Goal: Task Accomplishment & Management: Use online tool/utility

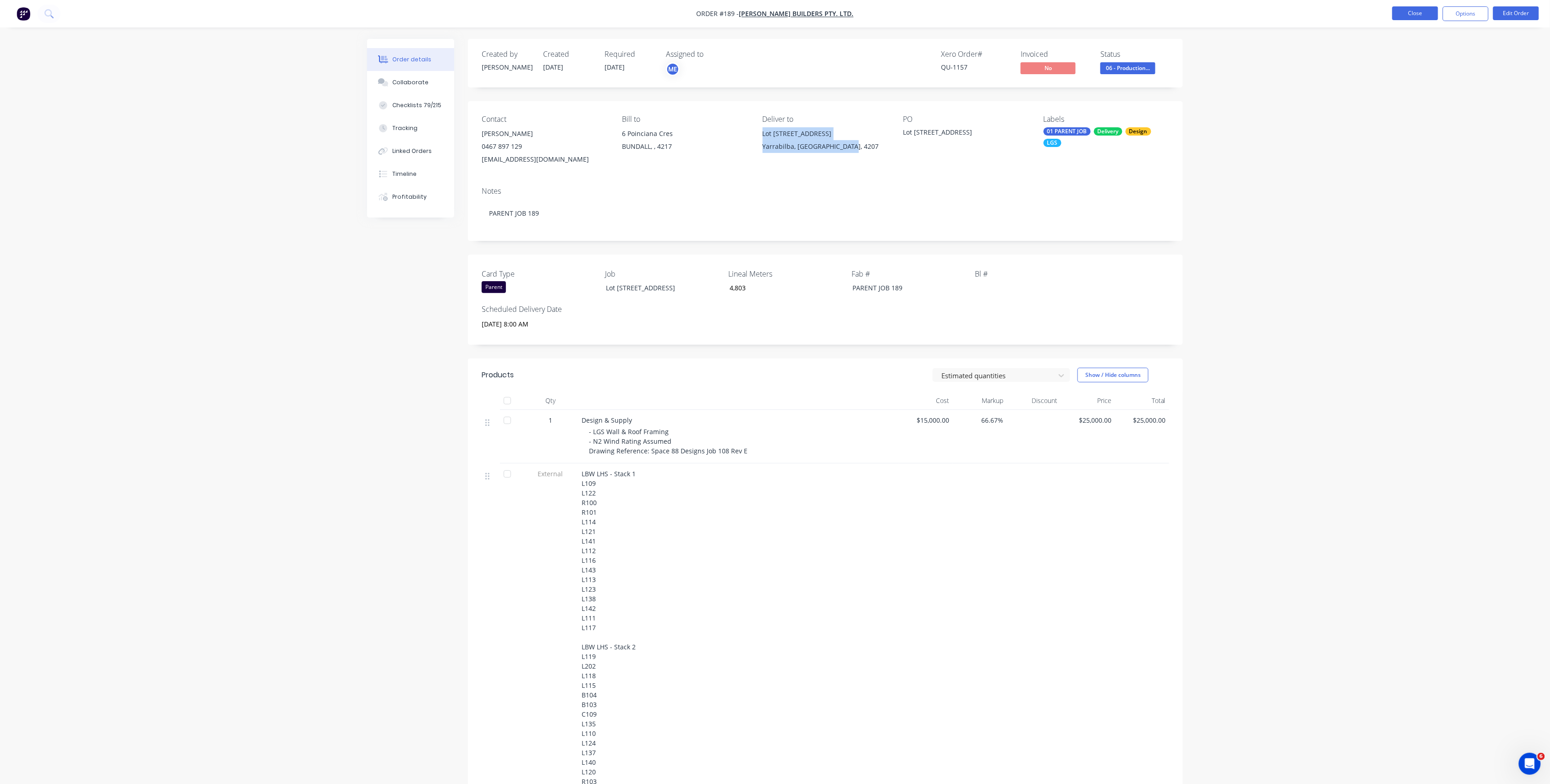
click at [1402, 18] on button "Close" at bounding box center [1415, 13] width 46 height 14
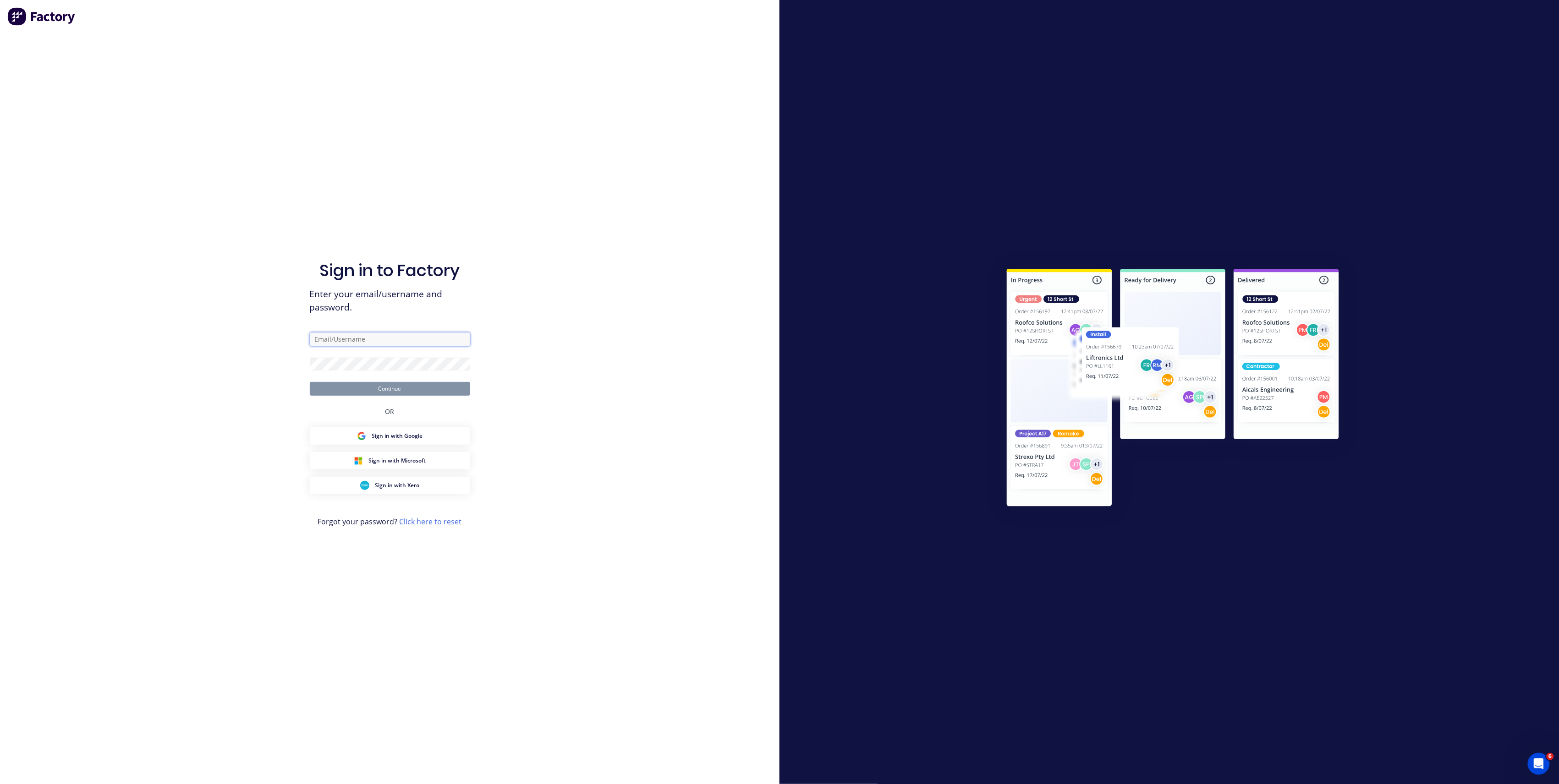
type input "[PERSON_NAME][EMAIL_ADDRESS][DOMAIN_NAME]"
click at [416, 383] on button "Continue" at bounding box center [390, 389] width 160 height 14
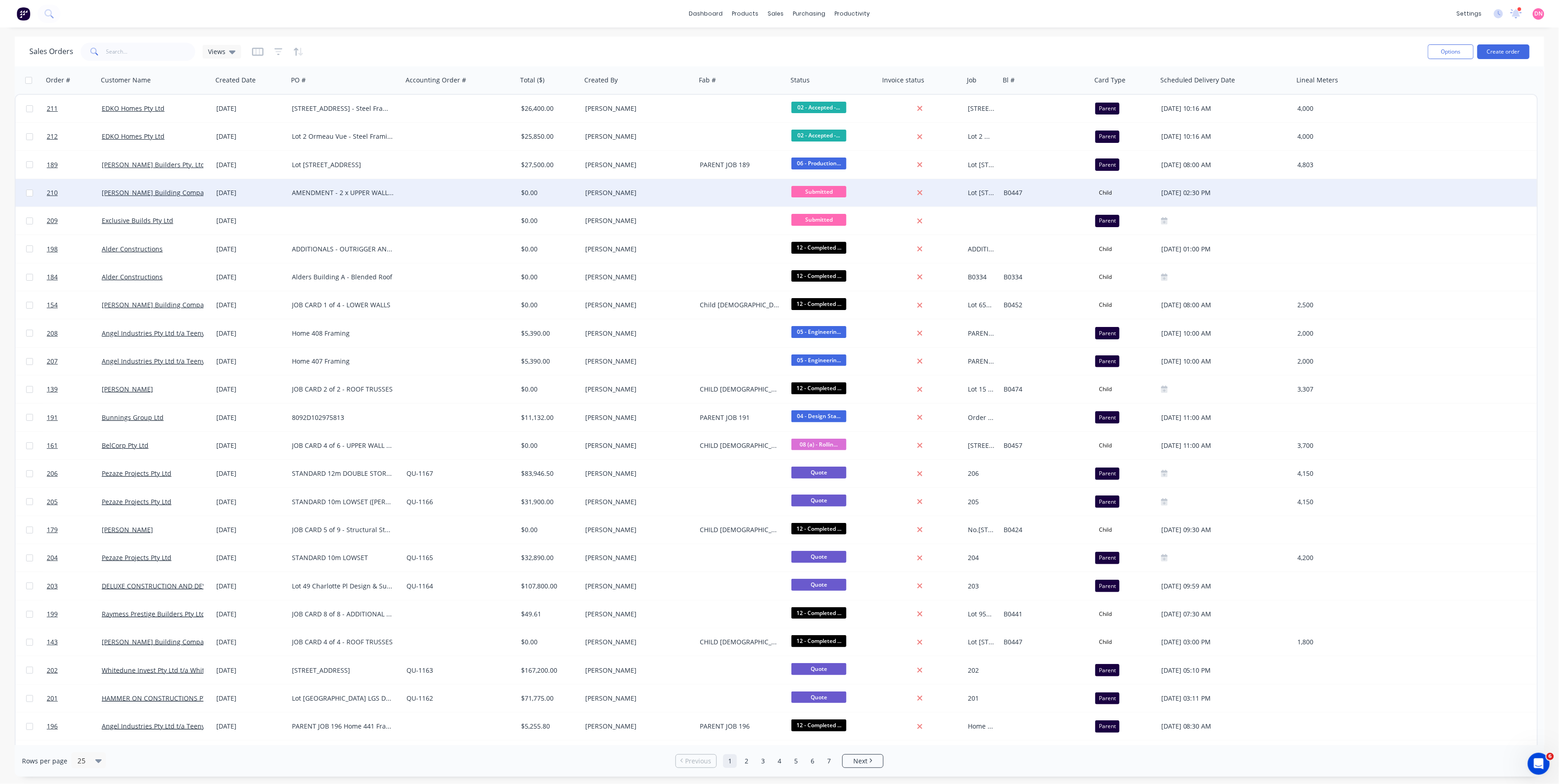
click at [832, 194] on span "Submitted" at bounding box center [819, 191] width 55 height 11
click at [835, 274] on button "09 - Packed - Await Clearance" at bounding box center [851, 269] width 119 height 17
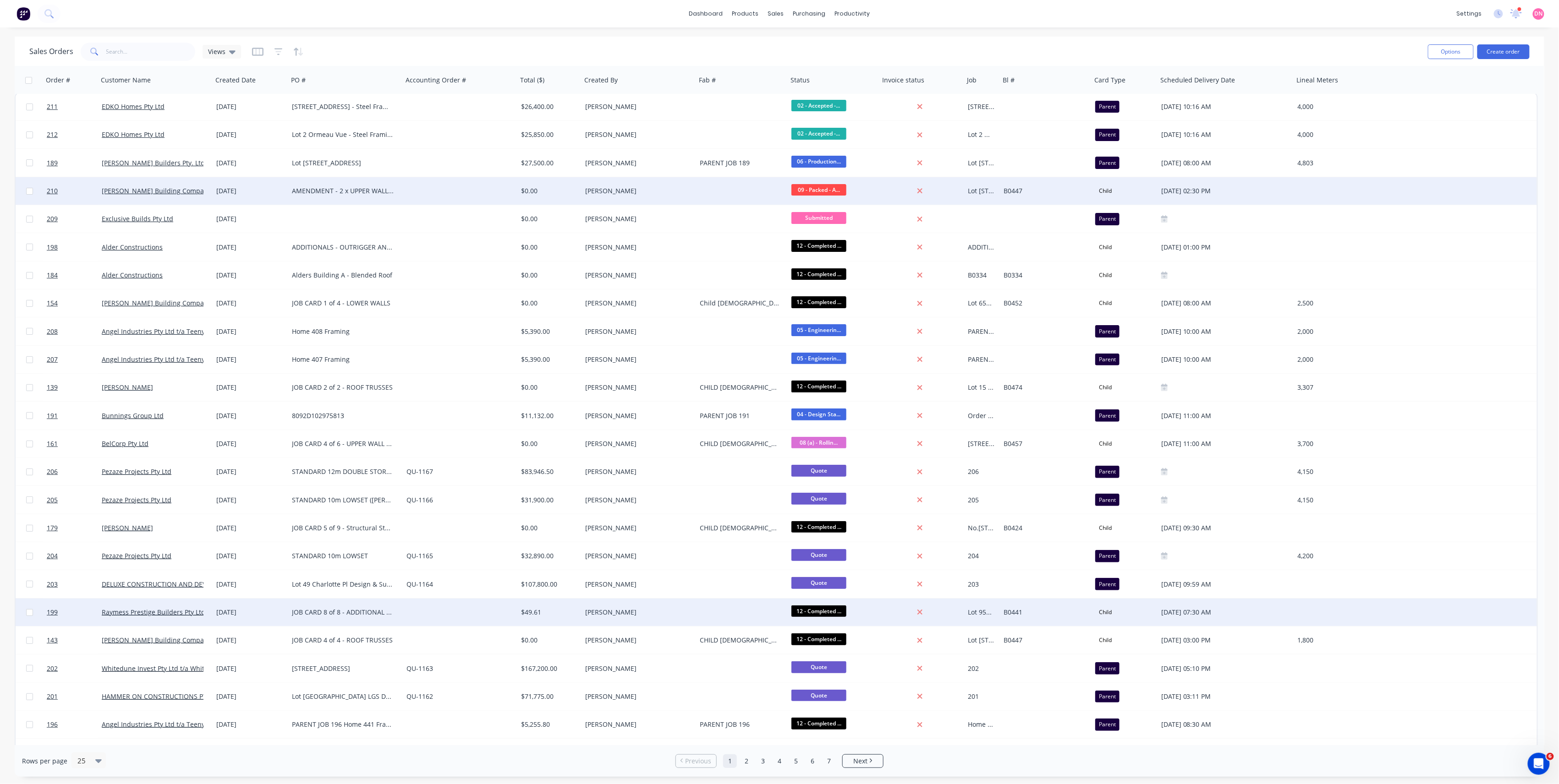
scroll to position [0, 0]
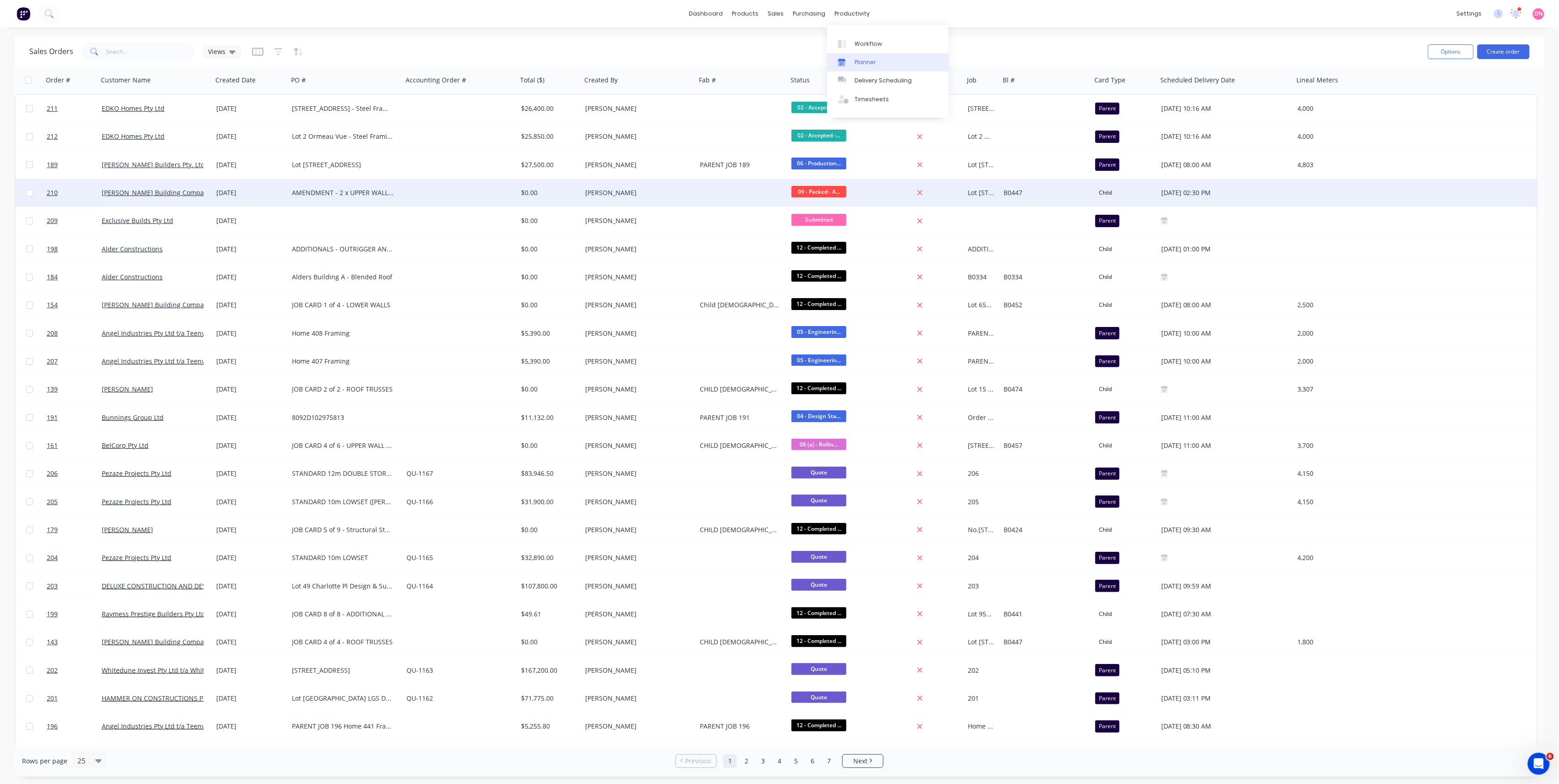
click at [861, 53] on link "Planner" at bounding box center [888, 62] width 122 height 18
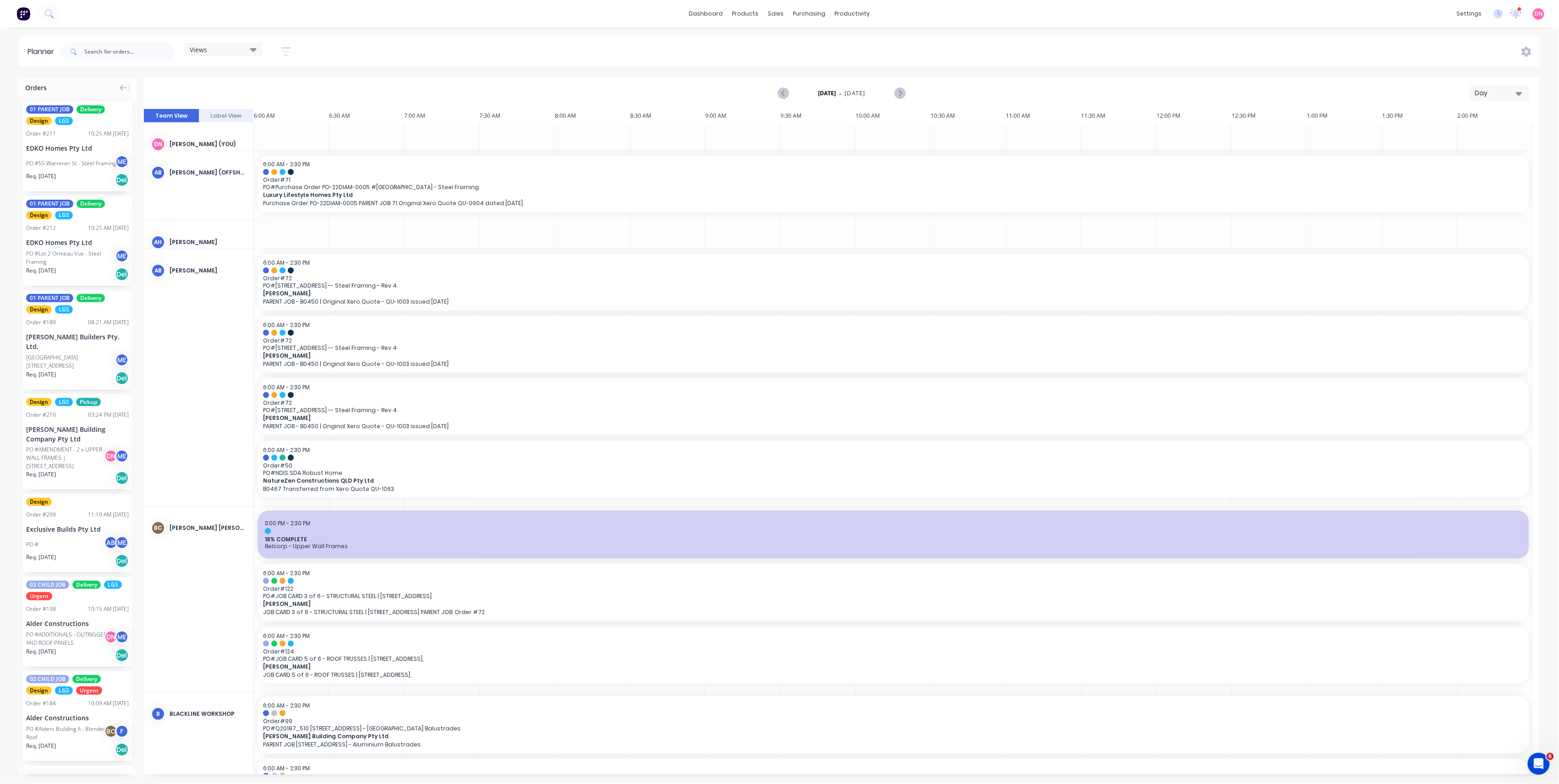
click at [218, 50] on div "Views" at bounding box center [223, 50] width 67 height 8
click at [162, 50] on input "text" at bounding box center [130, 51] width 91 height 18
click at [173, 48] on input "text" at bounding box center [130, 51] width 91 height 18
click at [205, 48] on span "Views" at bounding box center [198, 50] width 18 height 10
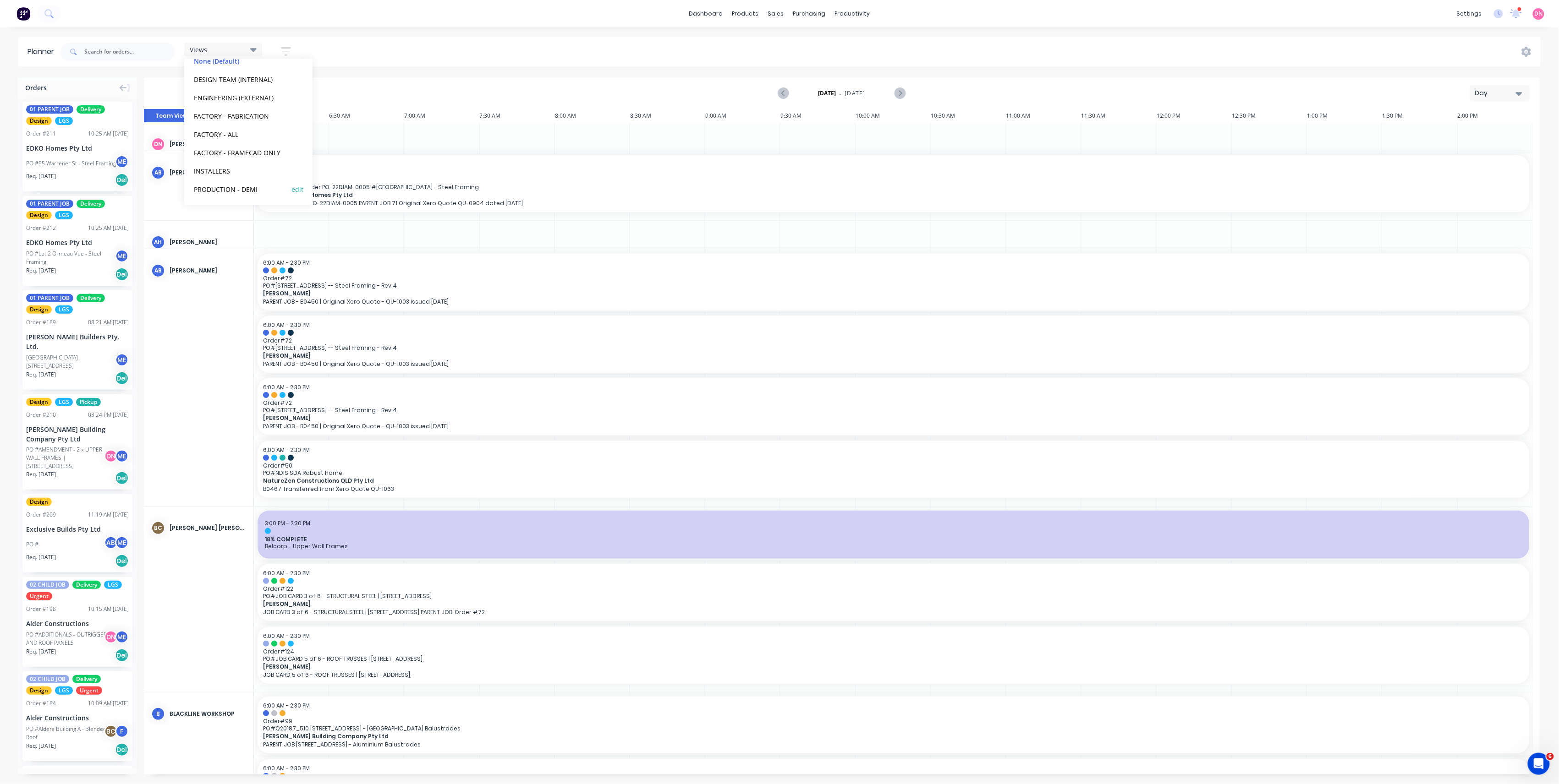
click at [231, 188] on button "PRODUCTION - DEMI" at bounding box center [240, 189] width 97 height 10
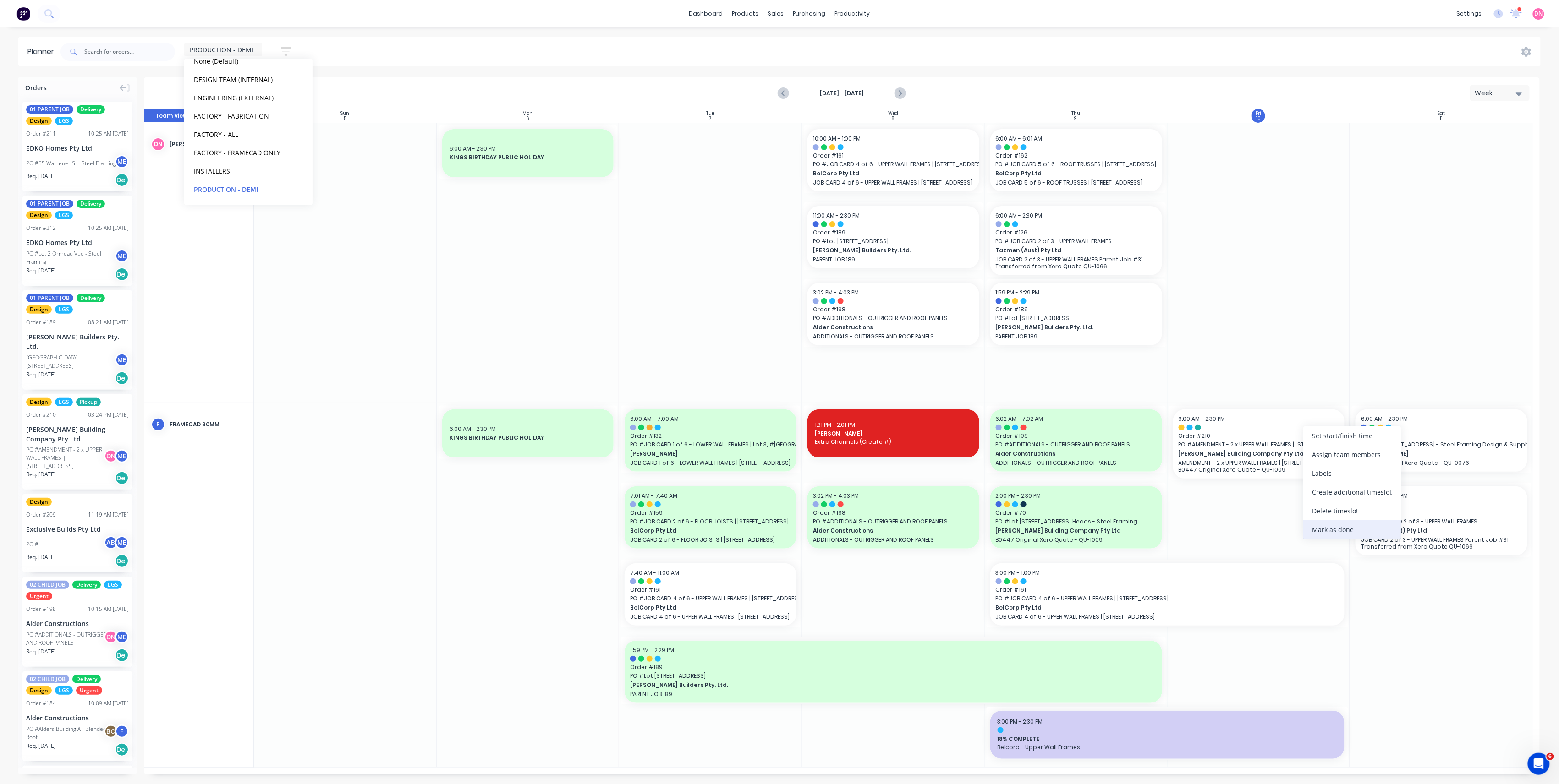
click at [1324, 526] on div "Mark as done" at bounding box center [1352, 529] width 98 height 19
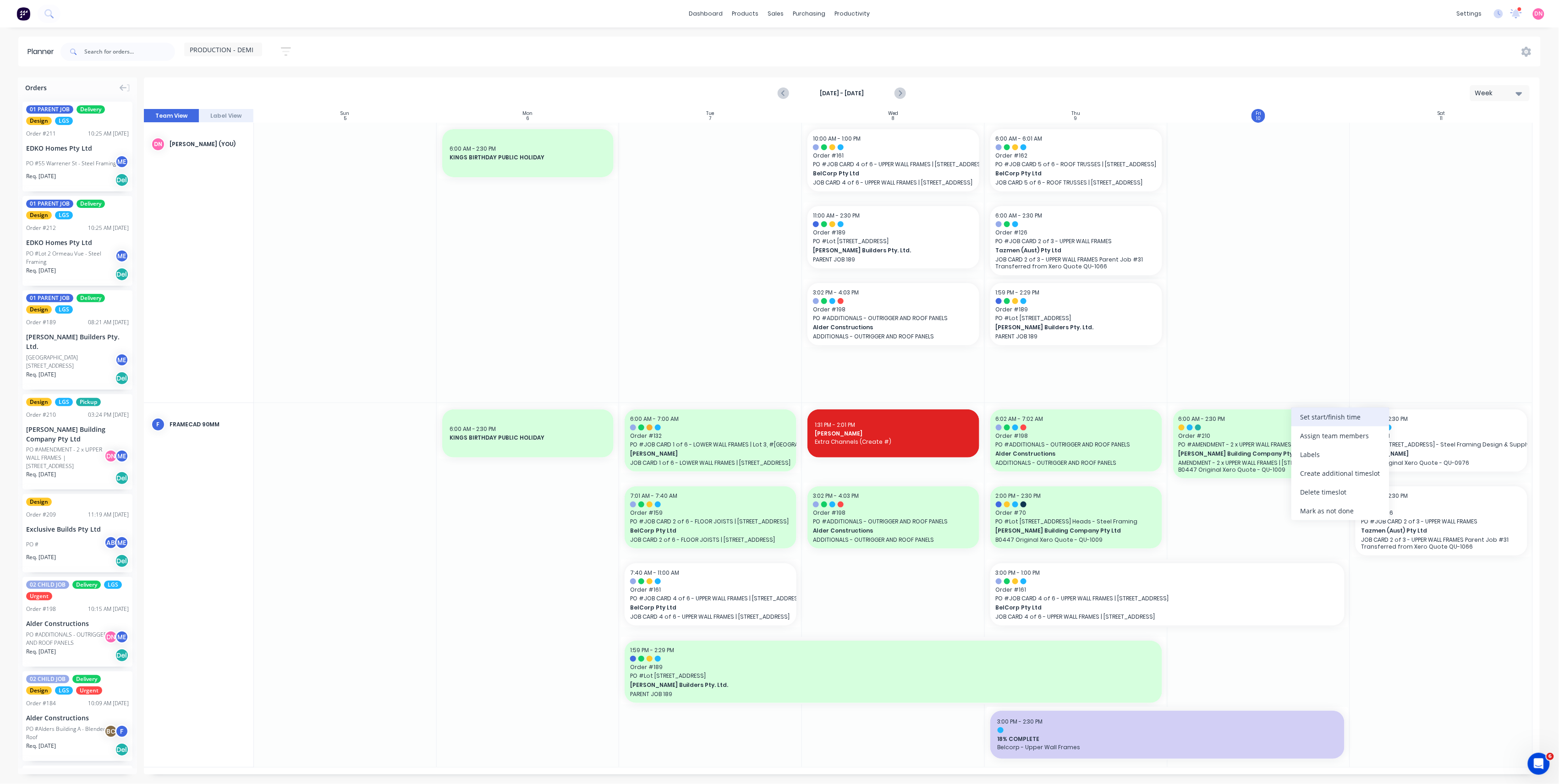
click at [1302, 422] on div "Set start/finish time" at bounding box center [1341, 417] width 98 height 19
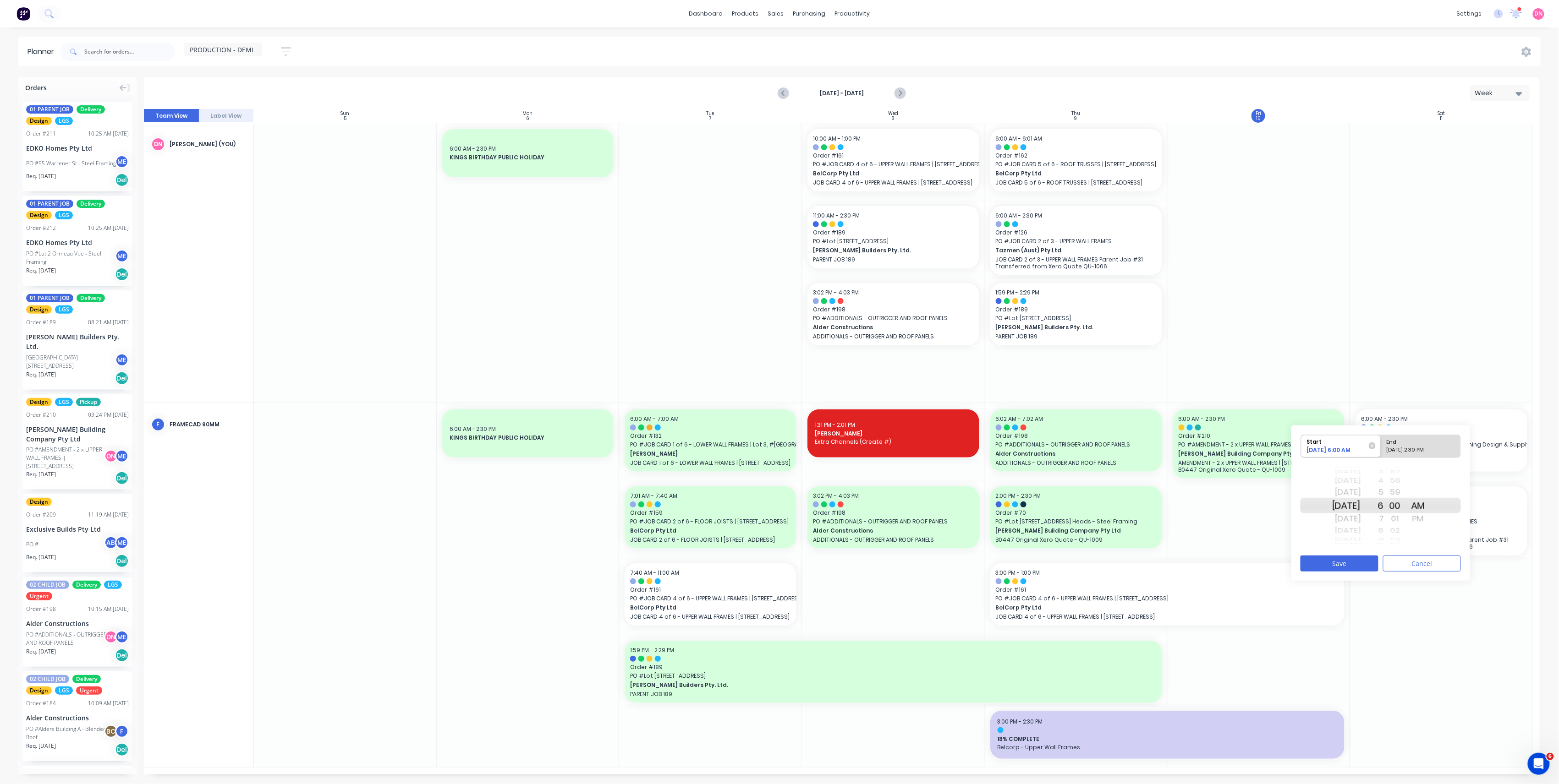
click at [1406, 452] on div "[DATE] 2:30 PM" at bounding box center [1417, 452] width 67 height 11
click at [1381, 452] on input "End [DATE] 2:30 PM" at bounding box center [1380, 446] width 1 height 22
radio input "true"
click at [1429, 489] on div "AM" at bounding box center [1419, 492] width 23 height 15
click at [1358, 563] on button "Save" at bounding box center [1339, 563] width 78 height 16
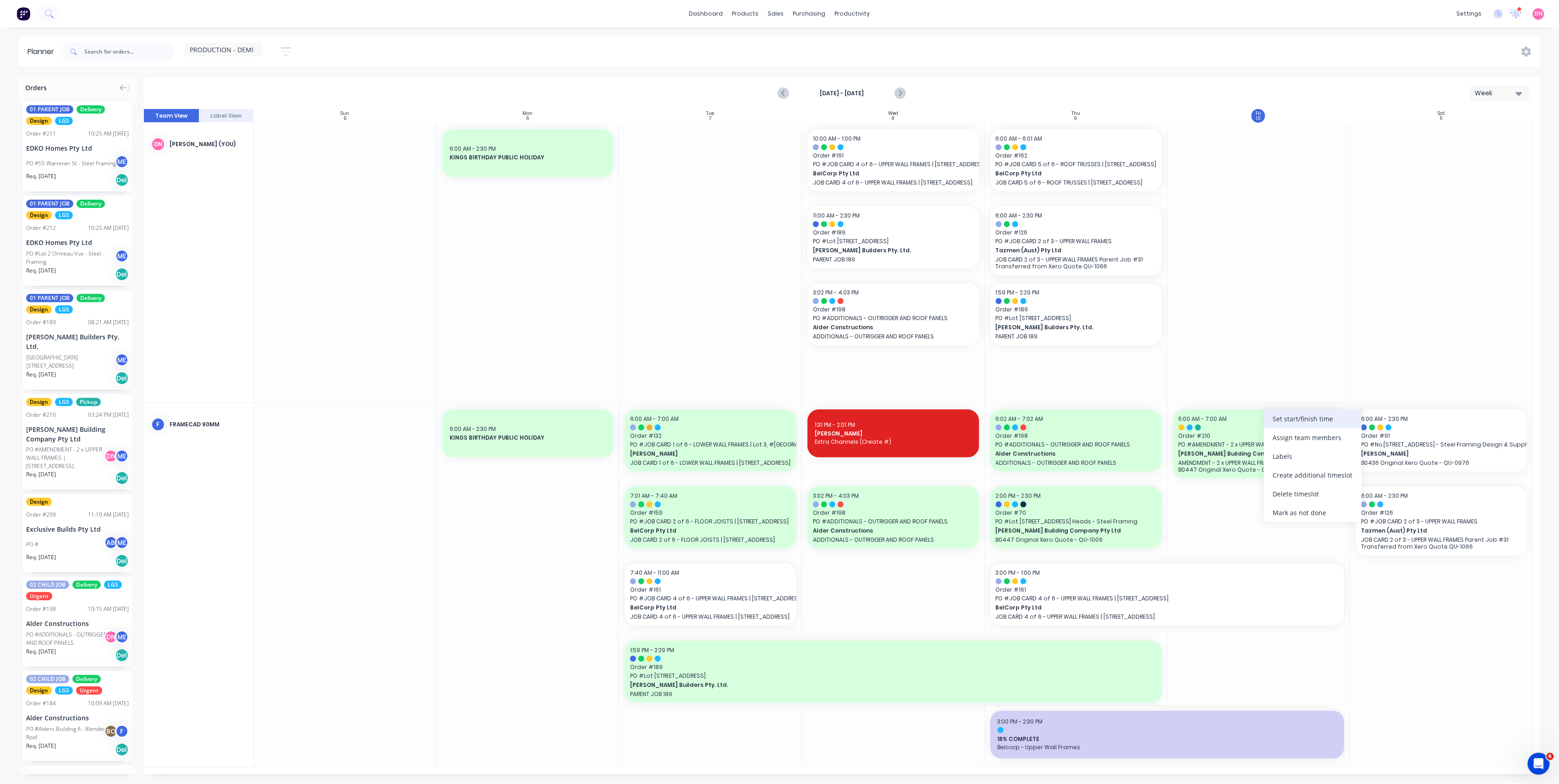
click at [1270, 423] on div "Set start/finish time" at bounding box center [1313, 419] width 98 height 19
click at [1371, 353] on div at bounding box center [1442, 263] width 183 height 280
click at [1326, 561] on button "Save" at bounding box center [1312, 566] width 78 height 16
click at [1431, 503] on div "Delete timeslot" at bounding box center [1462, 499] width 98 height 19
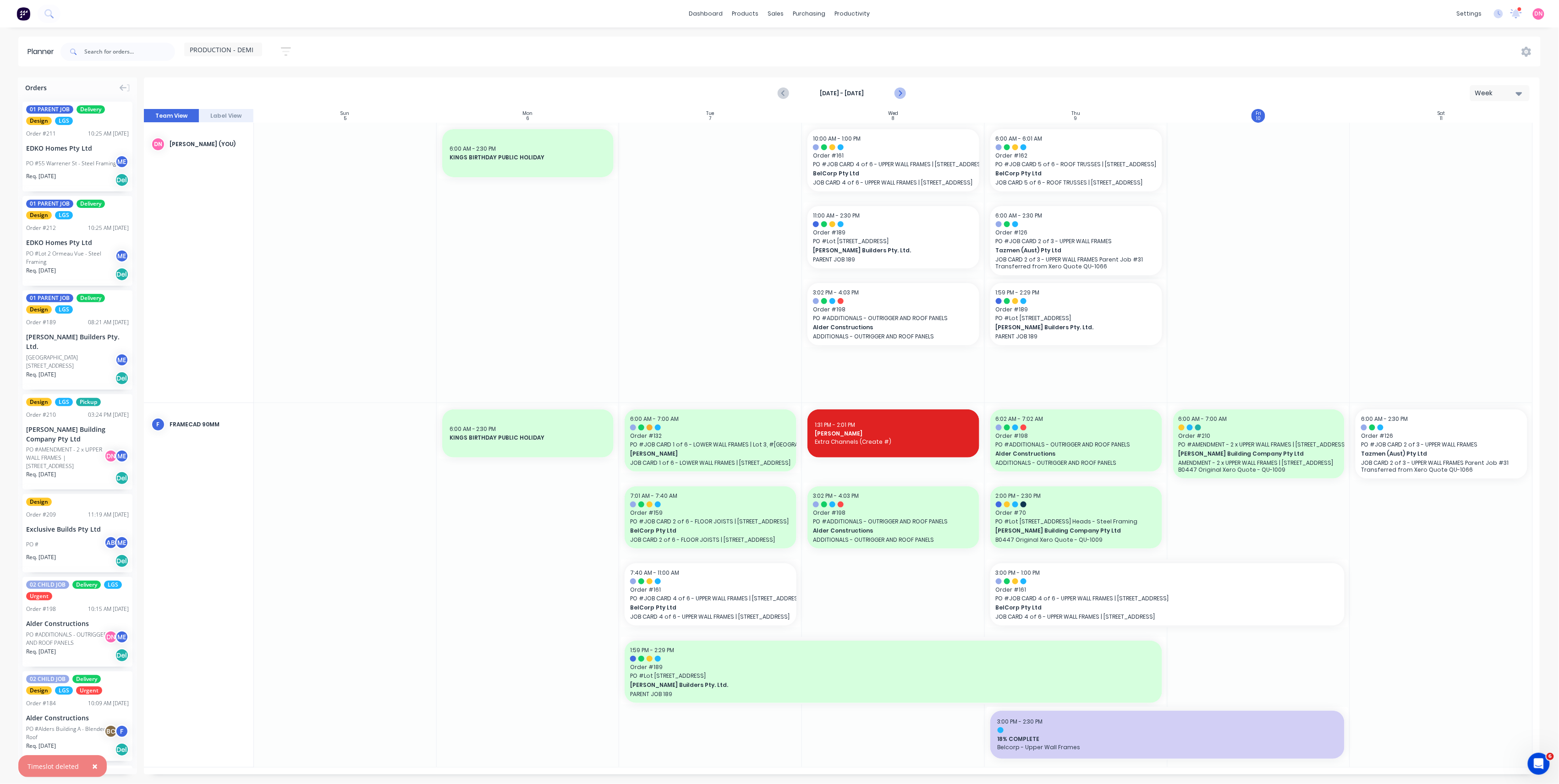
click at [900, 91] on icon "Next page" at bounding box center [899, 93] width 4 height 7
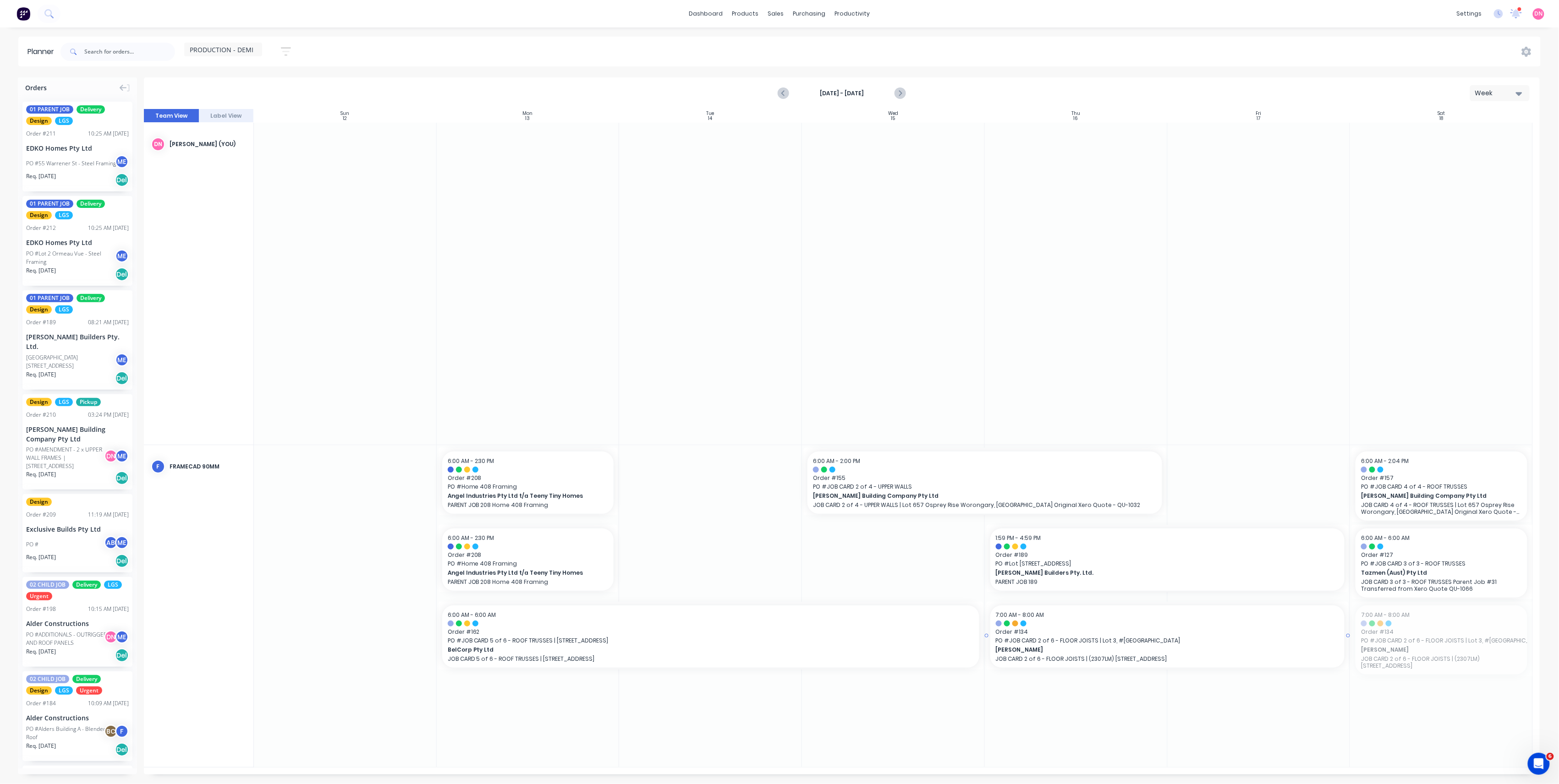
drag, startPoint x: 1461, startPoint y: 655, endPoint x: 1030, endPoint y: 652, distance: 431.0
drag, startPoint x: 1046, startPoint y: 623, endPoint x: 1375, endPoint y: 635, distance: 329.2
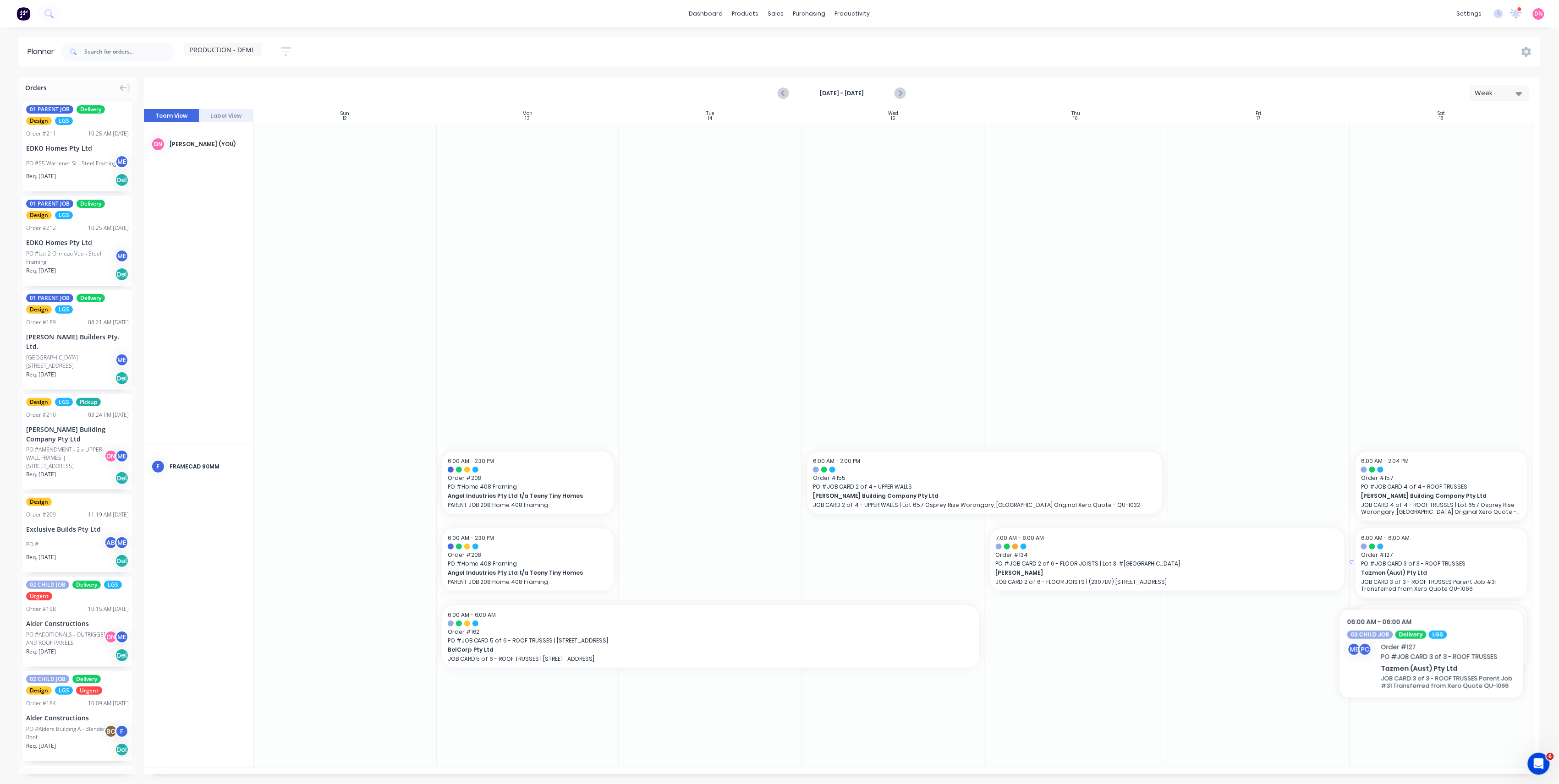
click at [1431, 577] on span "Tazmen (Aust) Pty Ltd" at bounding box center [1433, 573] width 145 height 8
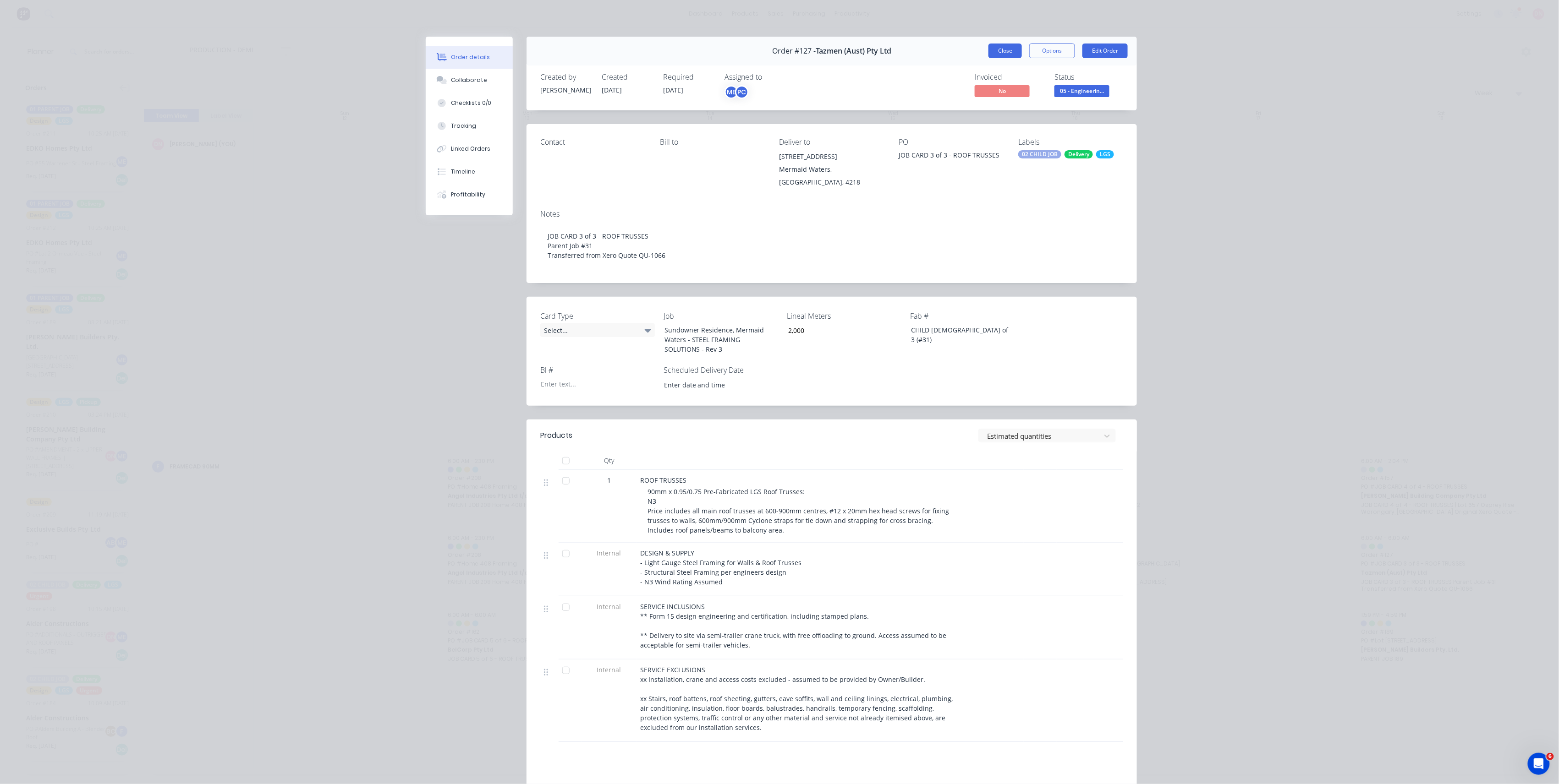
click at [1003, 44] on button "Close" at bounding box center [1005, 51] width 33 height 15
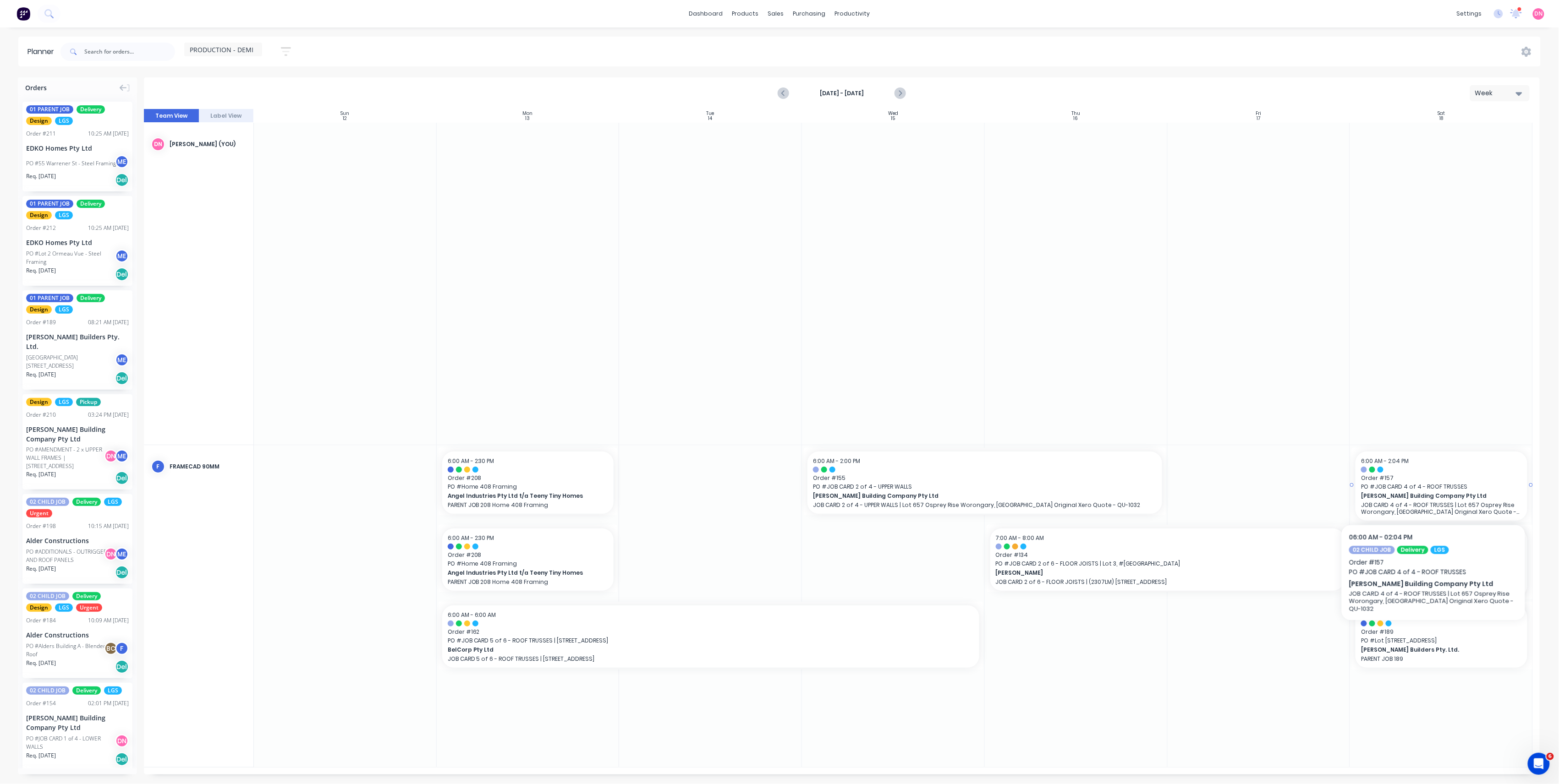
click at [1448, 511] on p "JOB CARD 4 of 4 - ROOF TRUSSES | Lot 657 Osprey Rise Worongary, [GEOGRAPHIC_DAT…" at bounding box center [1442, 508] width 161 height 14
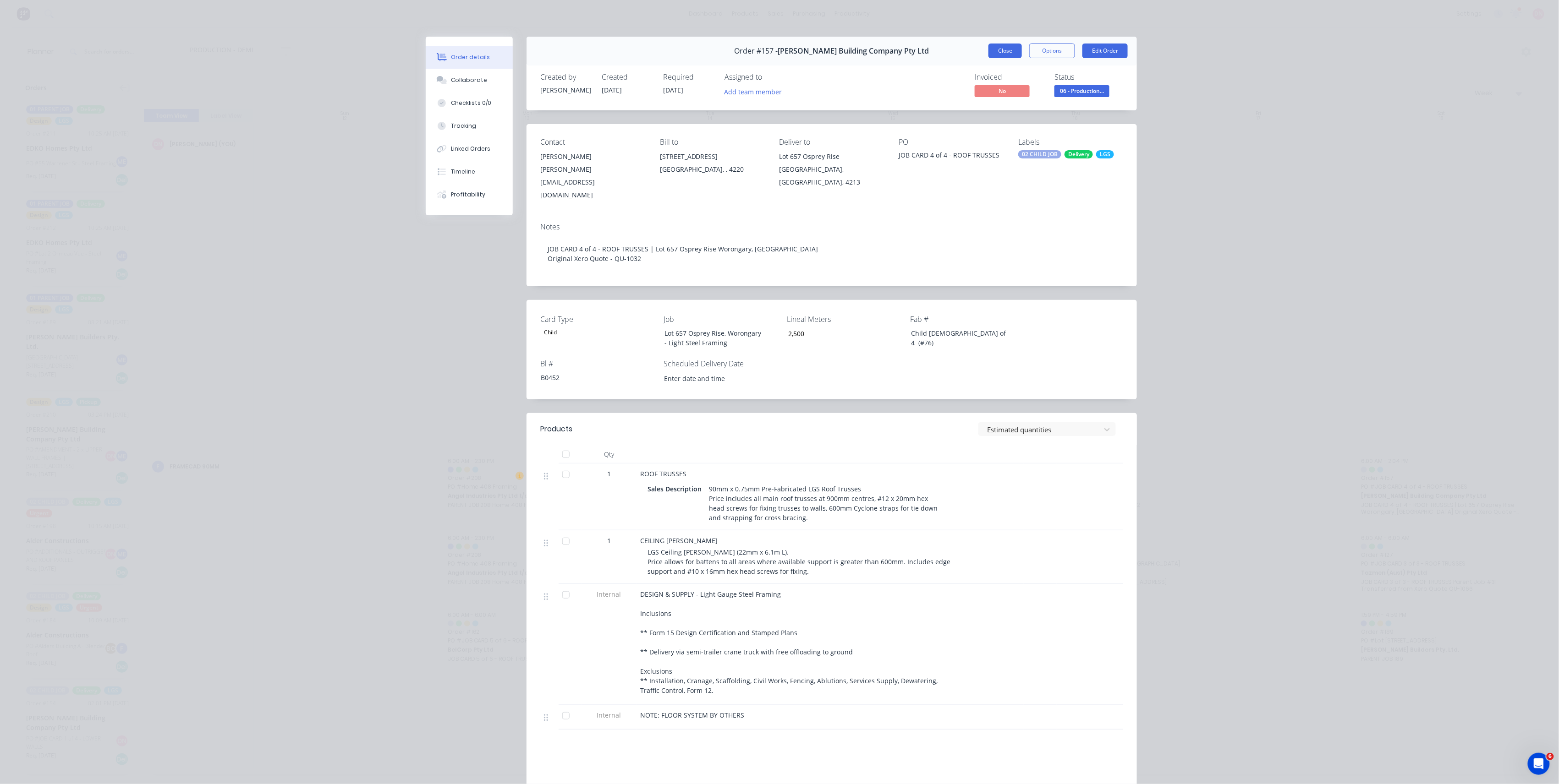
click at [997, 48] on button "Close" at bounding box center [1005, 51] width 33 height 15
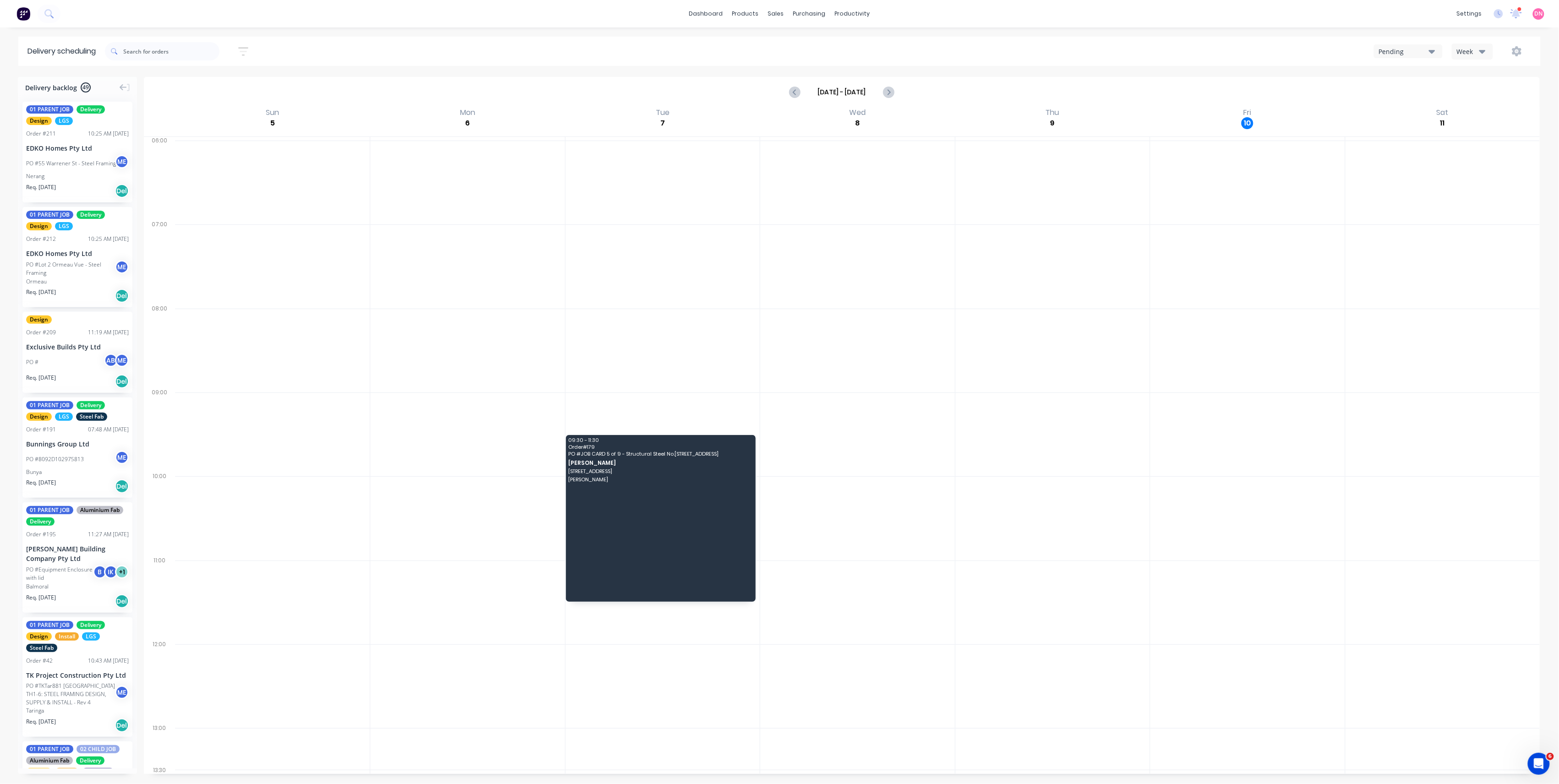
click at [1409, 57] on button "Pending" at bounding box center [1408, 51] width 69 height 14
click at [1463, 54] on div "Week" at bounding box center [1470, 51] width 27 height 10
click at [1467, 94] on div "Vehicle" at bounding box center [1498, 94] width 91 height 18
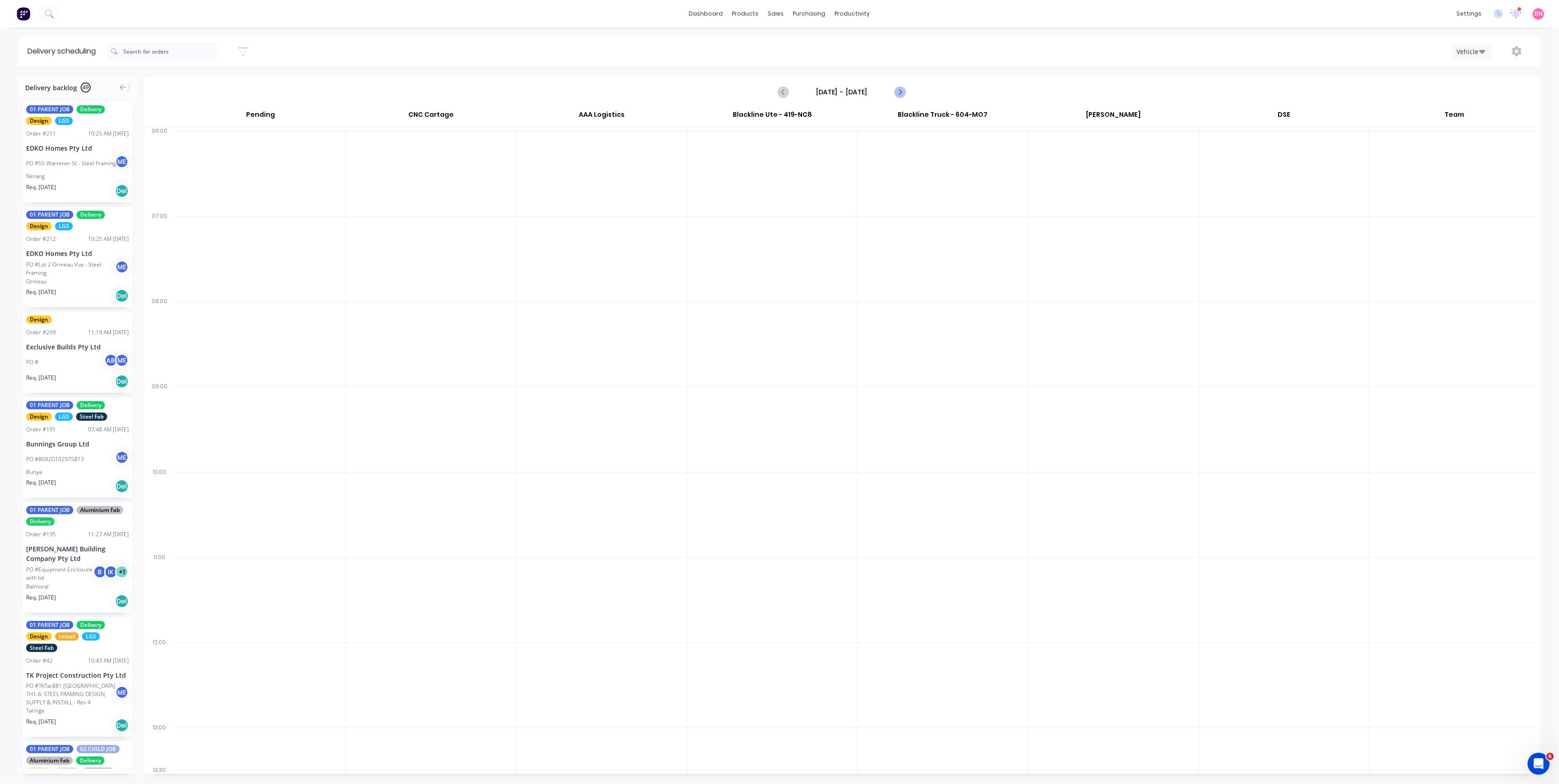
click at [900, 98] on button "Next page" at bounding box center [899, 92] width 18 height 18
click at [903, 88] on icon "Next page" at bounding box center [899, 92] width 11 height 11
type input "Thursday - 09/10/25"
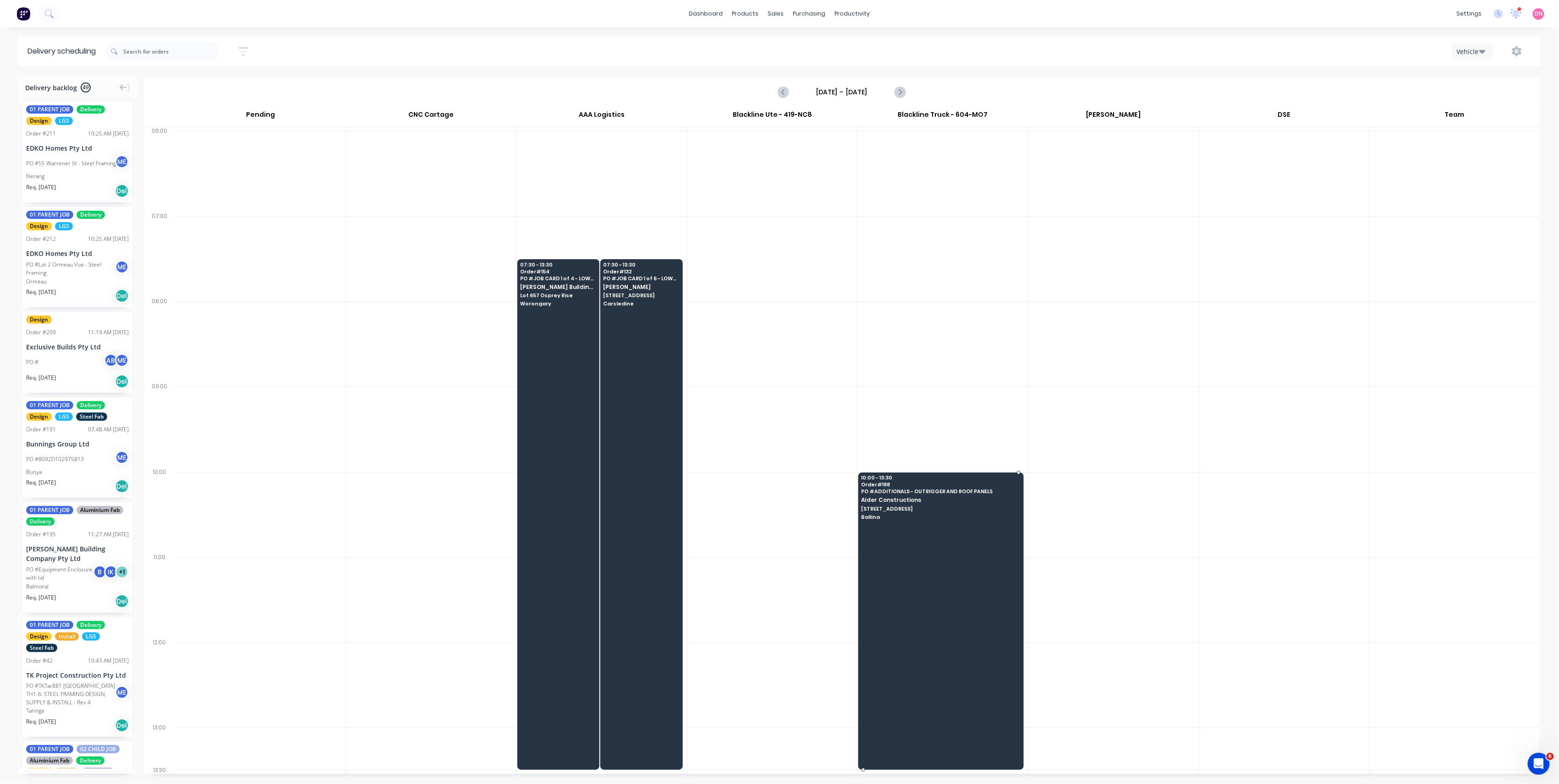
click at [928, 541] on div at bounding box center [940, 621] width 165 height 297
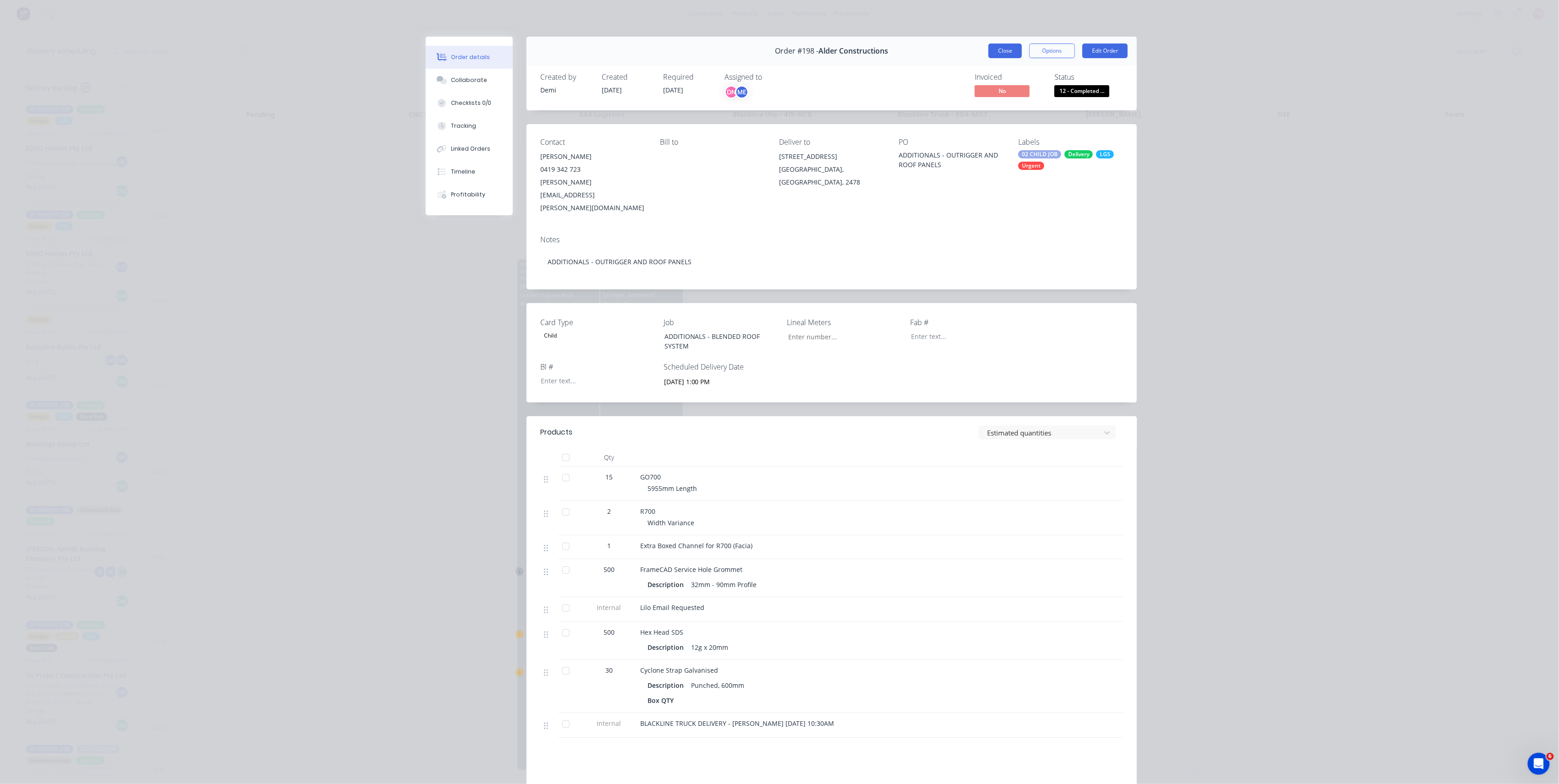
click at [1003, 48] on button "Close" at bounding box center [1005, 51] width 33 height 15
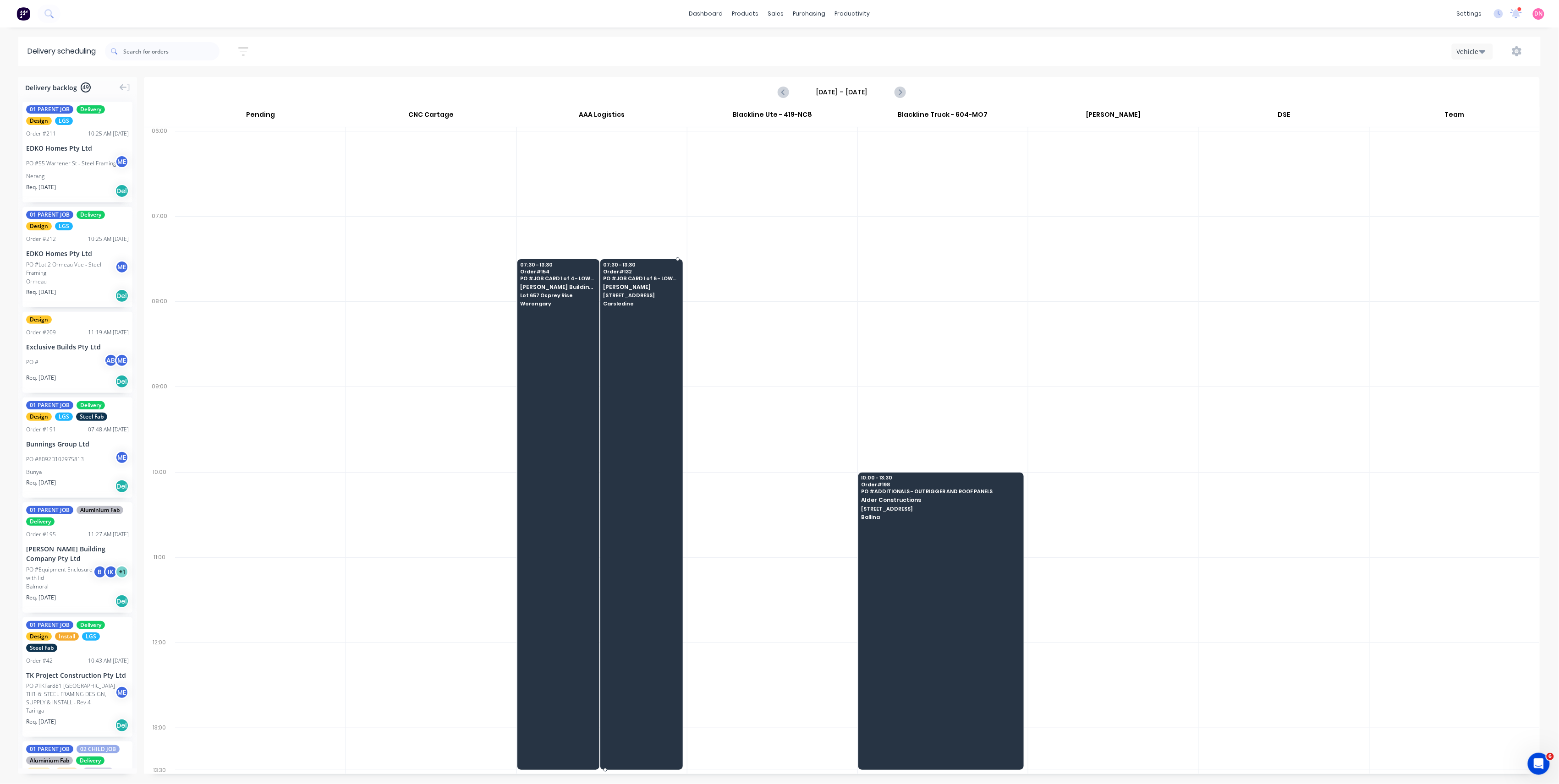
click at [645, 325] on div at bounding box center [642, 515] width 82 height 511
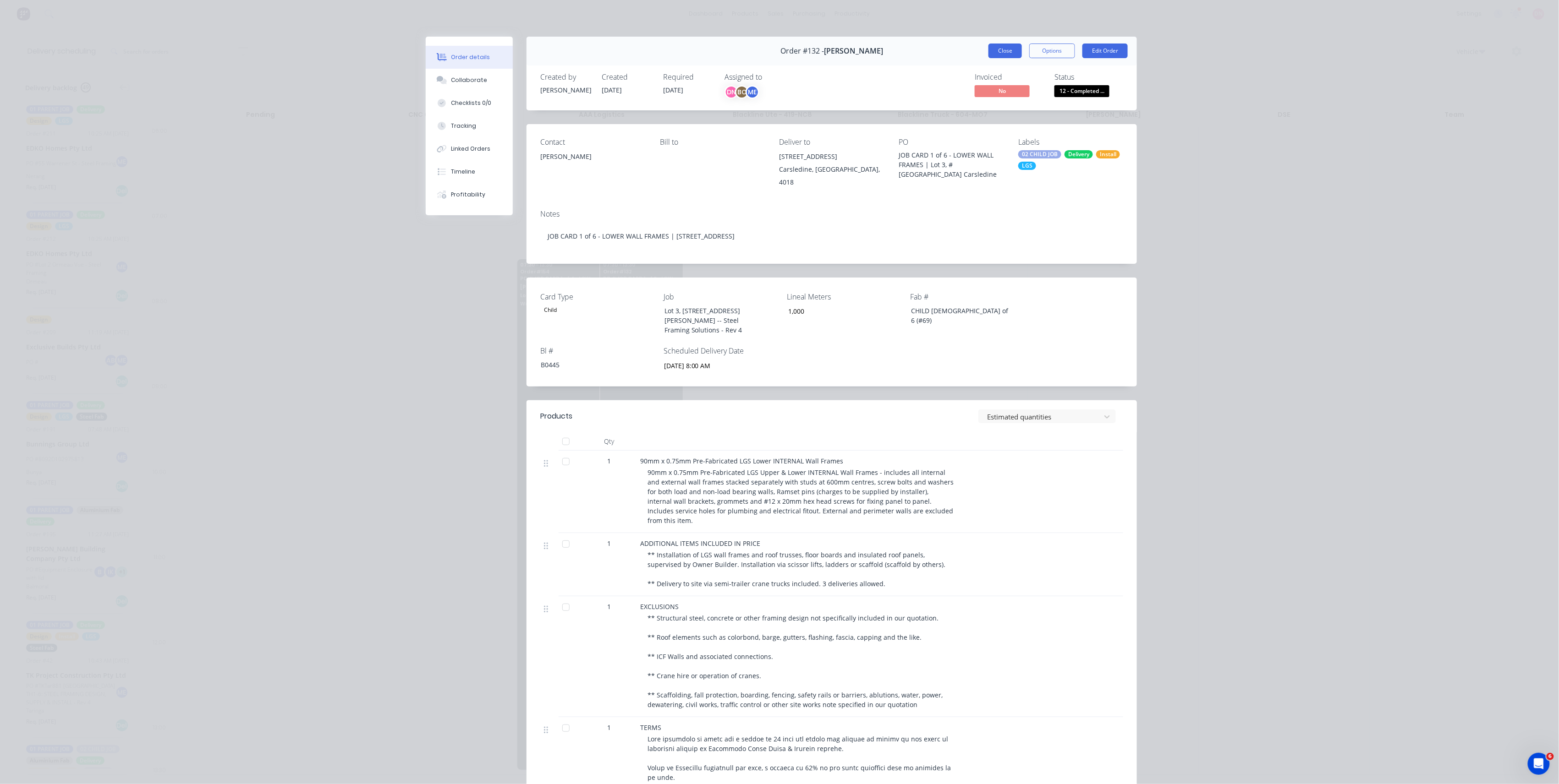
click at [990, 52] on button "Close" at bounding box center [1005, 51] width 33 height 15
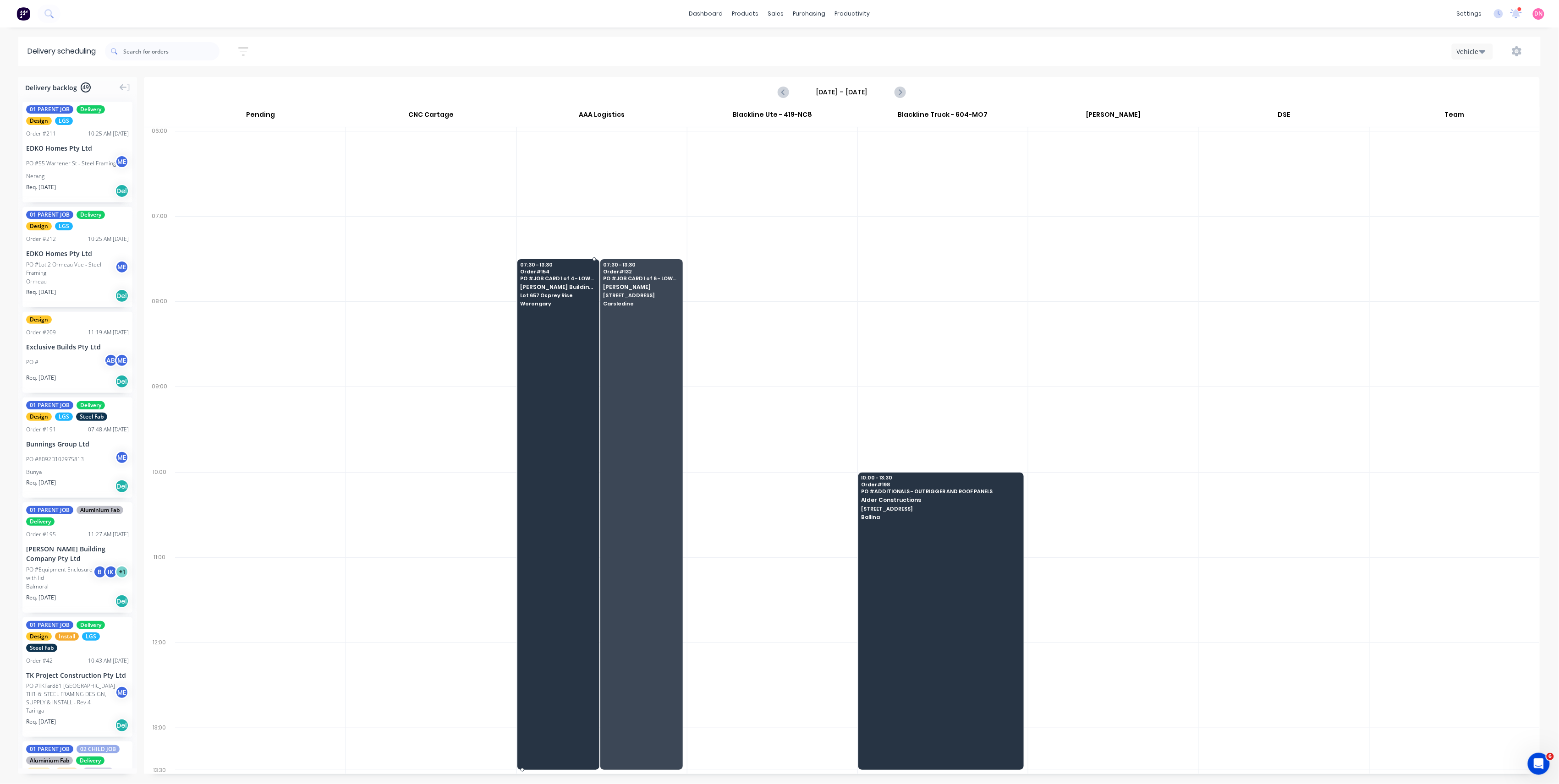
click at [565, 308] on div "07:30 - 13:30 Order # 154 PO # JOB CARD 1 of 4 - LOWER WALLS Blackwood Building…" at bounding box center [559, 285] width 82 height 51
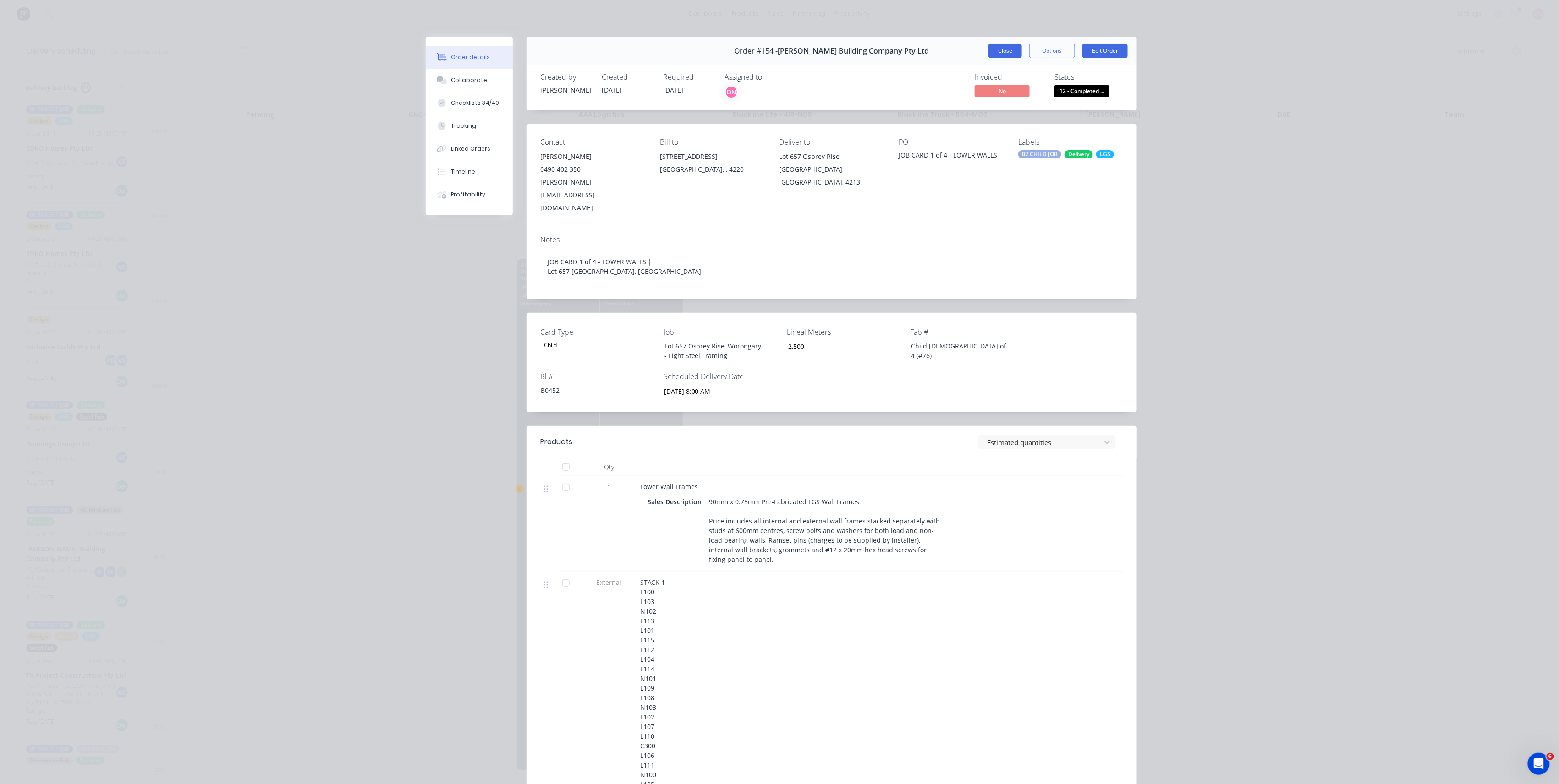
click at [1003, 55] on button "Close" at bounding box center [1005, 51] width 33 height 15
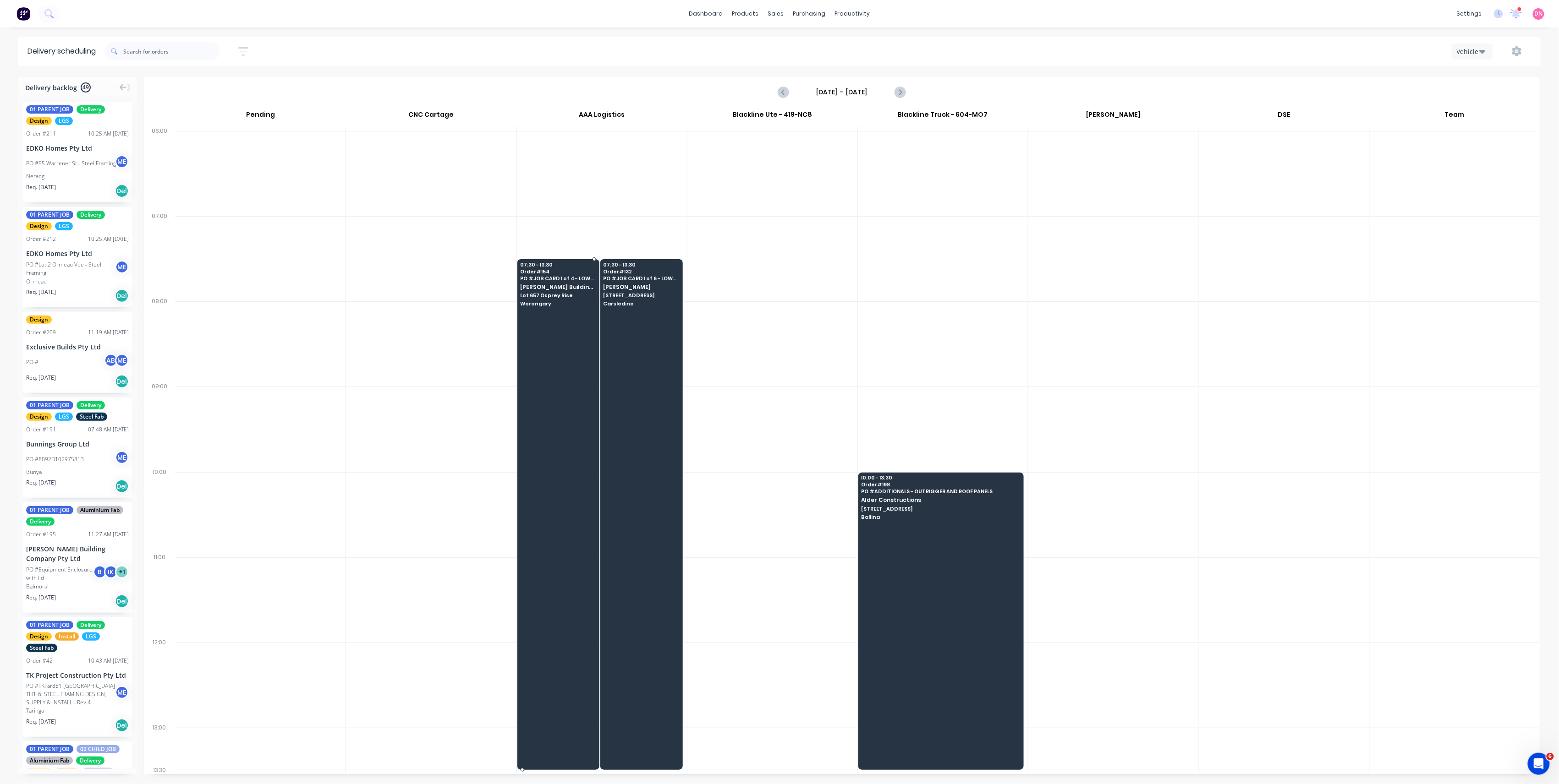
click at [587, 314] on div at bounding box center [559, 515] width 82 height 511
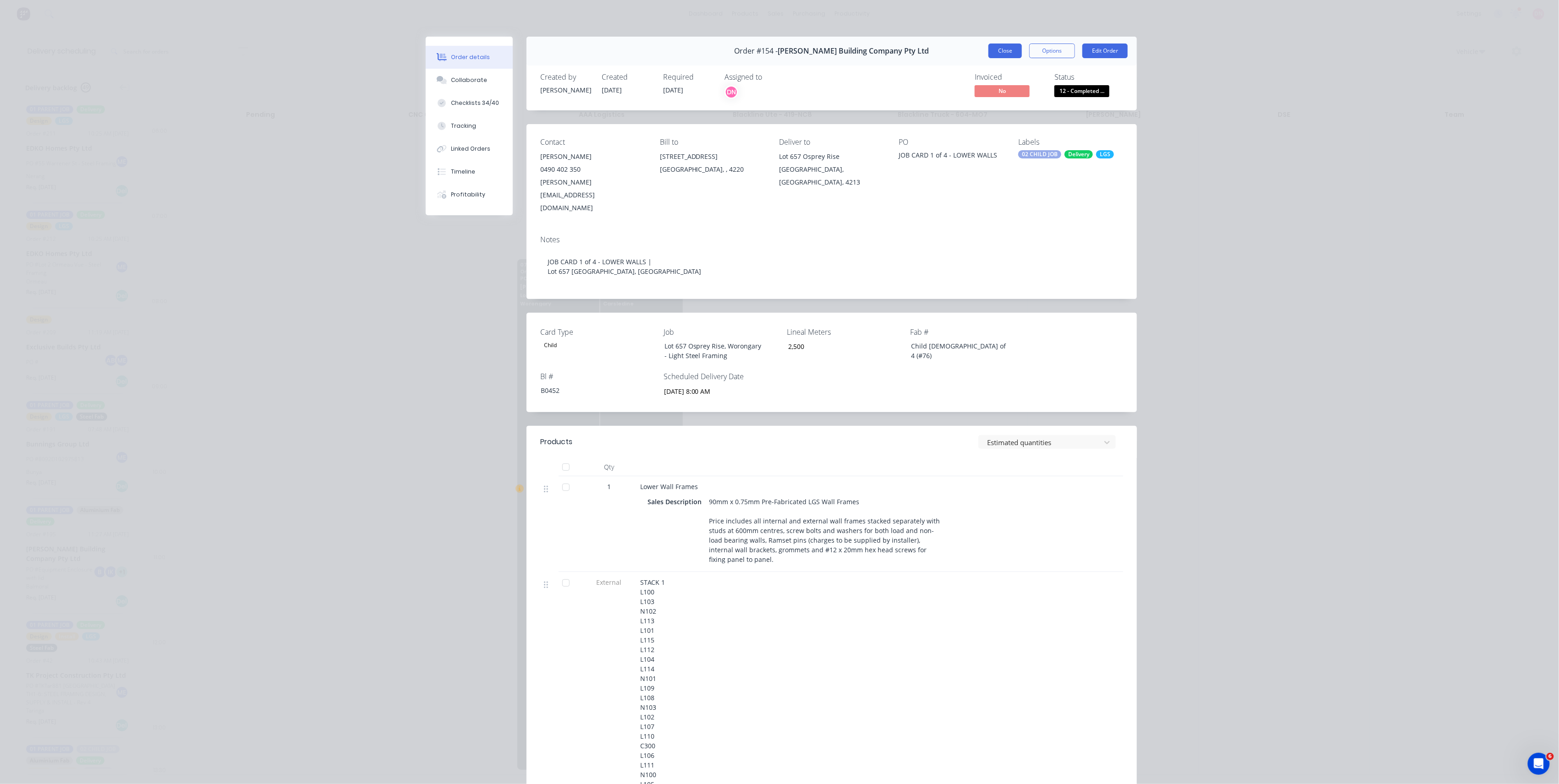
click at [1005, 54] on button "Close" at bounding box center [1005, 51] width 33 height 15
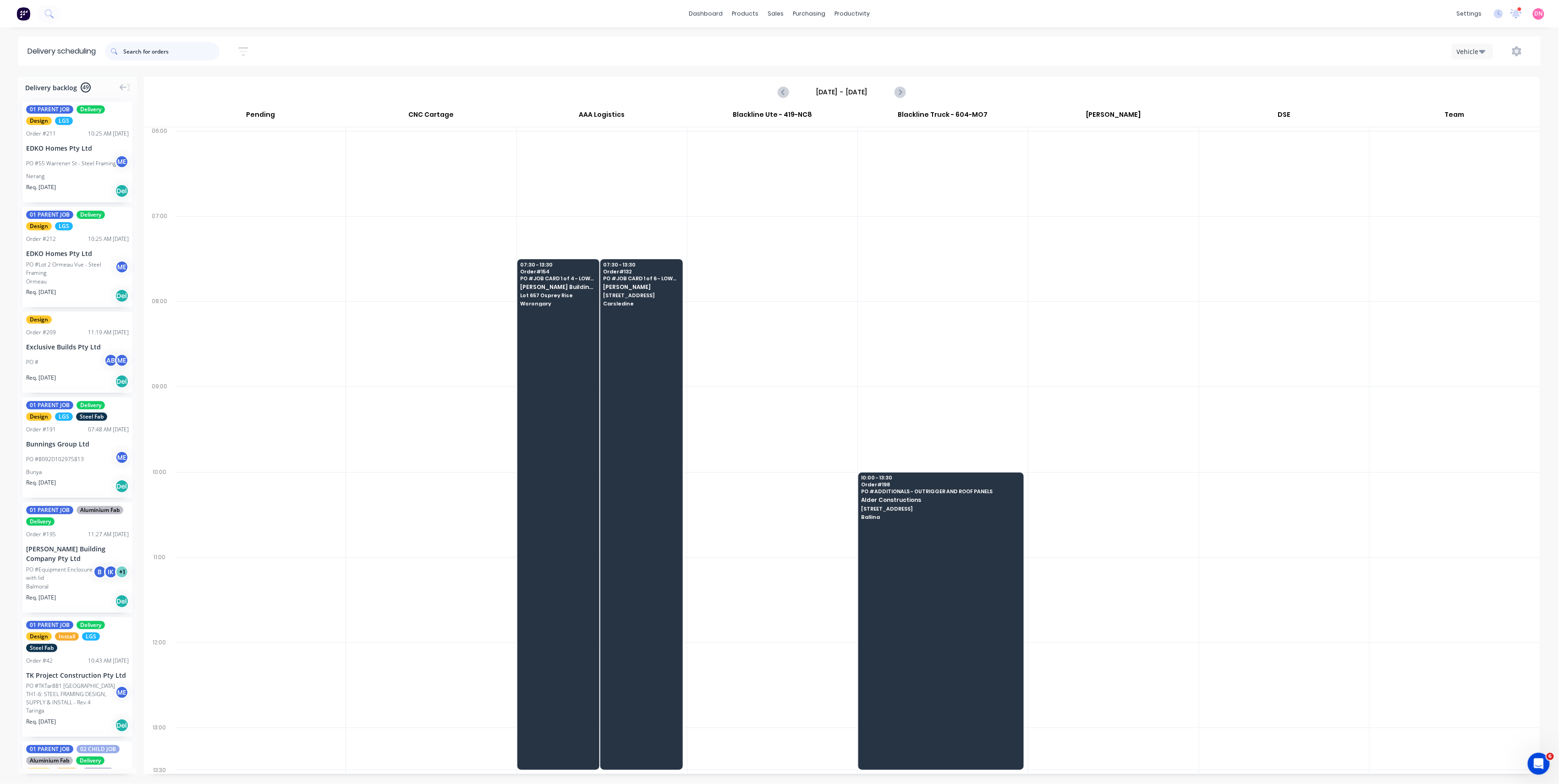
click at [162, 48] on input "text" at bounding box center [171, 51] width 96 height 18
type input "osprey"
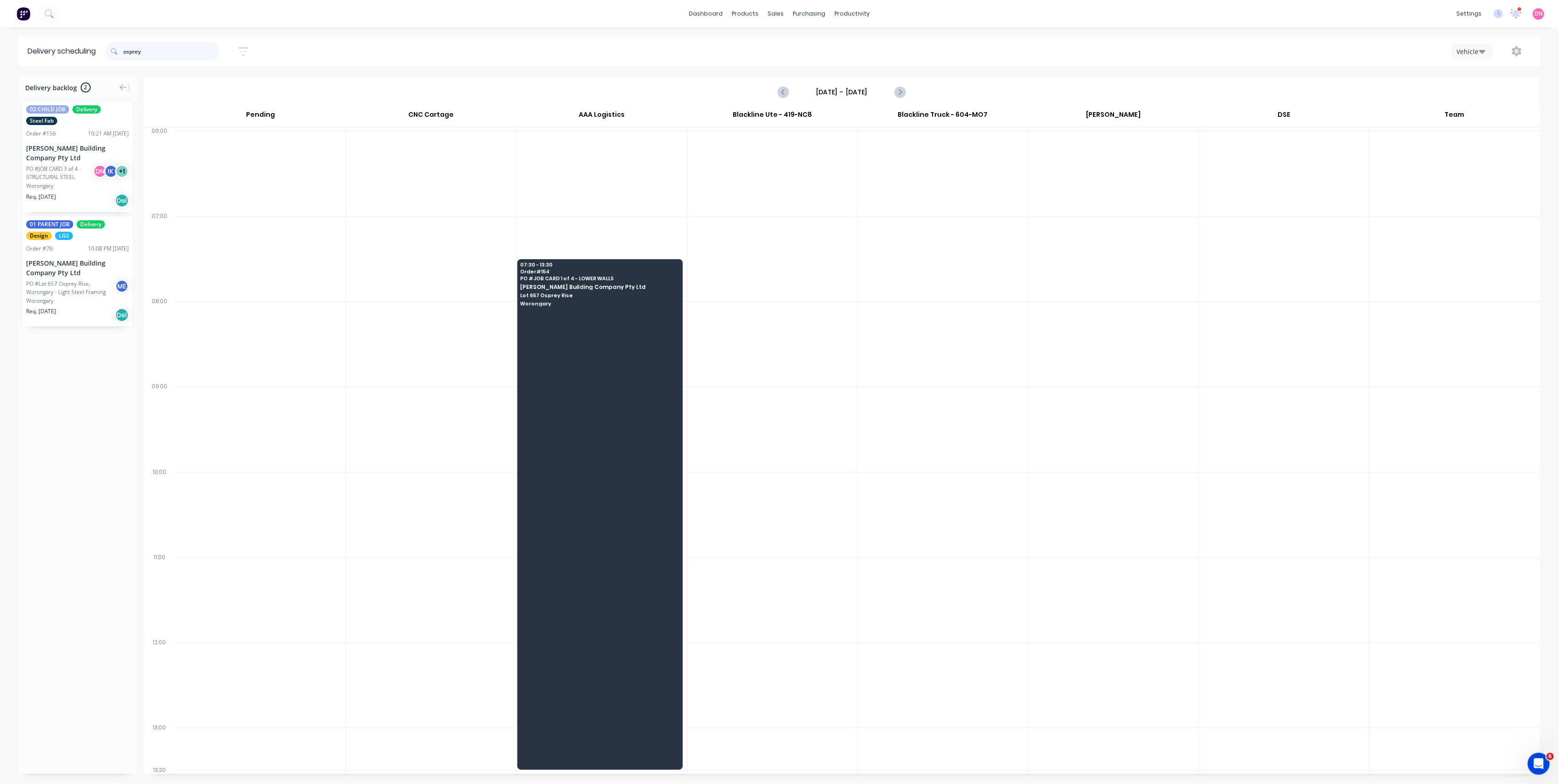
drag, startPoint x: 167, startPoint y: 50, endPoint x: 82, endPoint y: 61, distance: 85.7
click at [82, 61] on header "Delivery scheduling osprey Sort by Most recent Created date Required date Order…" at bounding box center [779, 51] width 1522 height 29
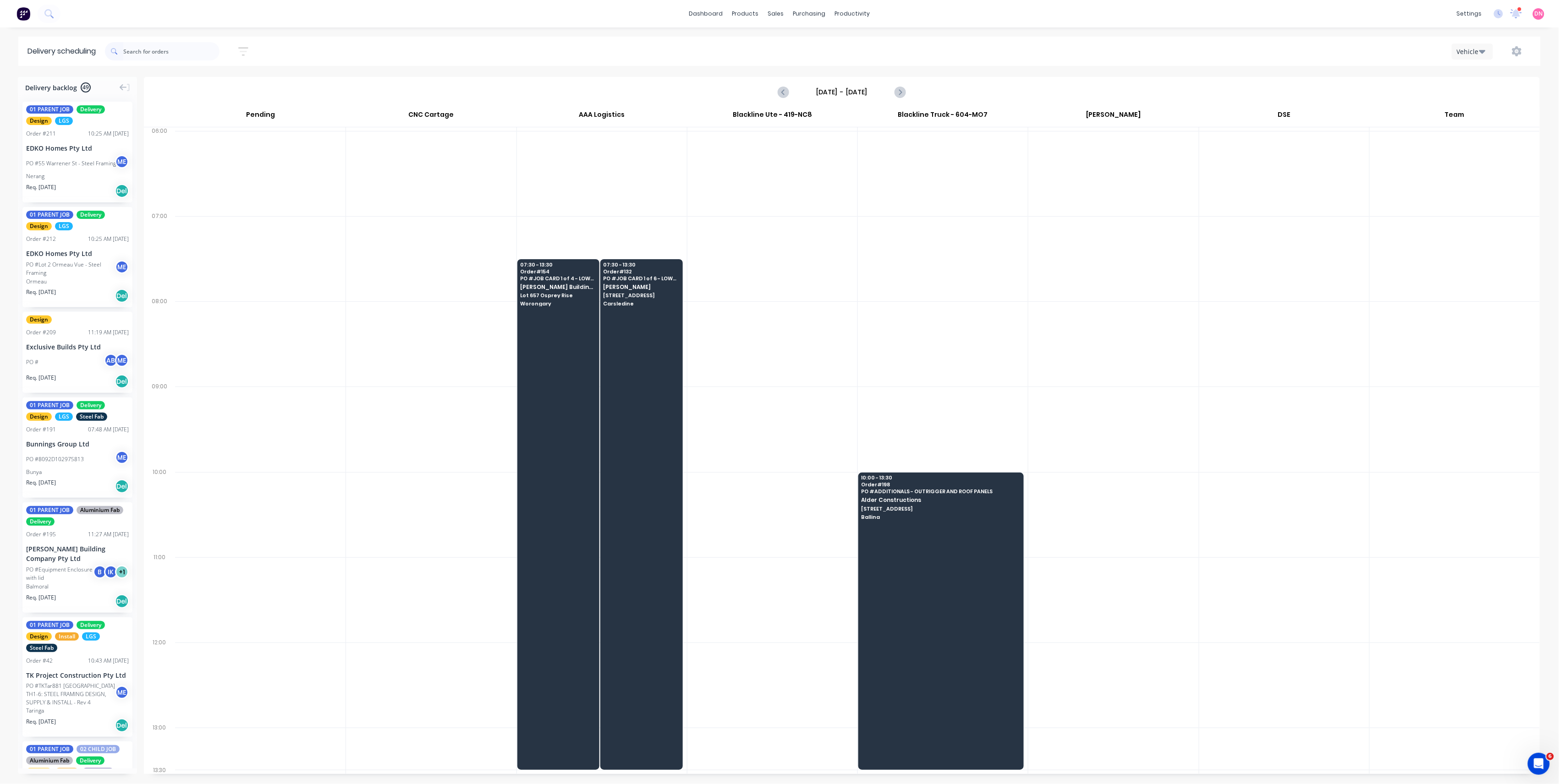
click at [905, 92] on icon "Next page" at bounding box center [899, 92] width 11 height 11
type input "Friday - 10/10/25"
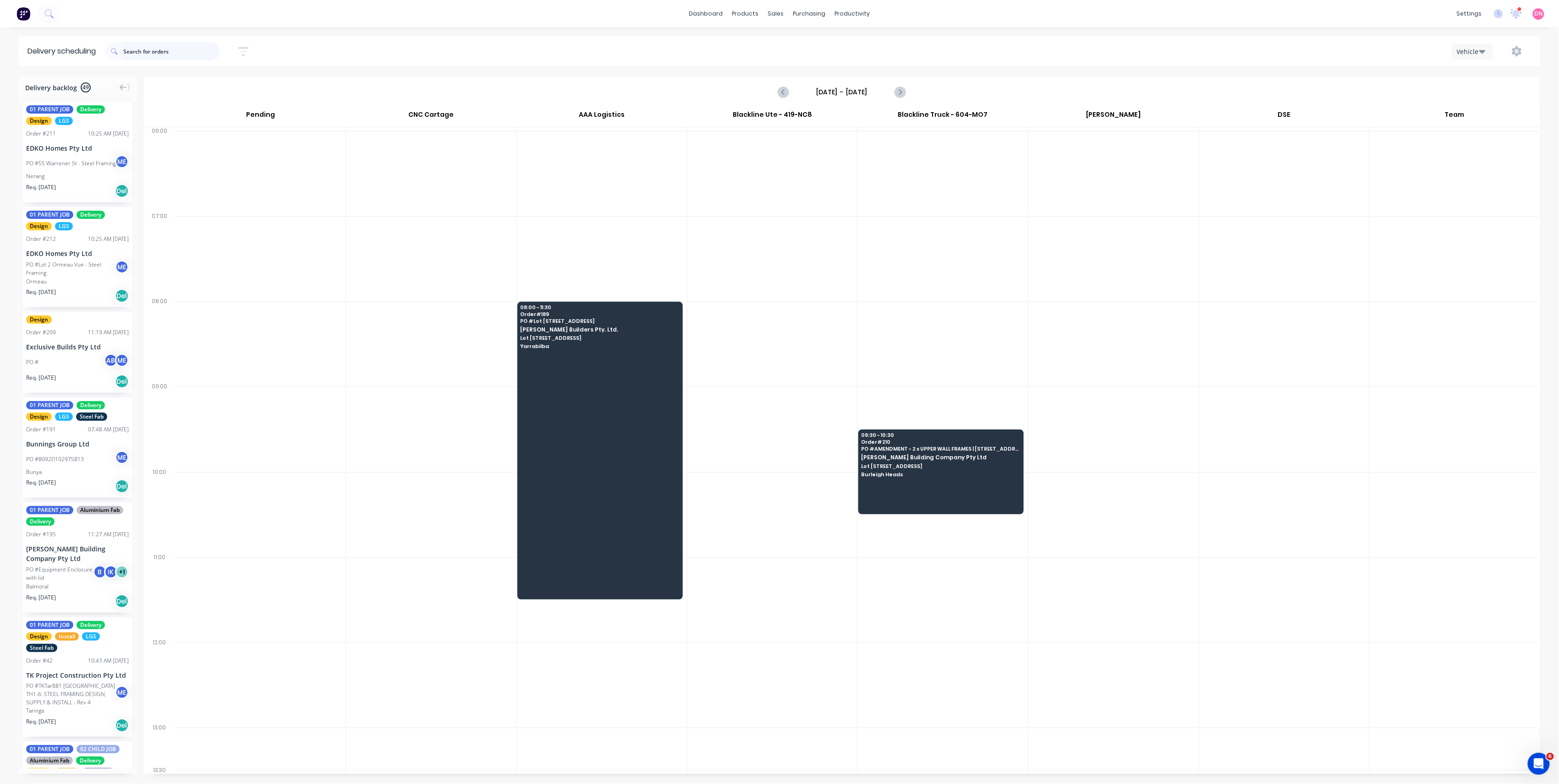
click at [165, 50] on input "text" at bounding box center [171, 51] width 96 height 18
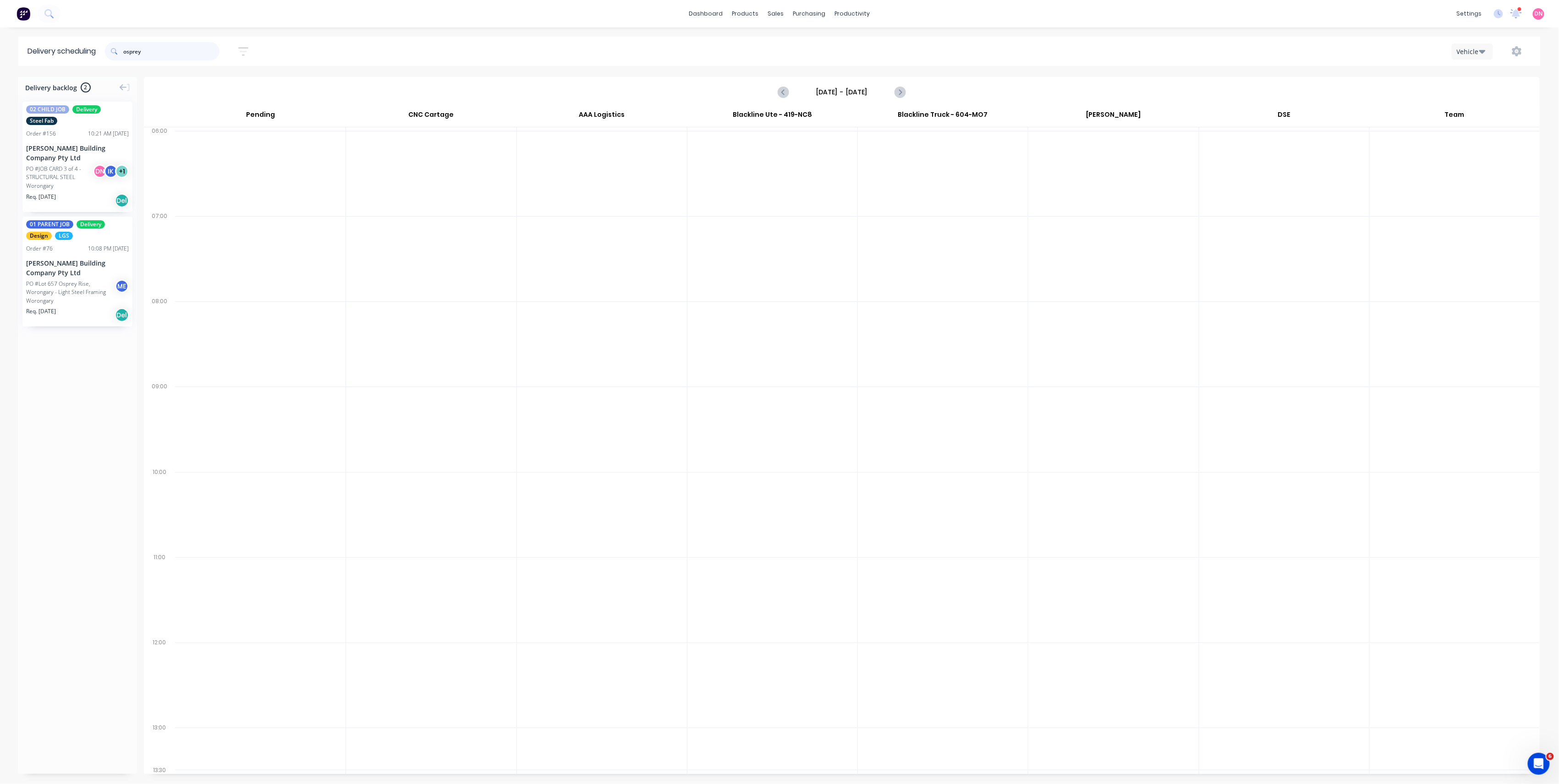
type input "osprey"
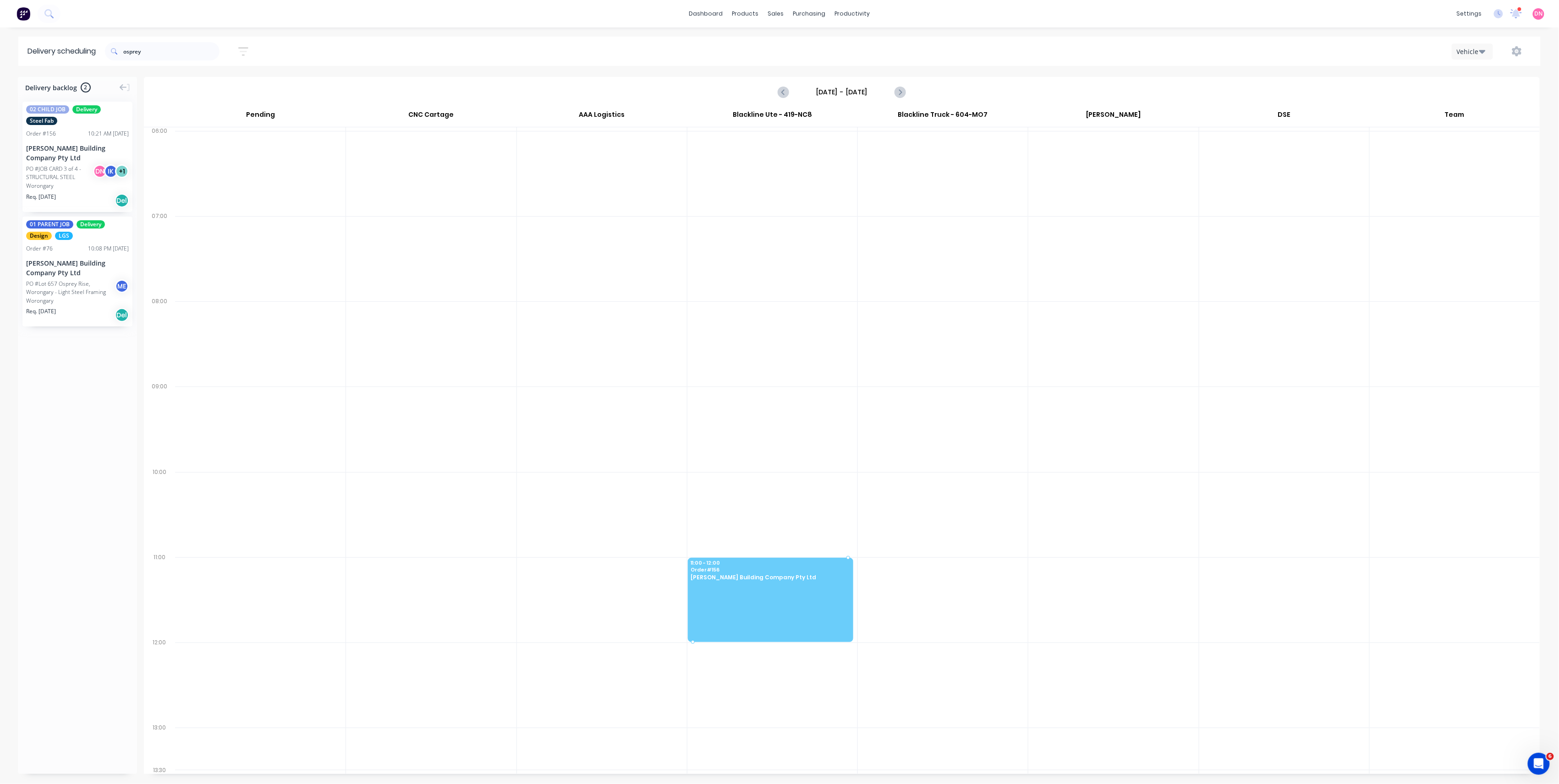
drag, startPoint x: 80, startPoint y: 155, endPoint x: 749, endPoint y: 584, distance: 794.7
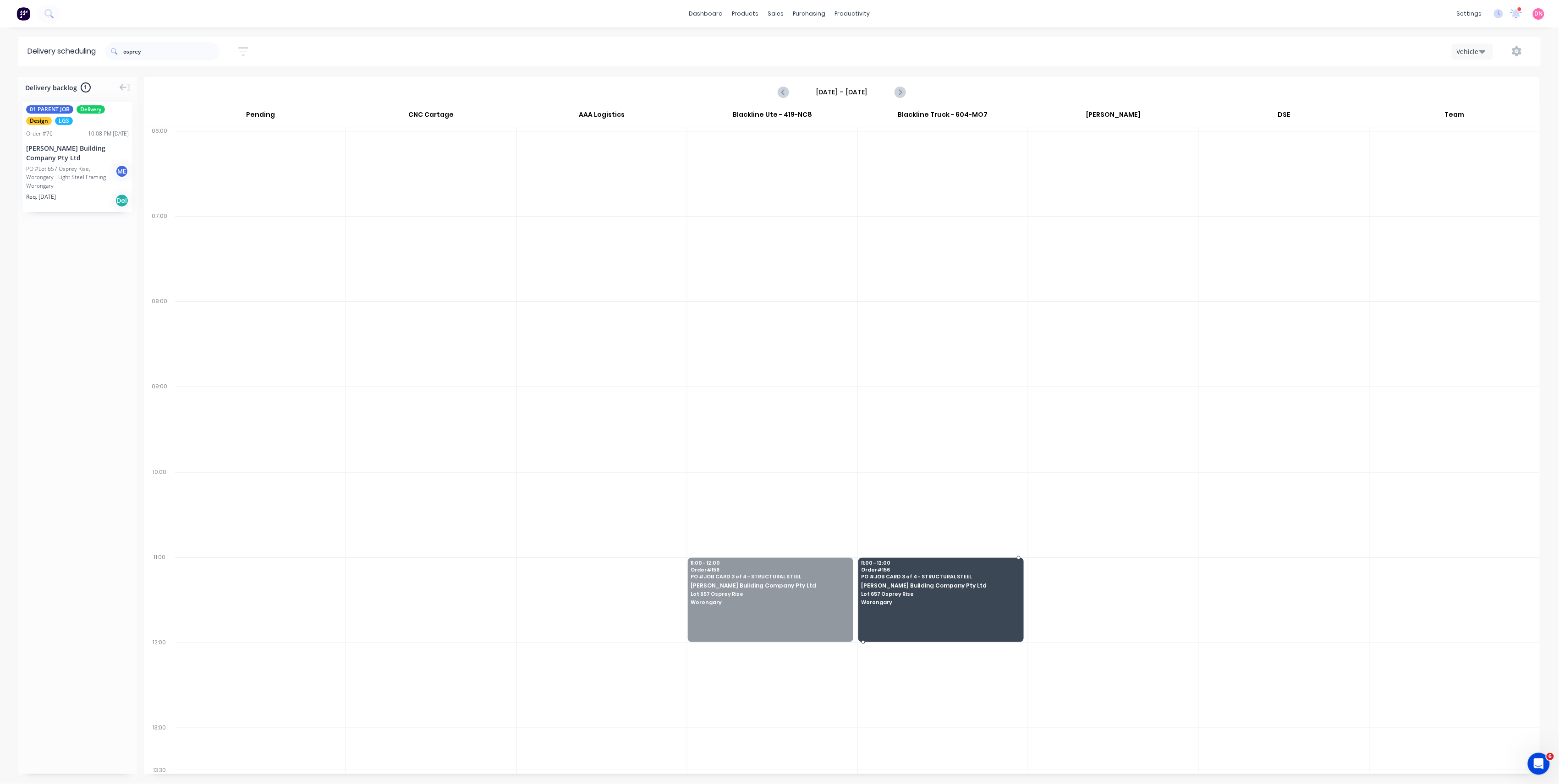
drag, startPoint x: 769, startPoint y: 599, endPoint x: 928, endPoint y: 593, distance: 159.1
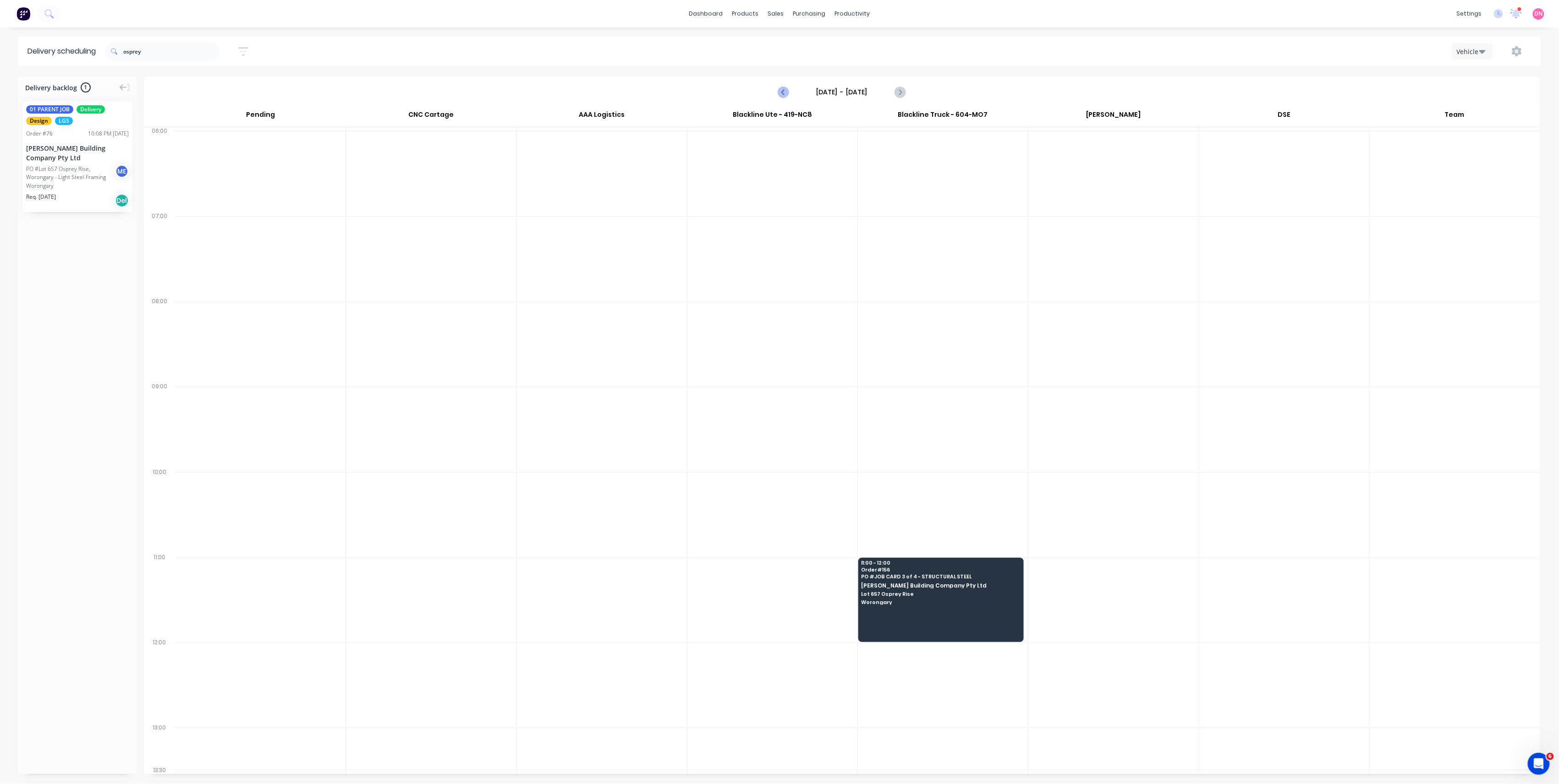
click at [787, 91] on icon "Previous page" at bounding box center [784, 92] width 11 height 11
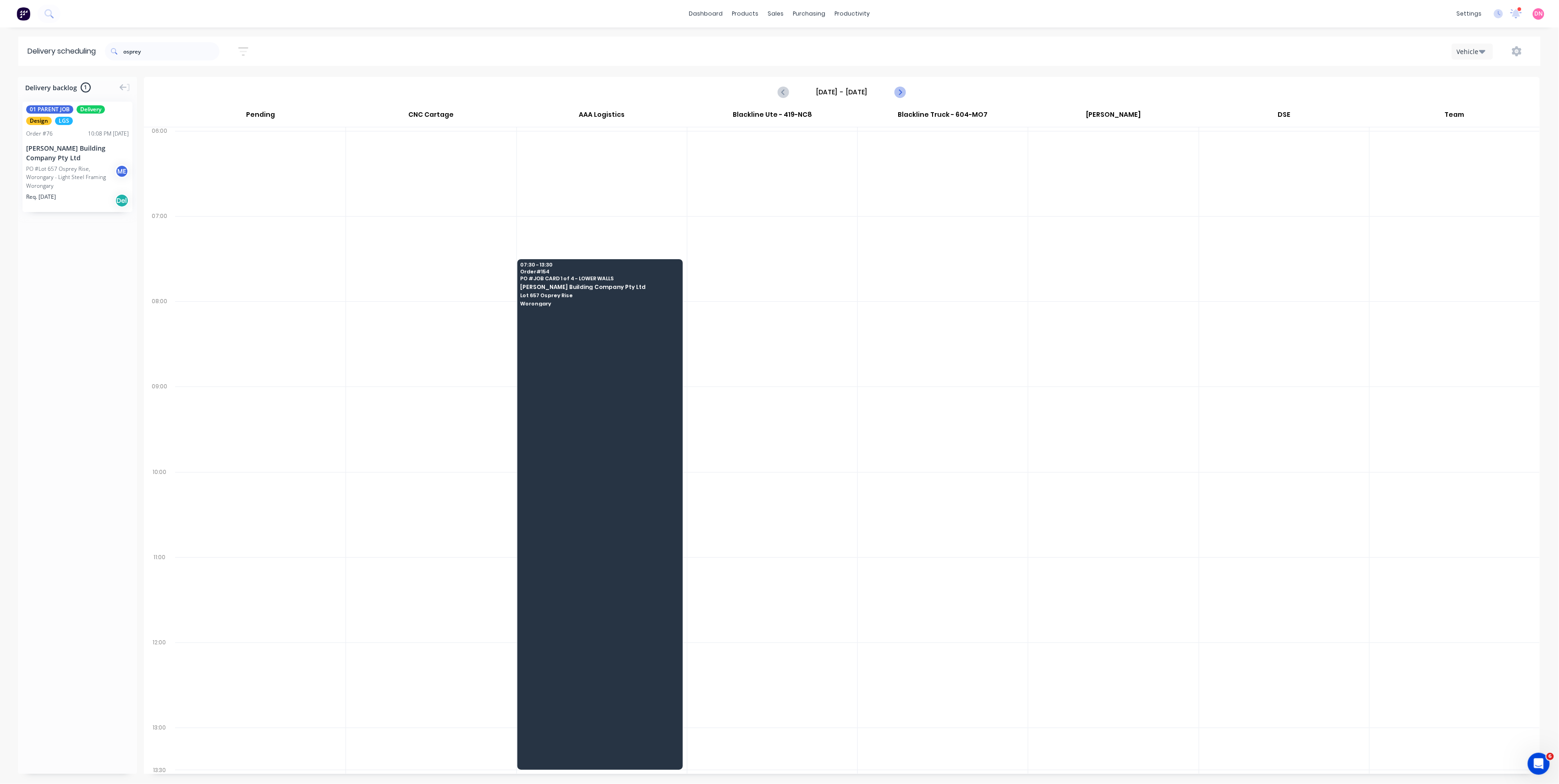
click at [903, 91] on icon "Next page" at bounding box center [899, 92] width 11 height 11
type input "Friday - 10/10/25"
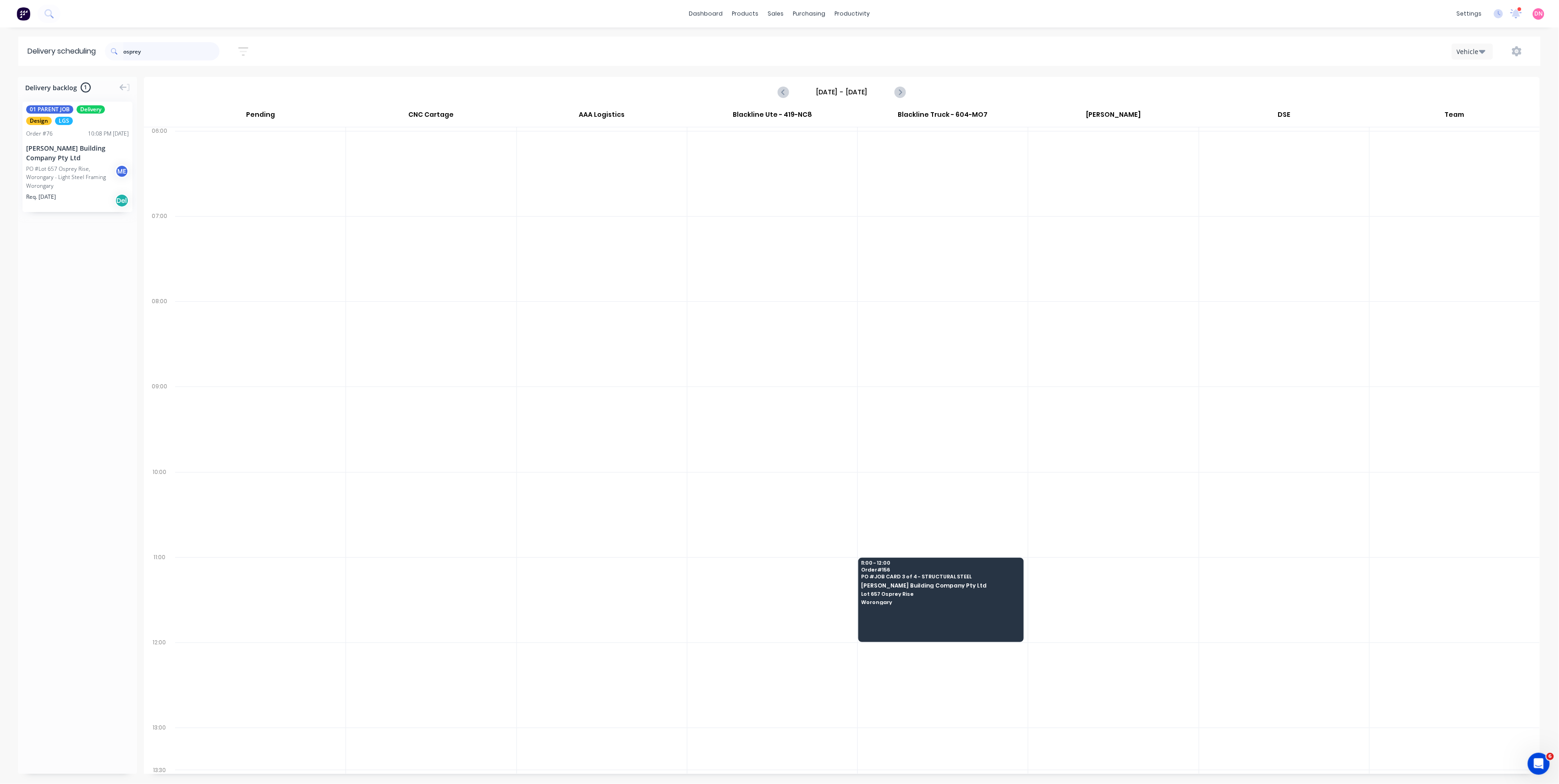
drag, startPoint x: 199, startPoint y: 57, endPoint x: -93, endPoint y: 184, distance: 318.4
click at [0, 184] on html "dashboard products sales purchasing productivity dashboard products Product Cat…" at bounding box center [780, 392] width 1559 height 784
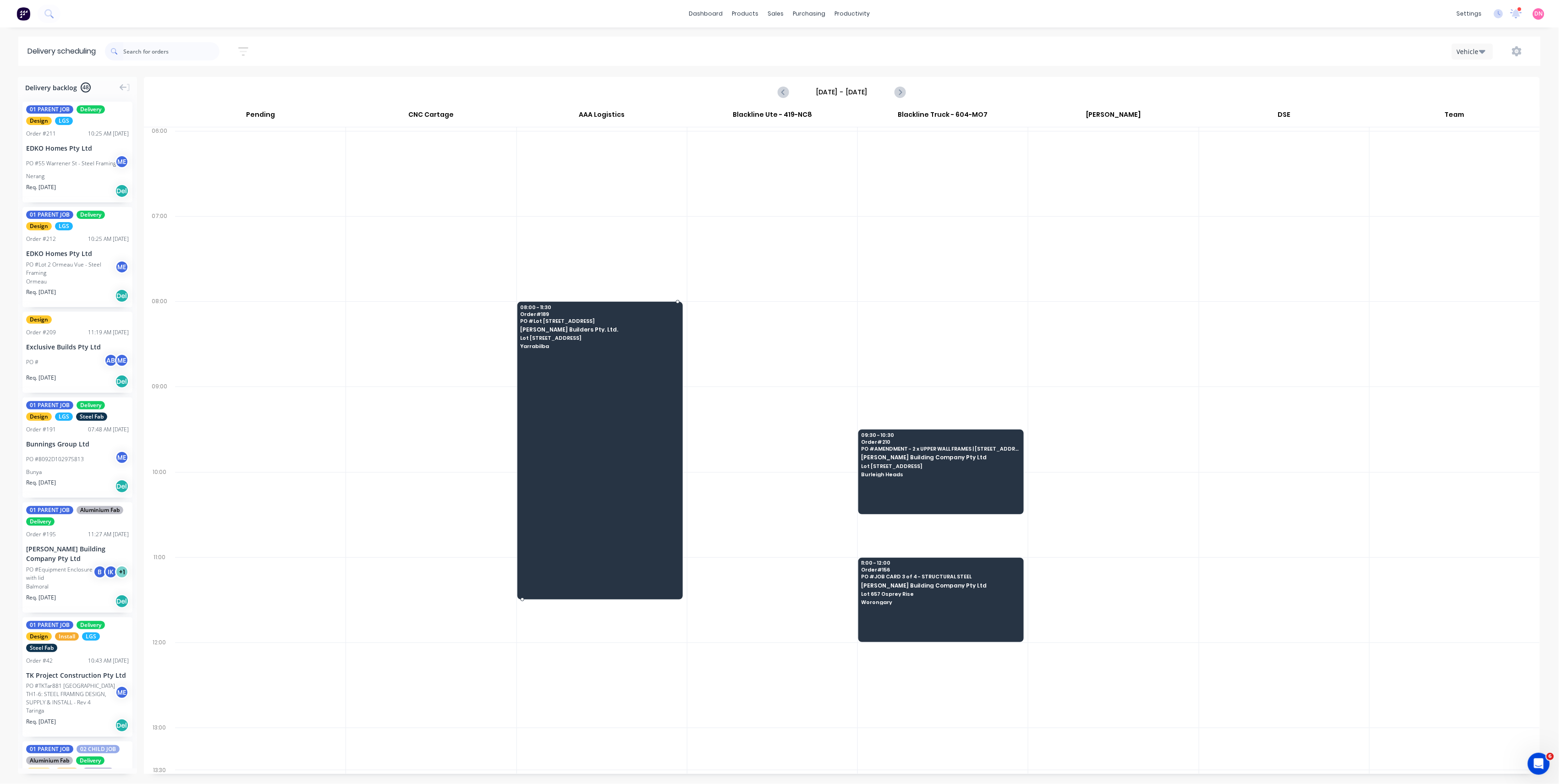
click at [628, 403] on div at bounding box center [600, 450] width 165 height 297
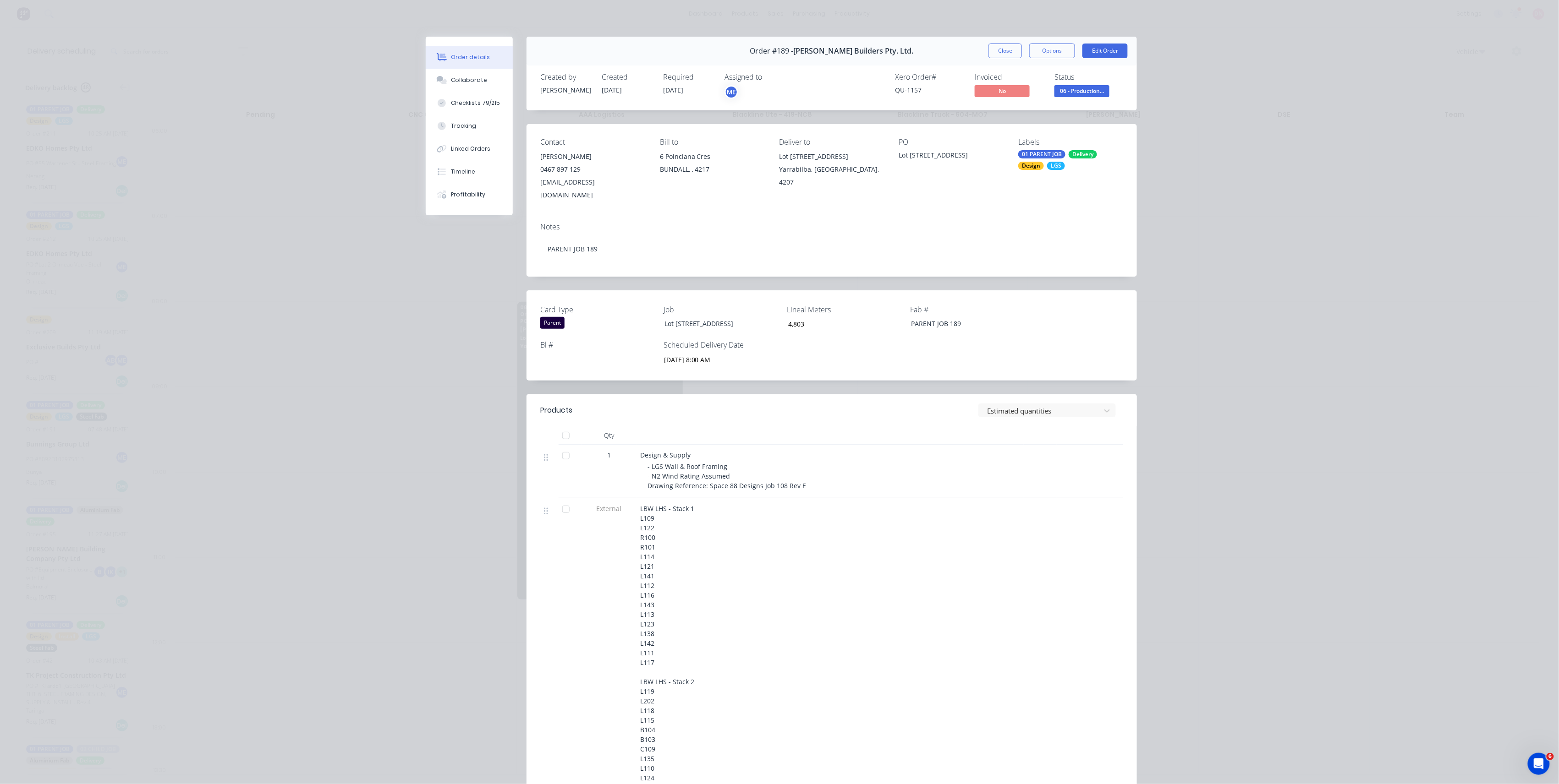
click at [563, 500] on div at bounding box center [566, 509] width 18 height 18
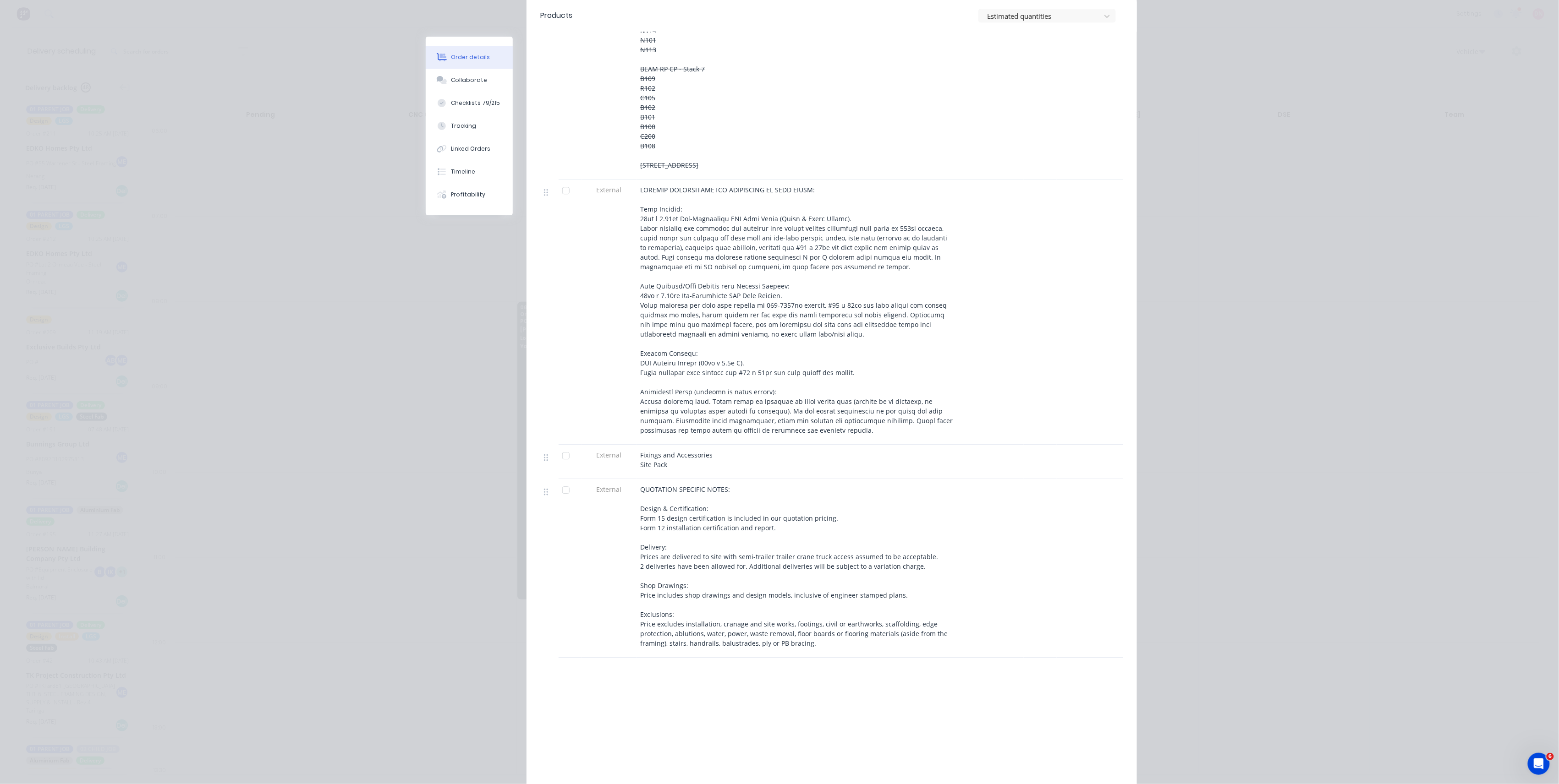
scroll to position [1697, 0]
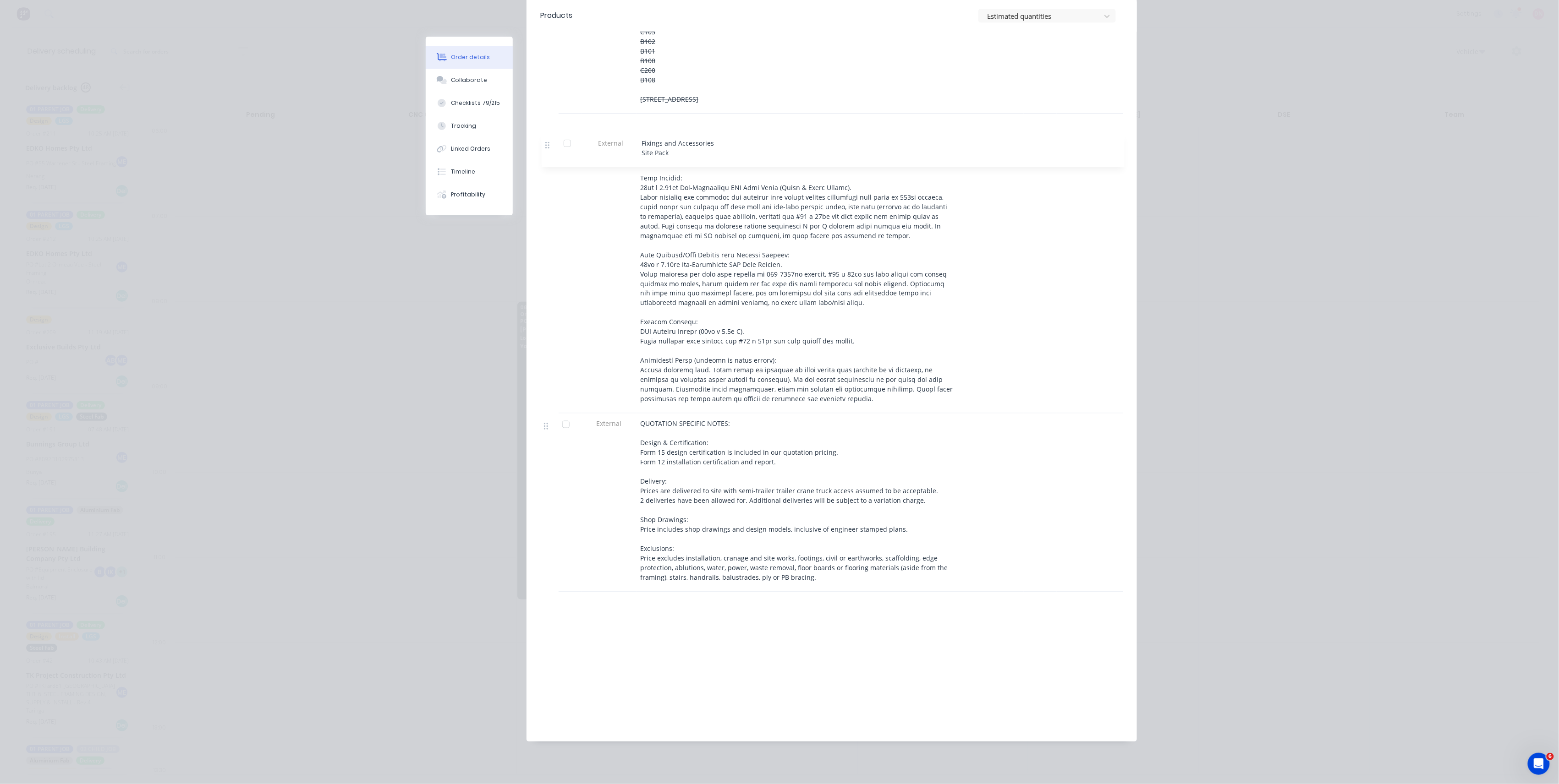
drag, startPoint x: 549, startPoint y: 380, endPoint x: 556, endPoint y: 142, distance: 238.1
click at [560, 134] on div at bounding box center [566, 125] width 18 height 18
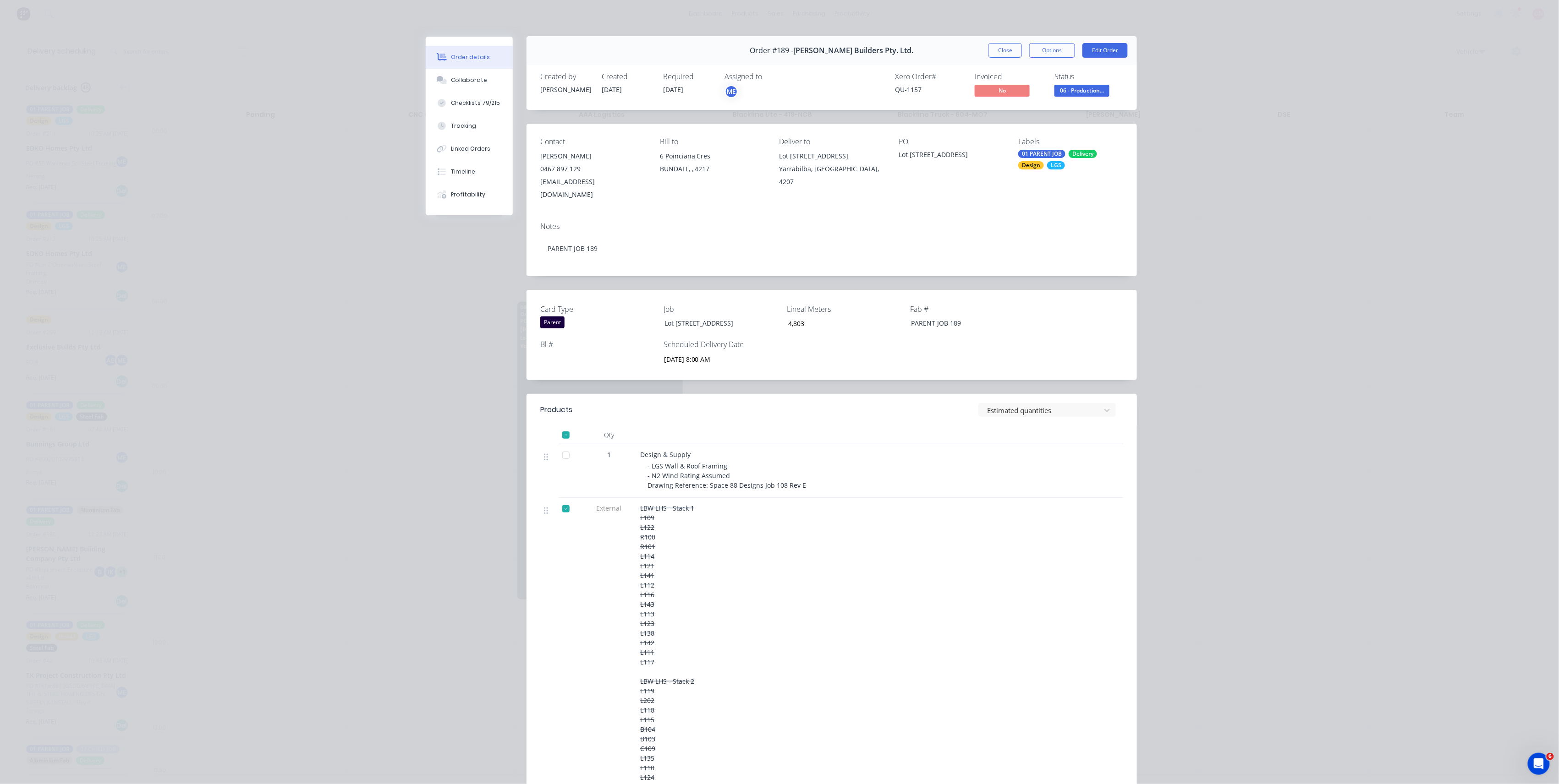
scroll to position [0, 0]
click at [997, 52] on button "Close" at bounding box center [1005, 51] width 33 height 15
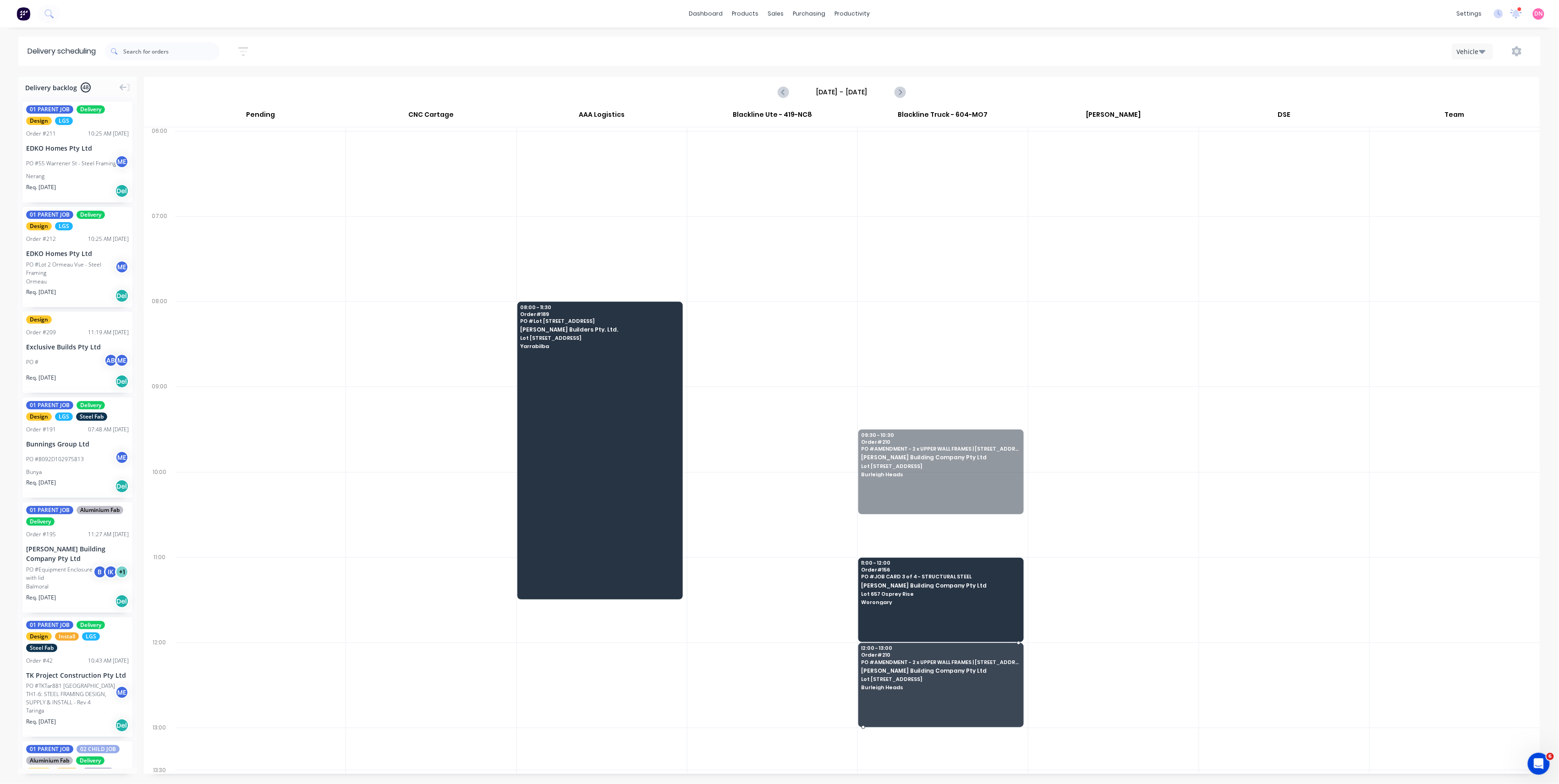
drag, startPoint x: 973, startPoint y: 466, endPoint x: 970, endPoint y: 682, distance: 216.0
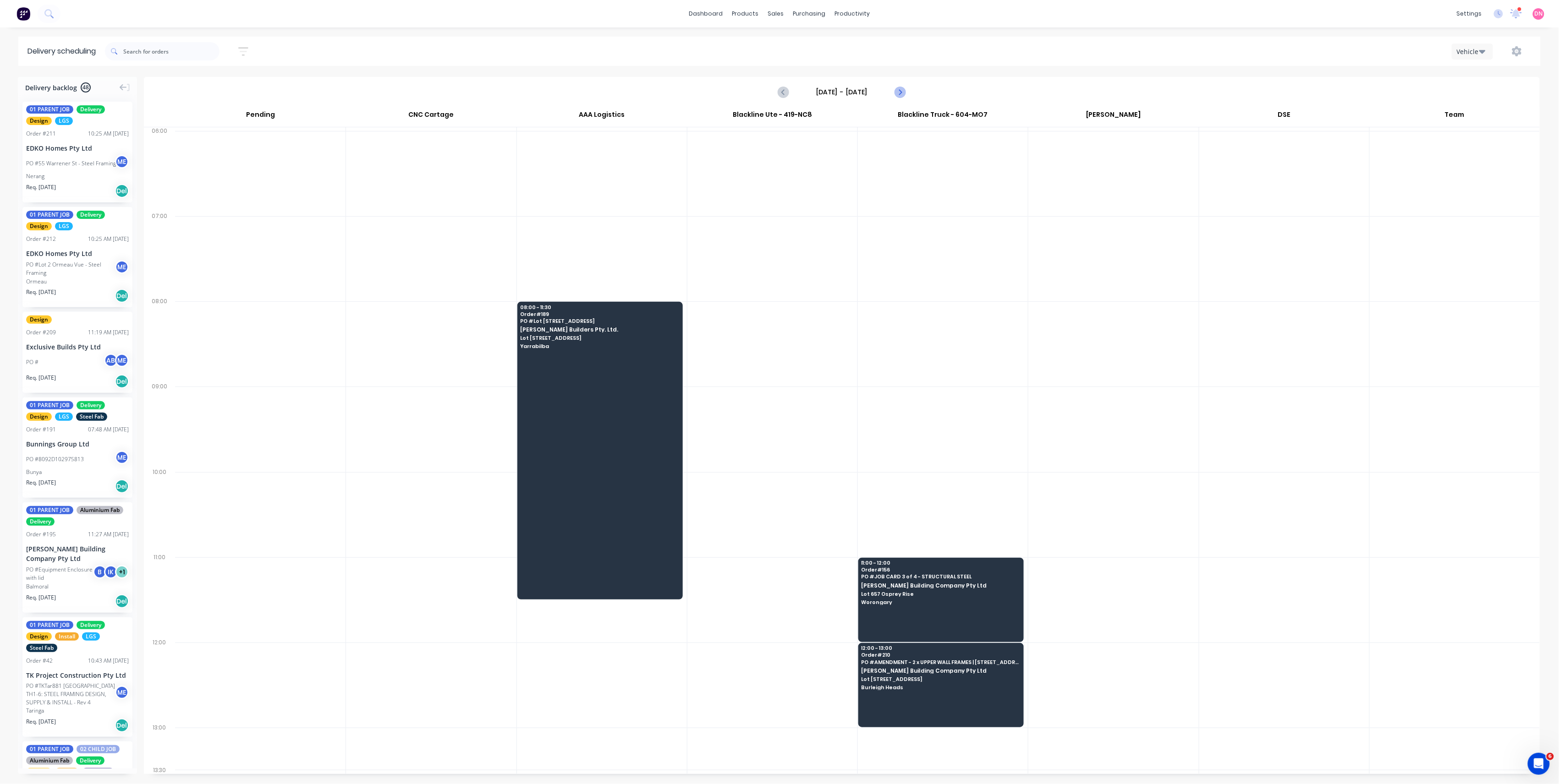
click at [891, 88] on button "Next page" at bounding box center [899, 92] width 18 height 18
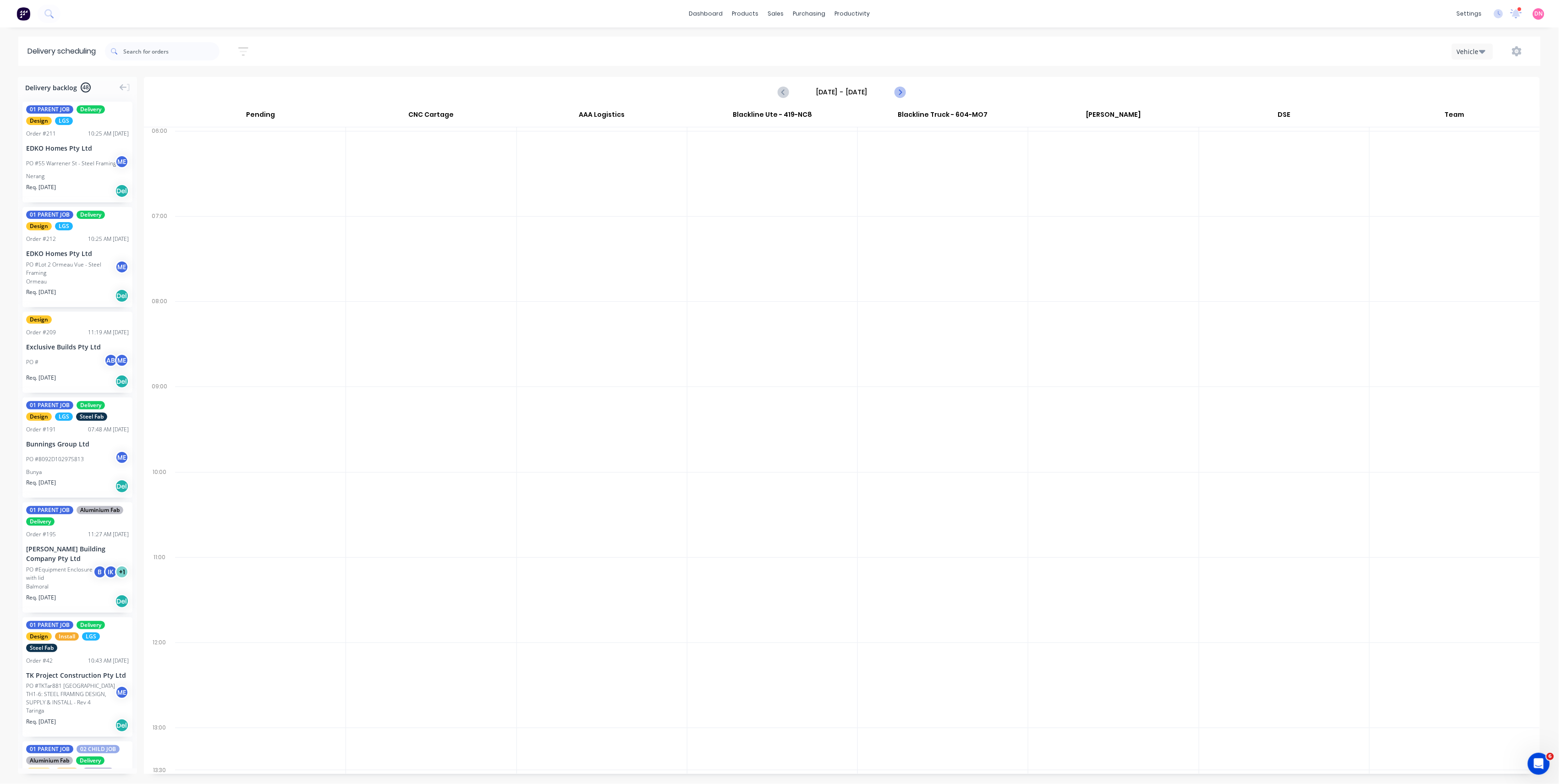
click at [893, 93] on button "Next page" at bounding box center [899, 92] width 18 height 18
click at [894, 93] on button "Next page" at bounding box center [899, 92] width 18 height 18
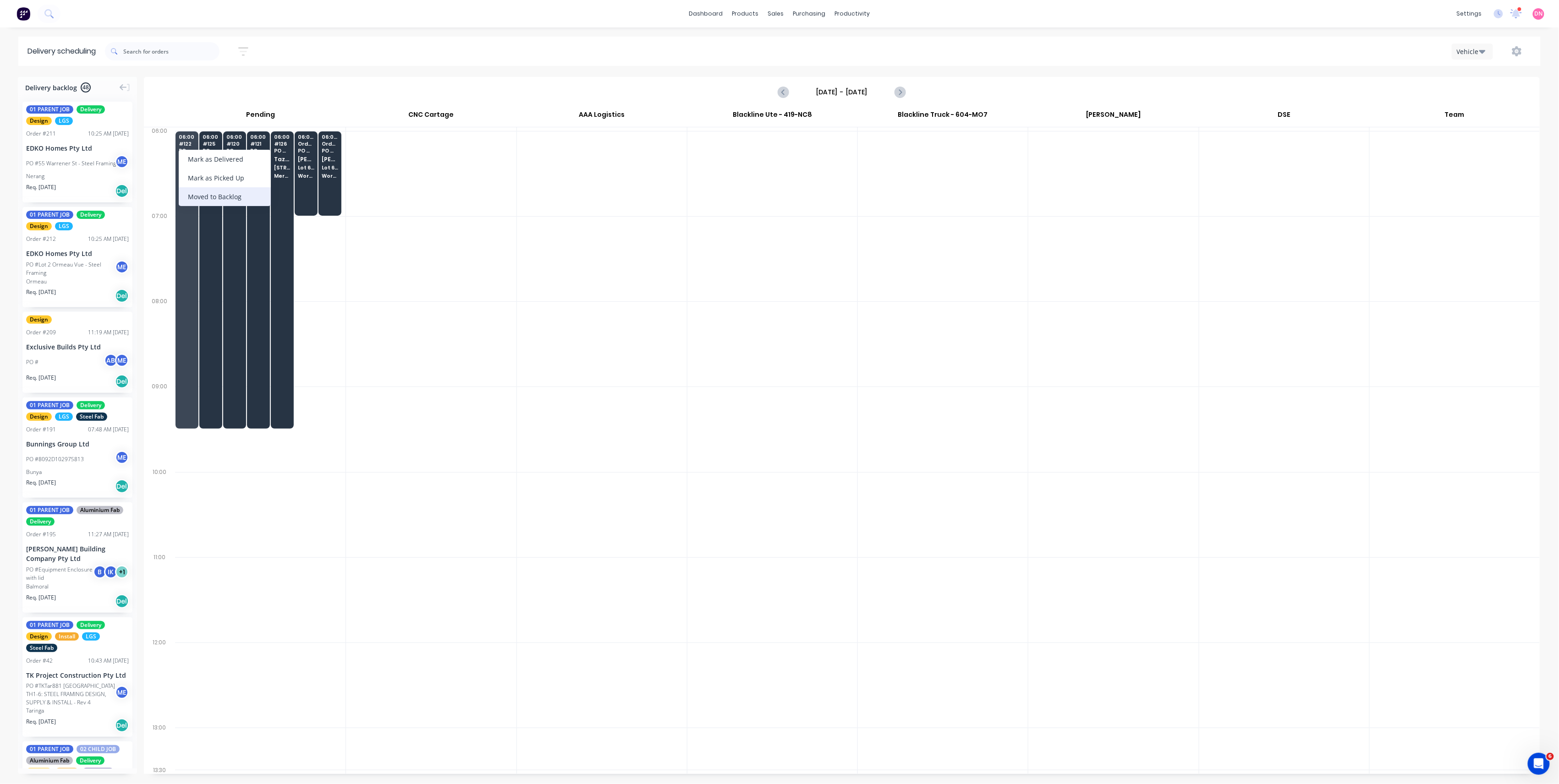
click at [191, 188] on div "Moved to Backlog" at bounding box center [225, 197] width 92 height 19
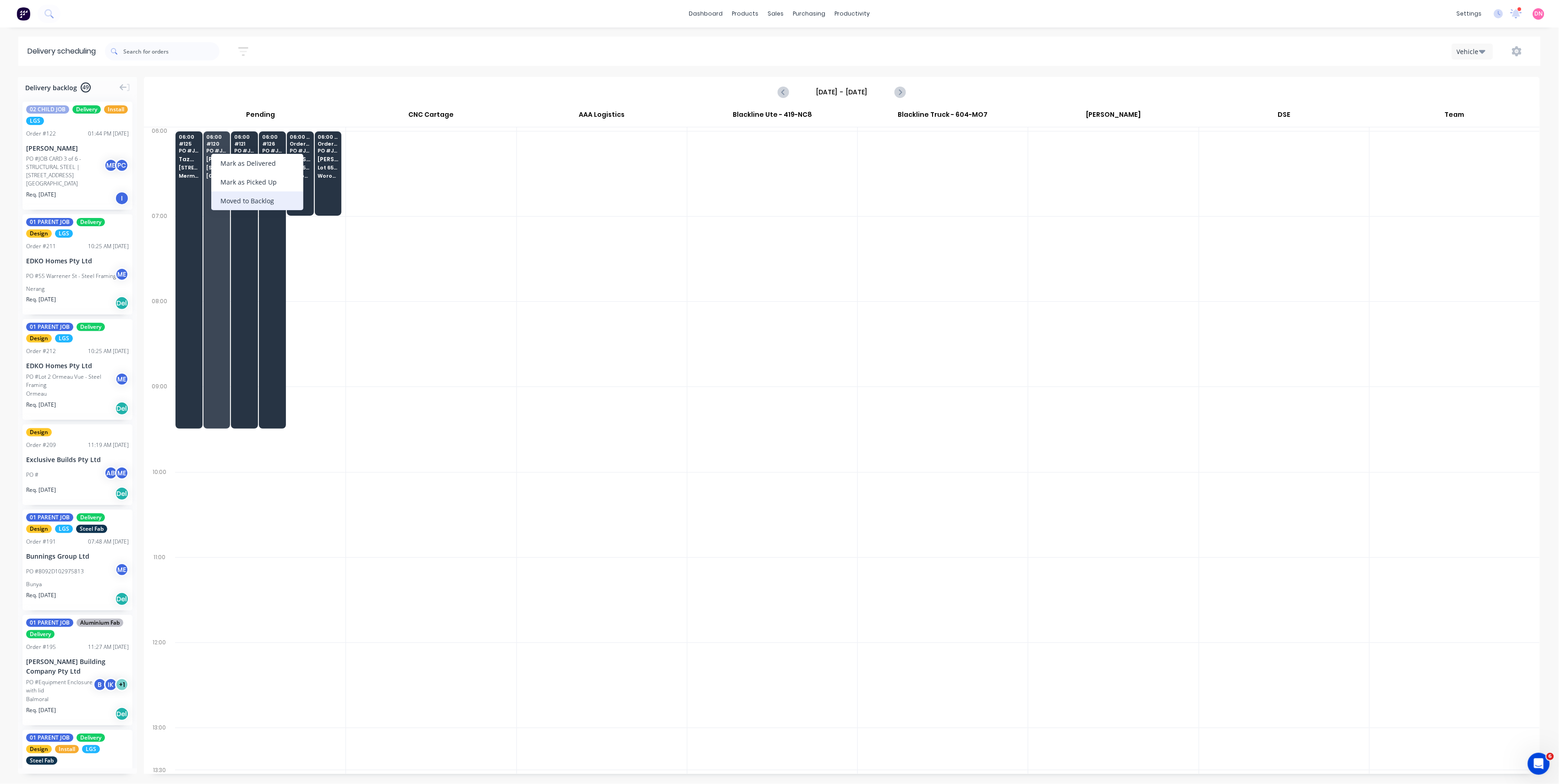
click at [213, 197] on div "Moved to Backlog" at bounding box center [257, 201] width 92 height 19
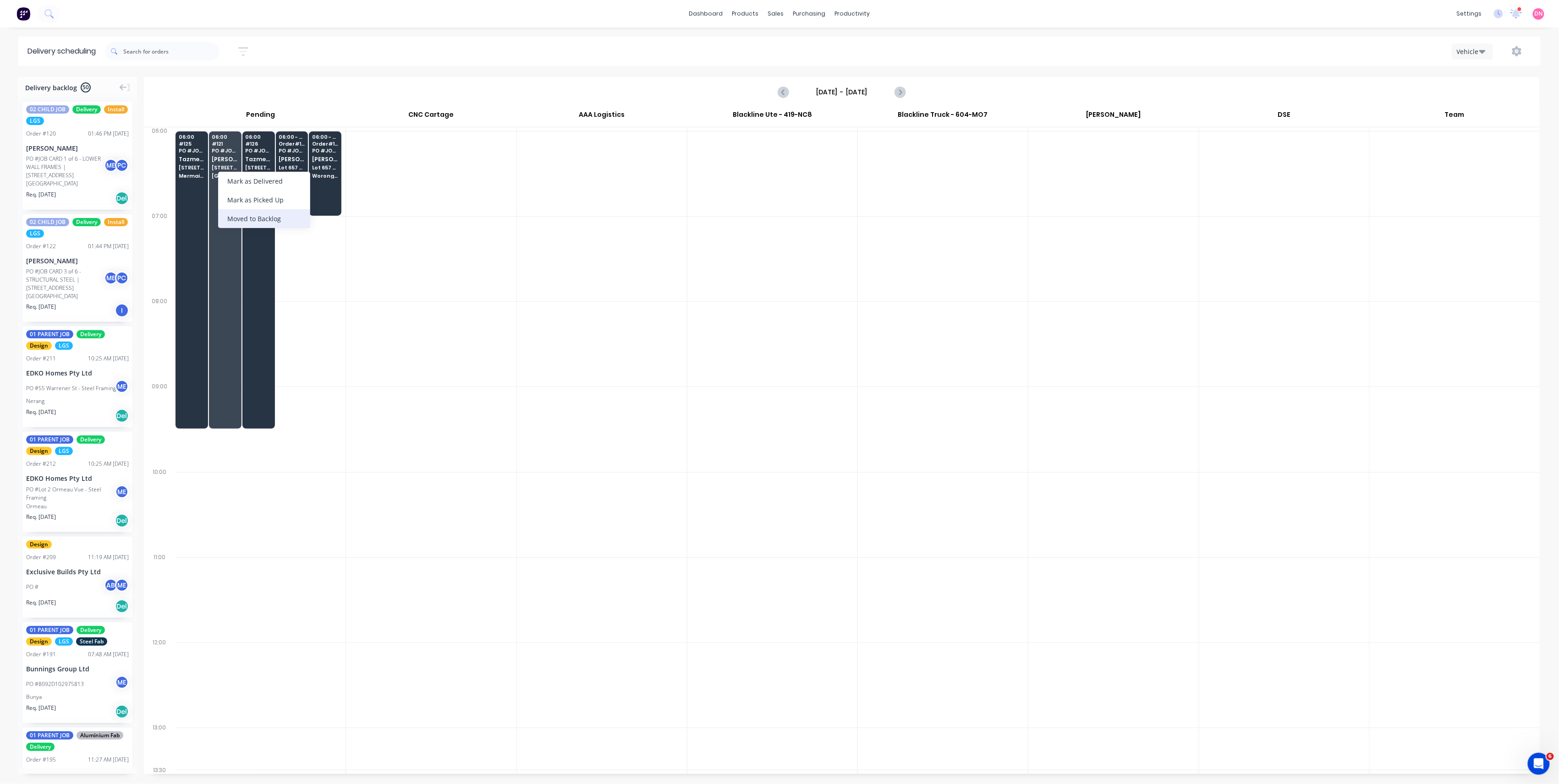
click at [228, 211] on div "Moved to Backlog" at bounding box center [264, 218] width 92 height 19
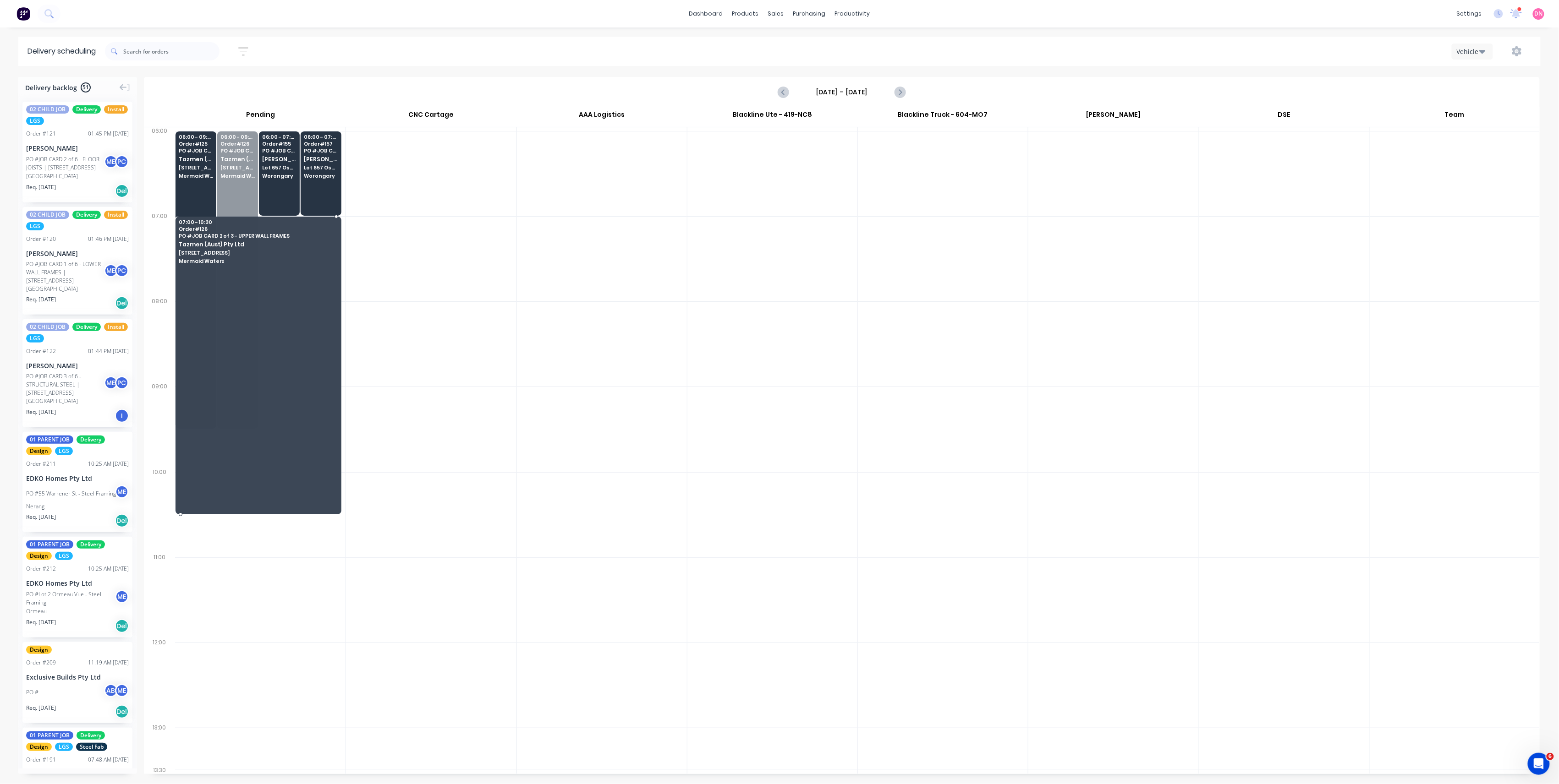
drag, startPoint x: 240, startPoint y: 171, endPoint x: 235, endPoint y: 237, distance: 66.2
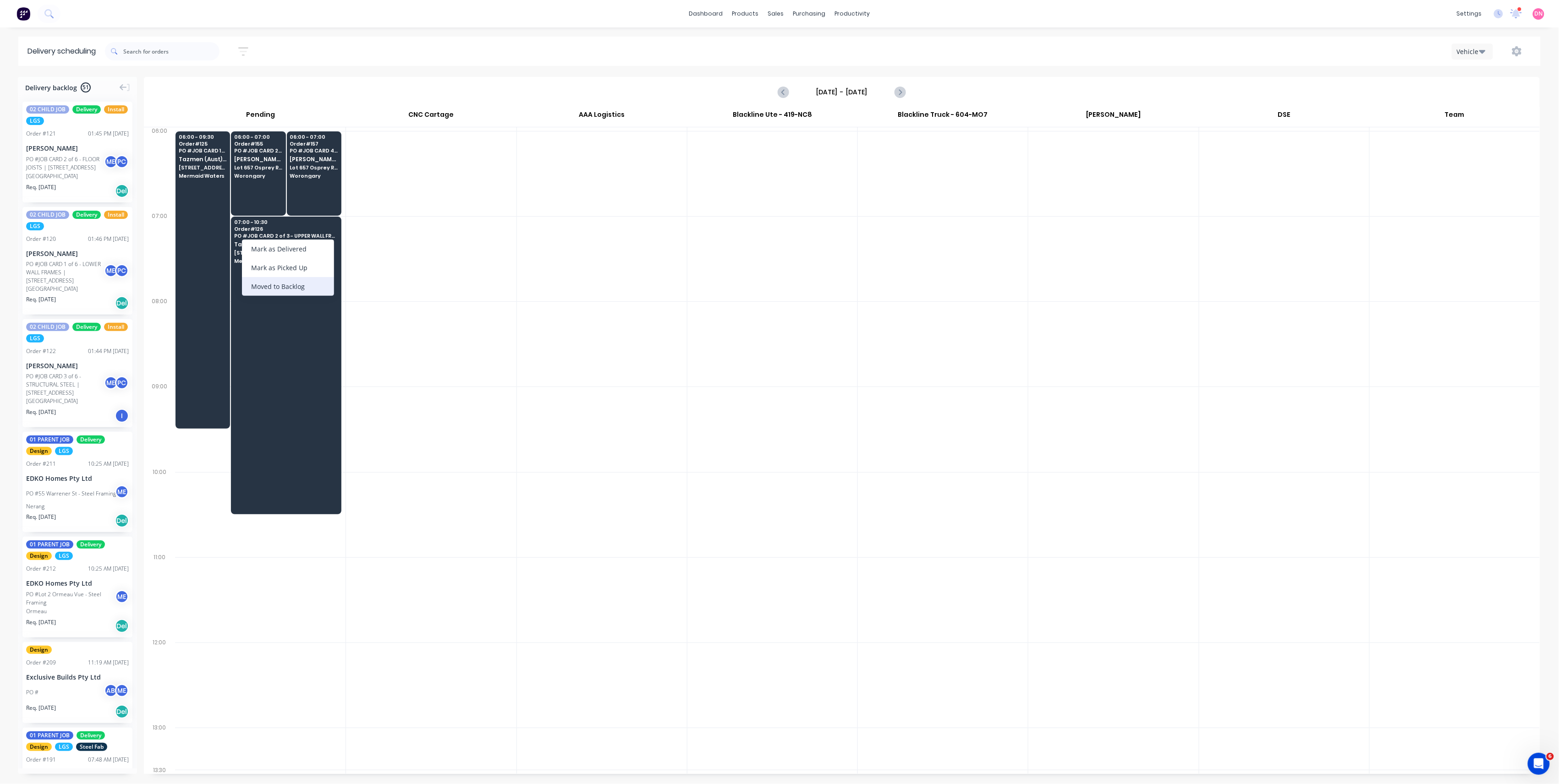
click at [301, 288] on div "Moved to Backlog" at bounding box center [288, 286] width 92 height 19
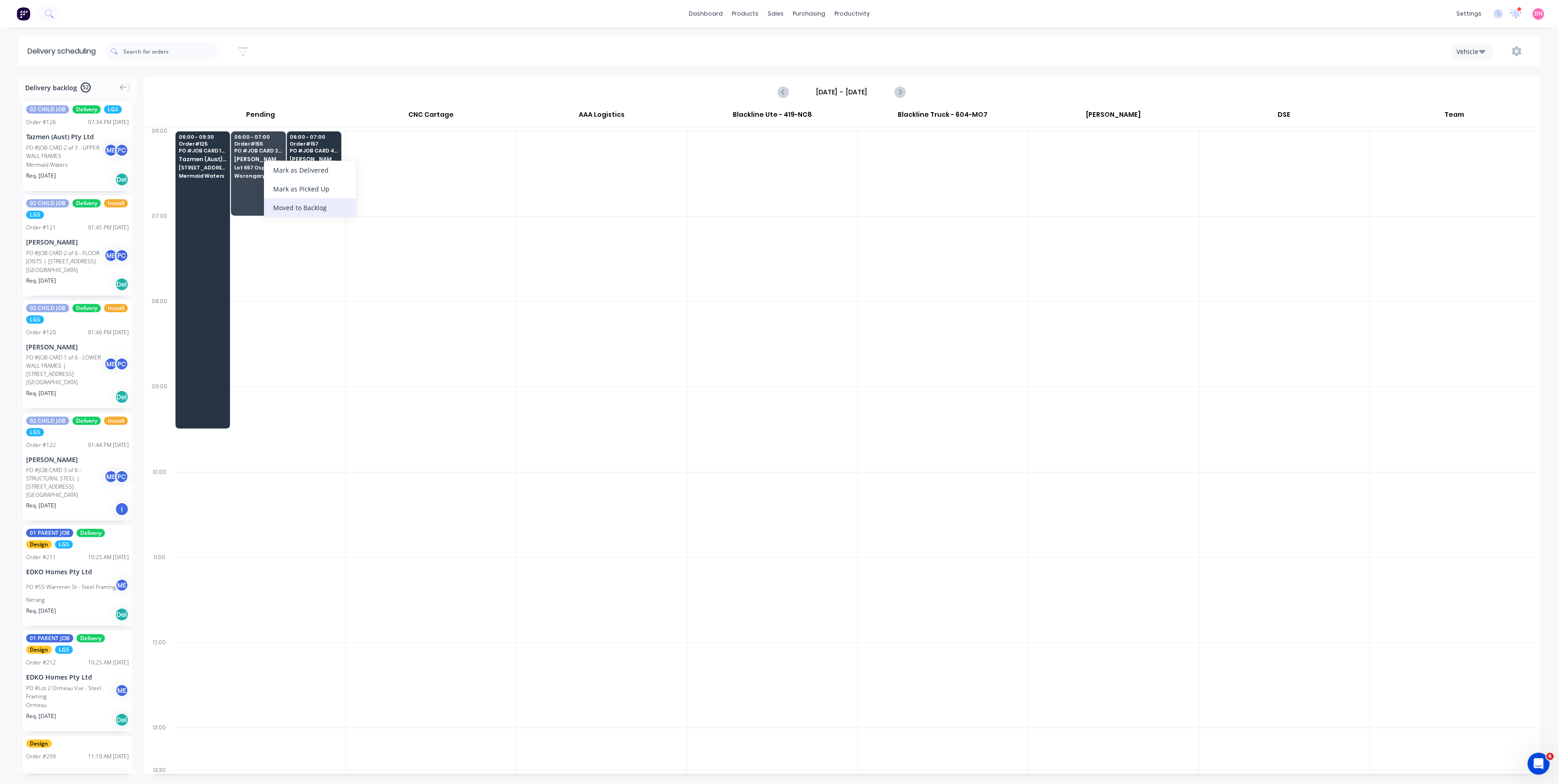
click at [318, 207] on div "Moved to Backlog" at bounding box center [310, 207] width 92 height 19
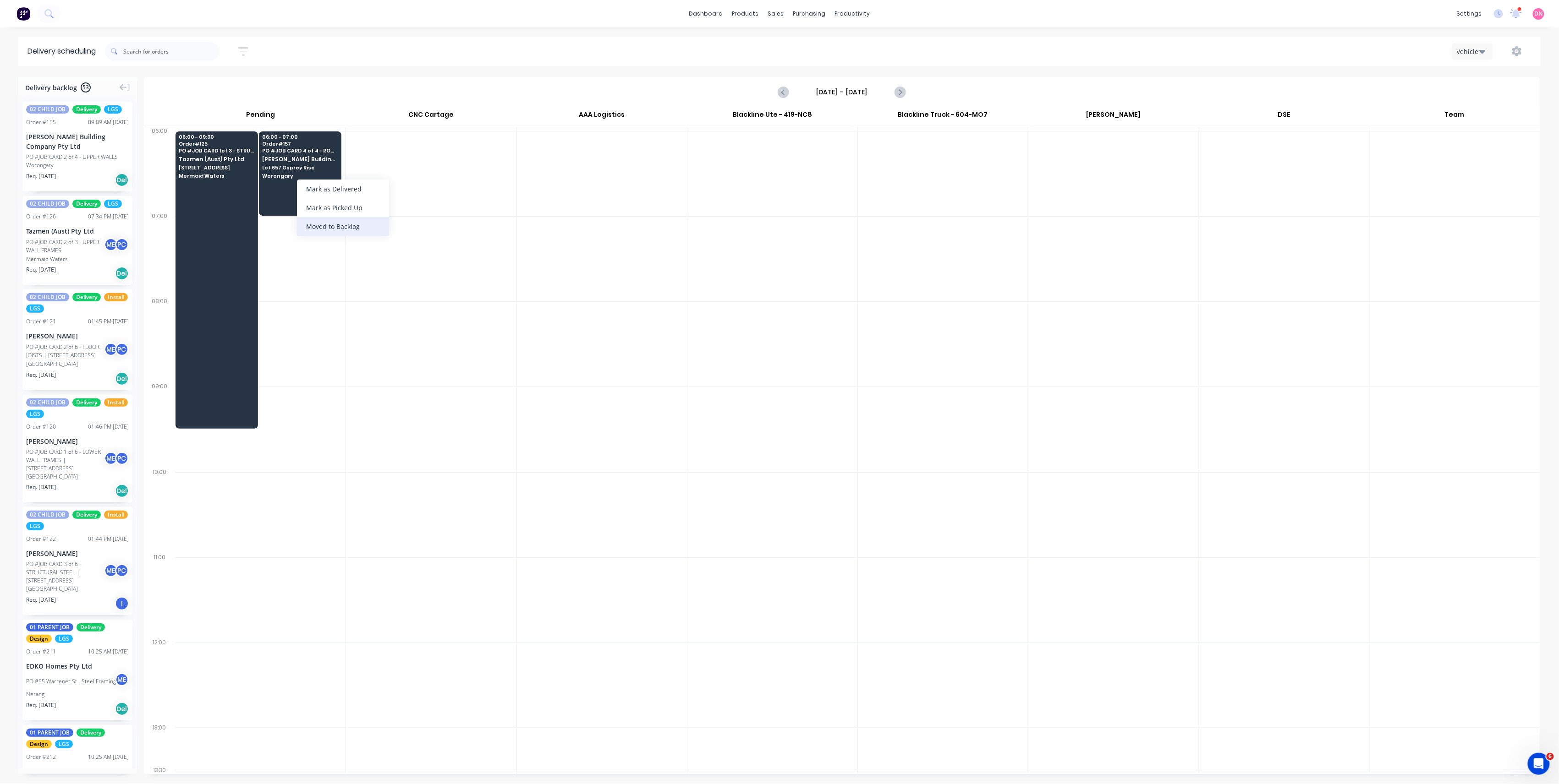
click at [350, 228] on div "Moved to Backlog" at bounding box center [343, 226] width 92 height 19
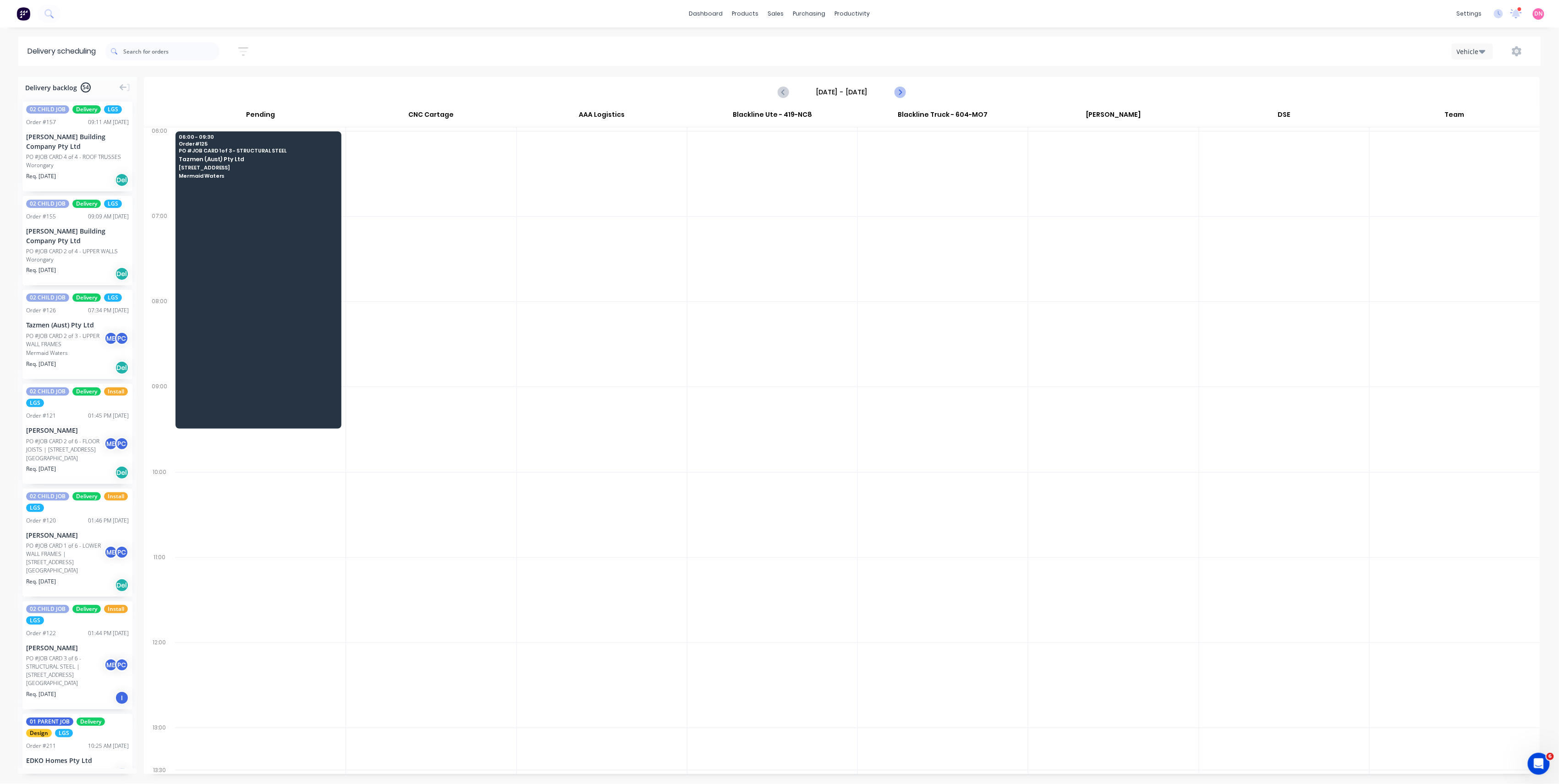
click at [904, 97] on icon "Next page" at bounding box center [899, 92] width 11 height 11
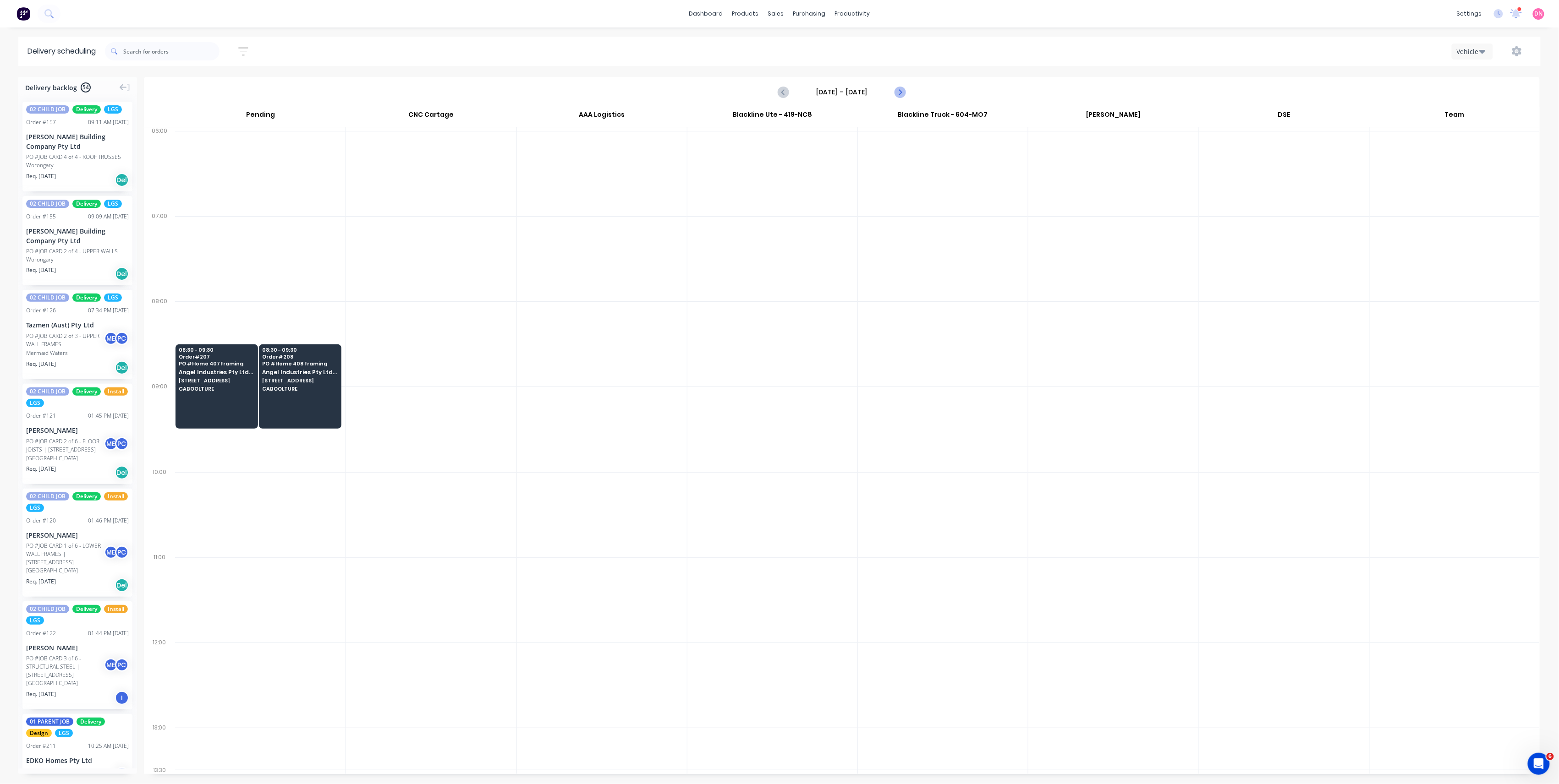
click at [904, 97] on icon "Next page" at bounding box center [899, 92] width 11 height 11
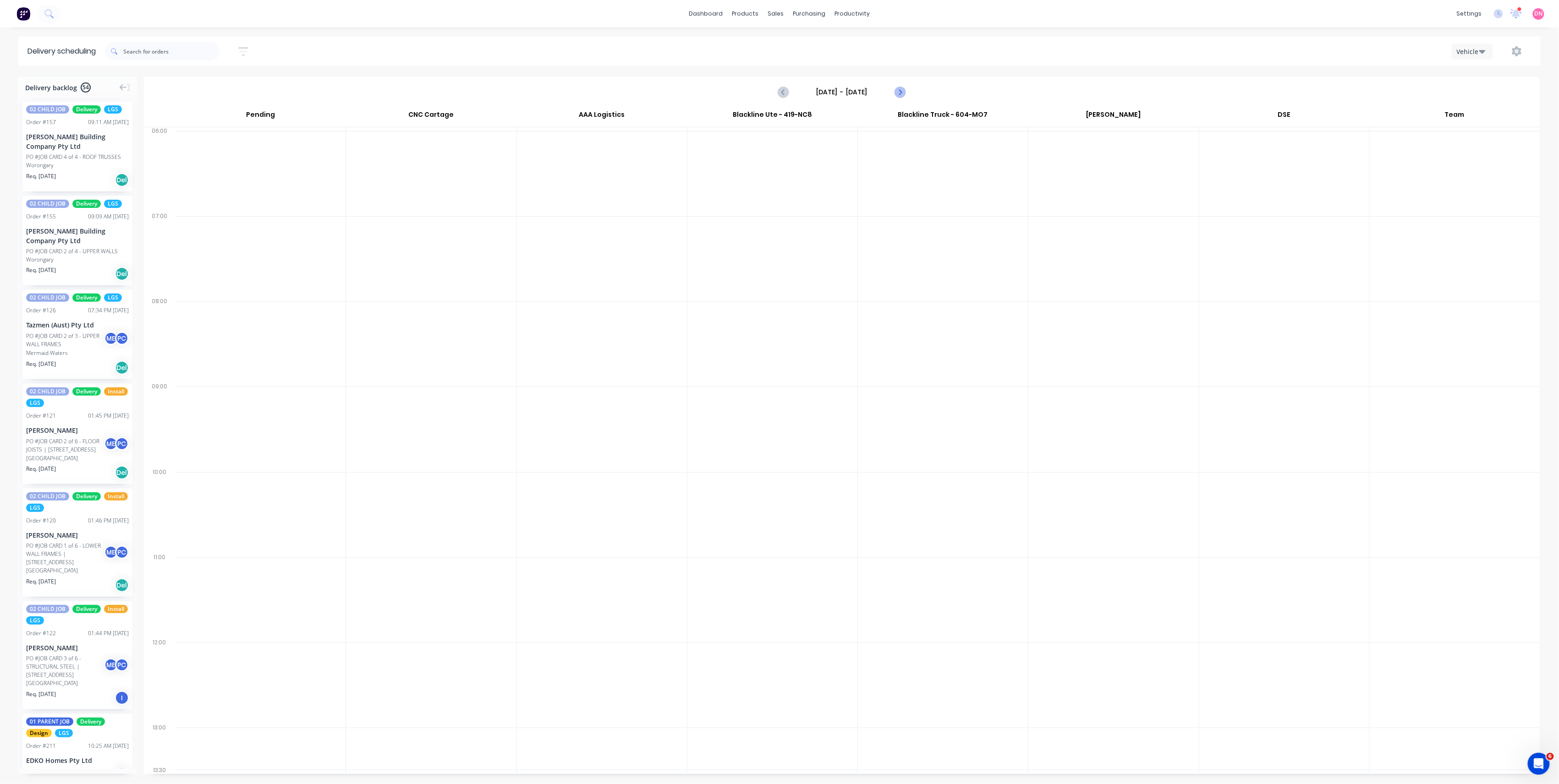
click at [904, 97] on icon "Next page" at bounding box center [899, 92] width 11 height 11
type input "Friday - 17/10/25"
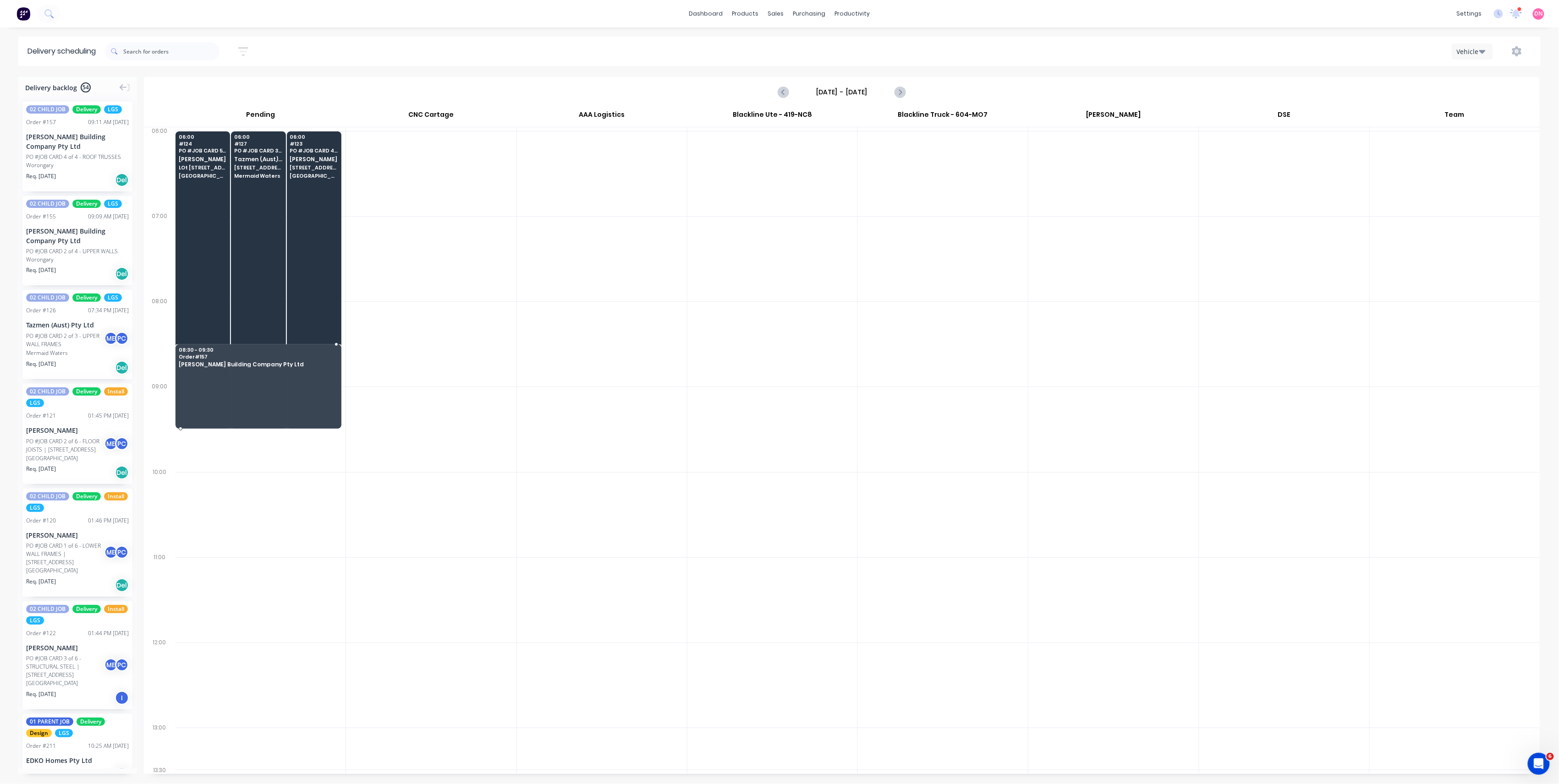
drag, startPoint x: 96, startPoint y: 158, endPoint x: 222, endPoint y: 369, distance: 245.8
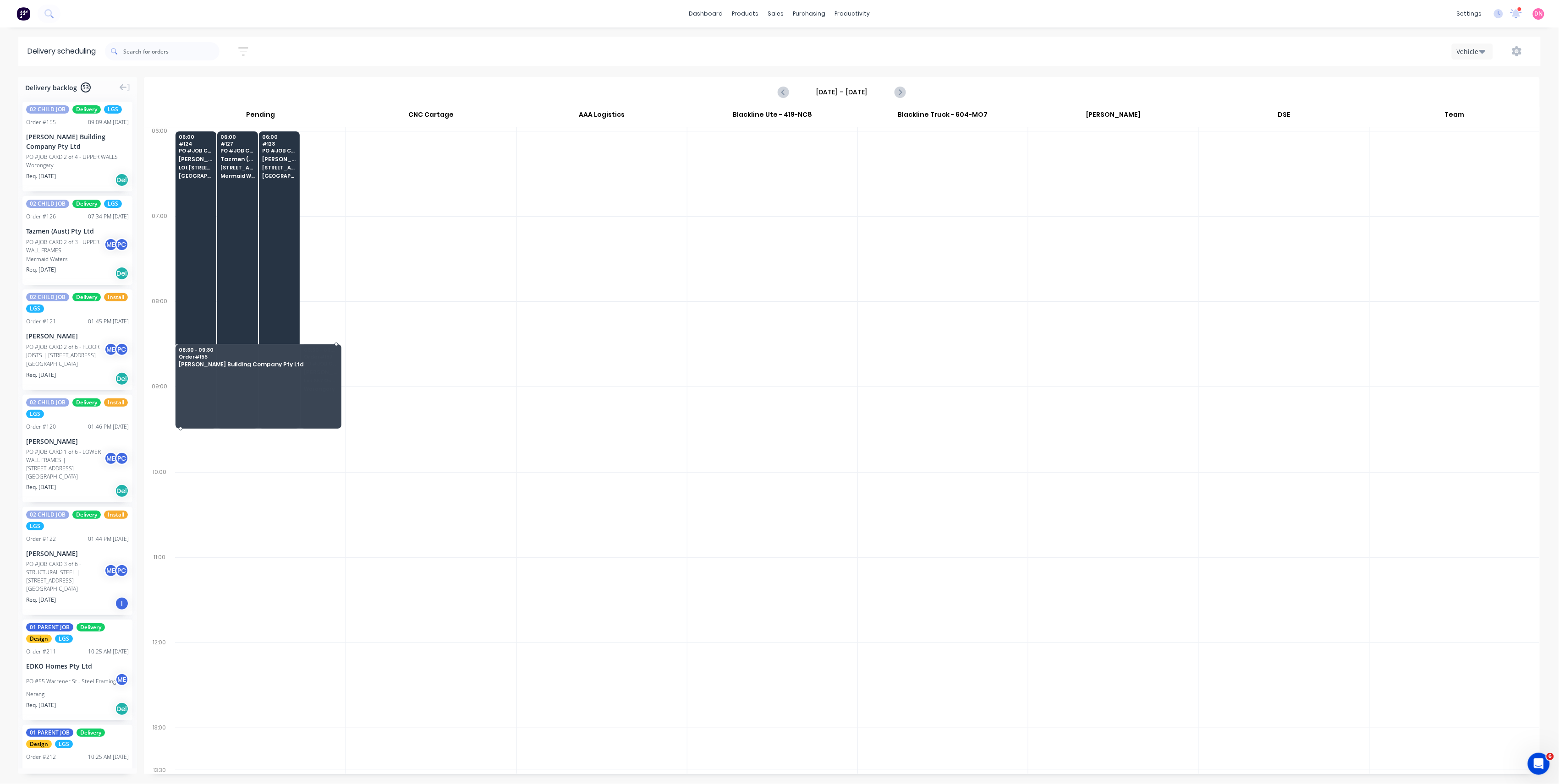
drag, startPoint x: 85, startPoint y: 171, endPoint x: 205, endPoint y: 376, distance: 237.5
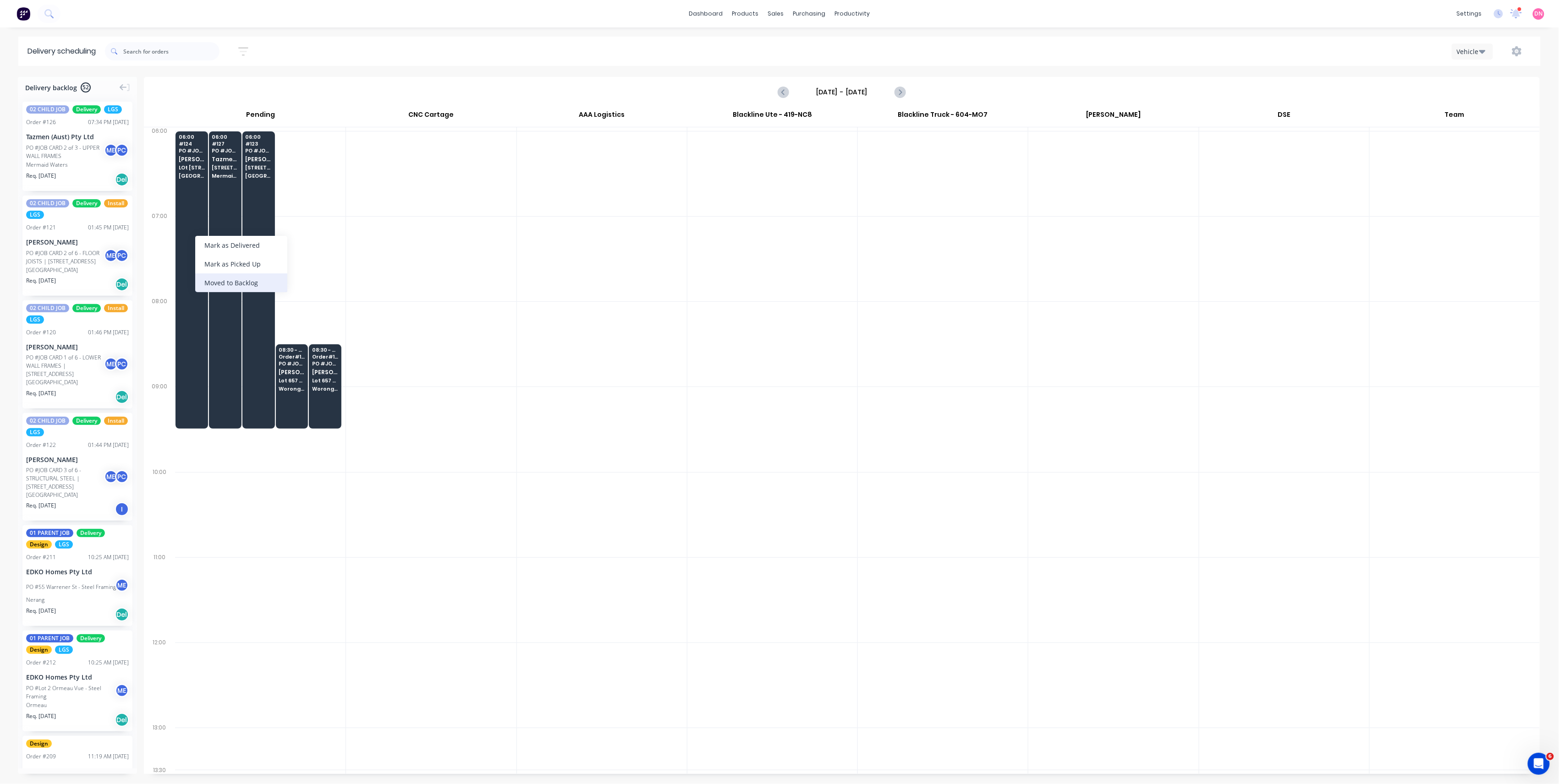
click at [219, 278] on div "Moved to Backlog" at bounding box center [241, 283] width 92 height 19
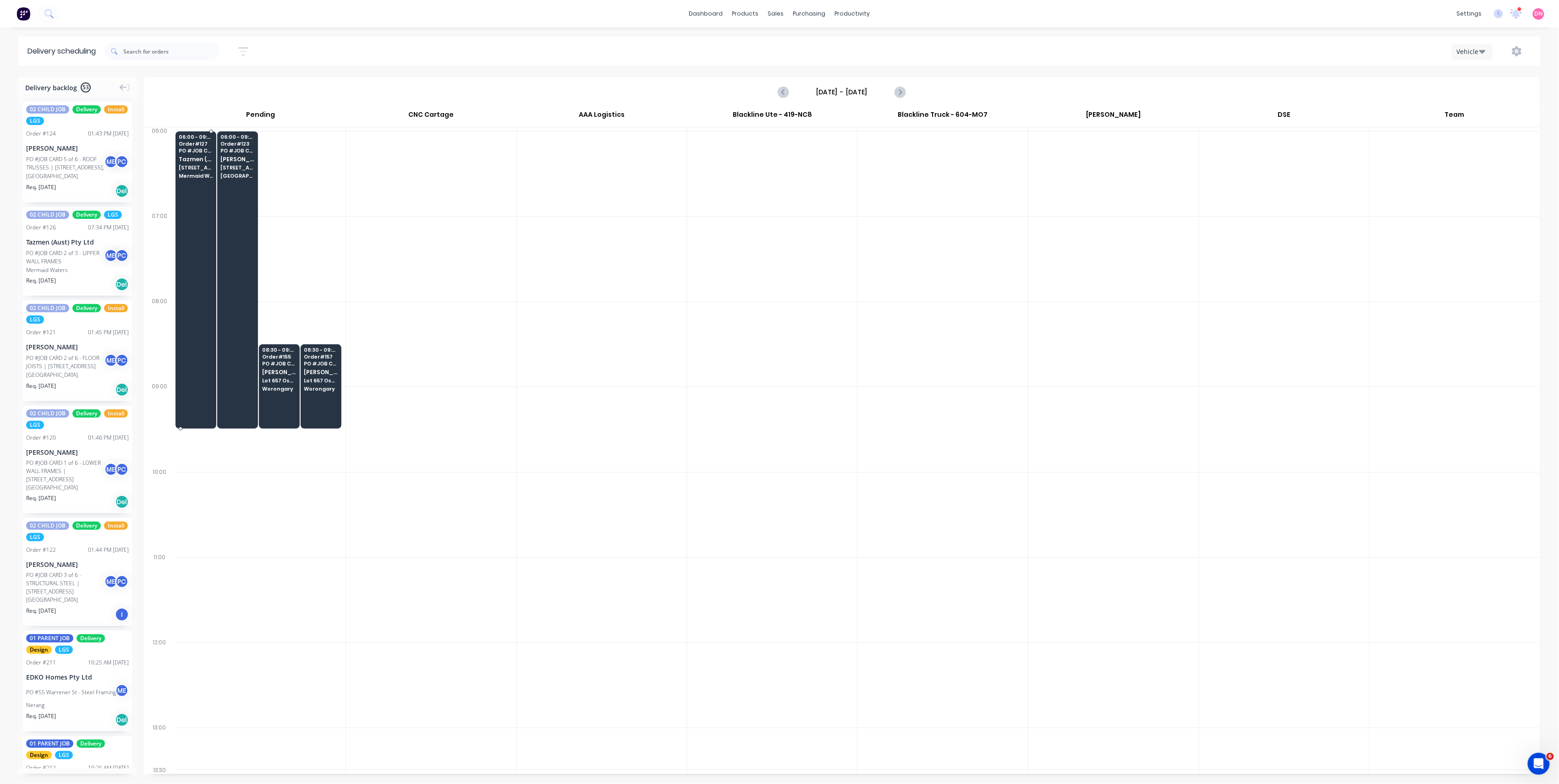
click at [199, 238] on div at bounding box center [195, 279] width 41 height 297
